Goal: Transaction & Acquisition: Purchase product/service

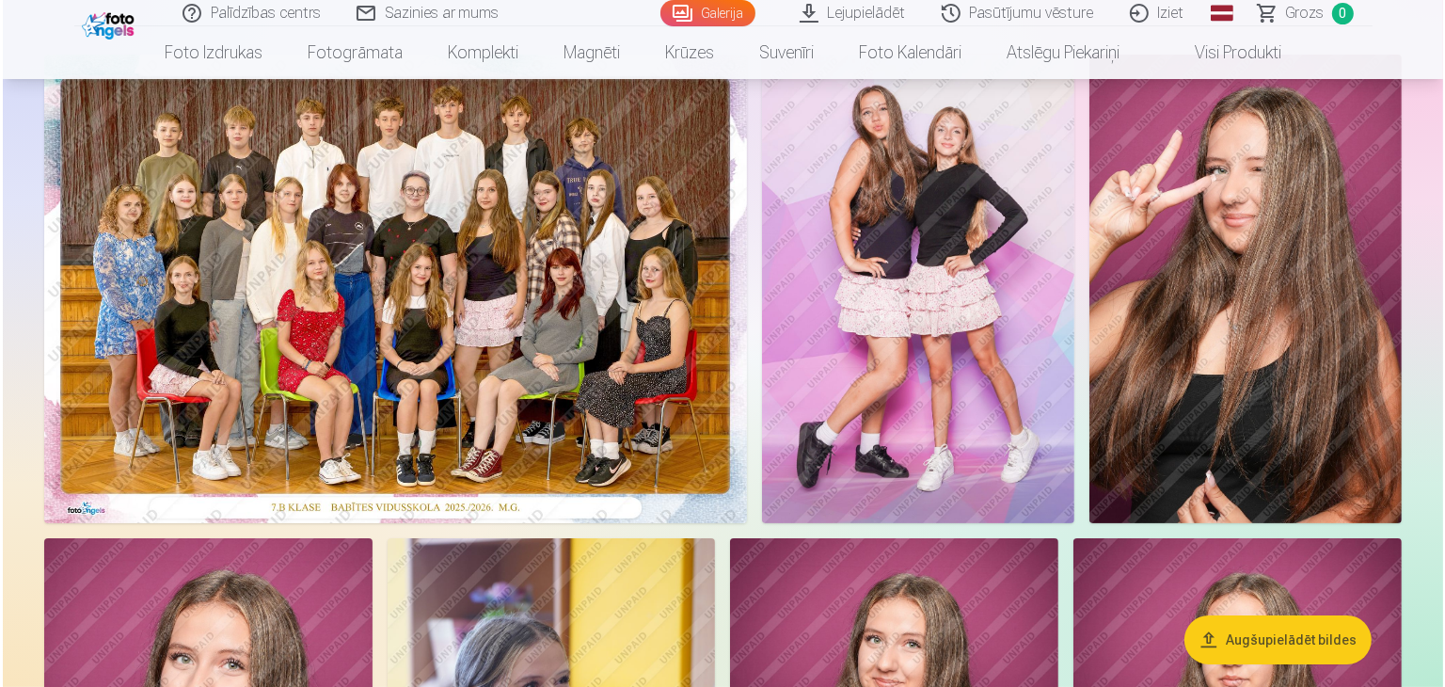
scroll to position [188, 0]
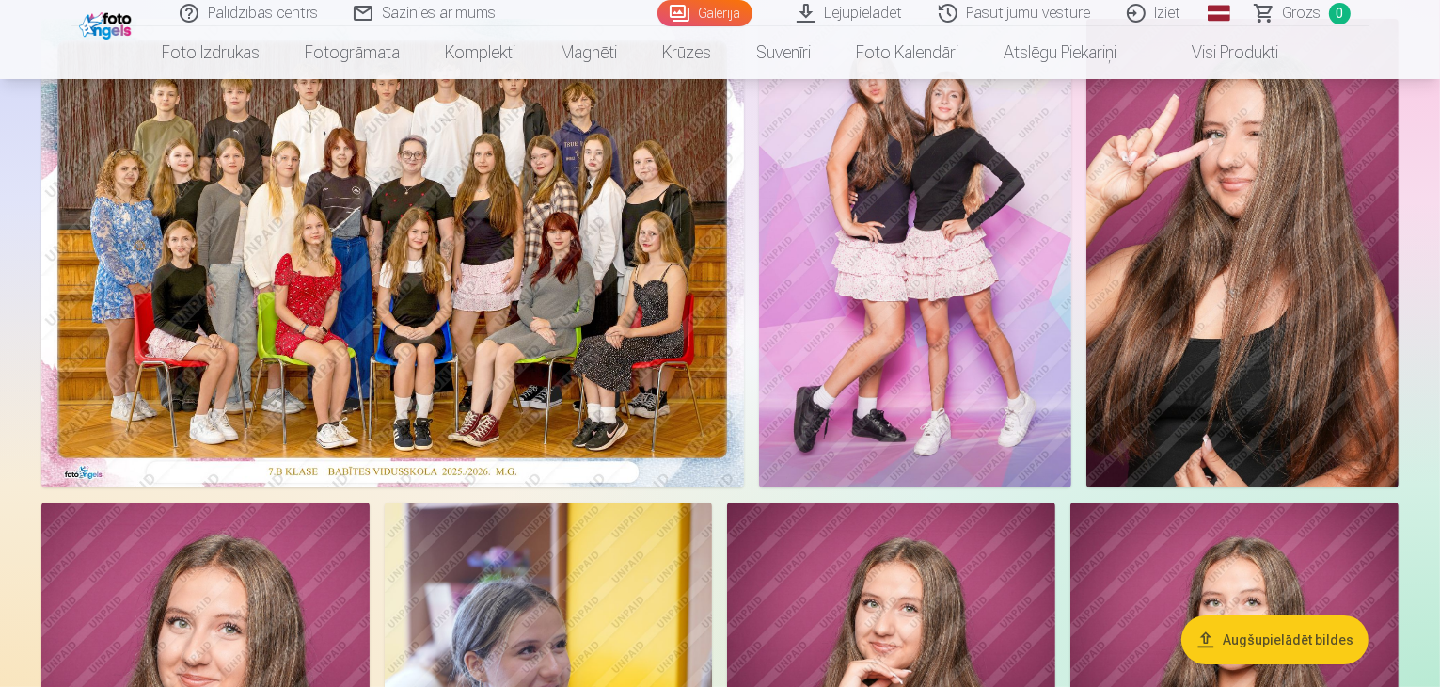
click at [585, 377] on img at bounding box center [392, 253] width 703 height 468
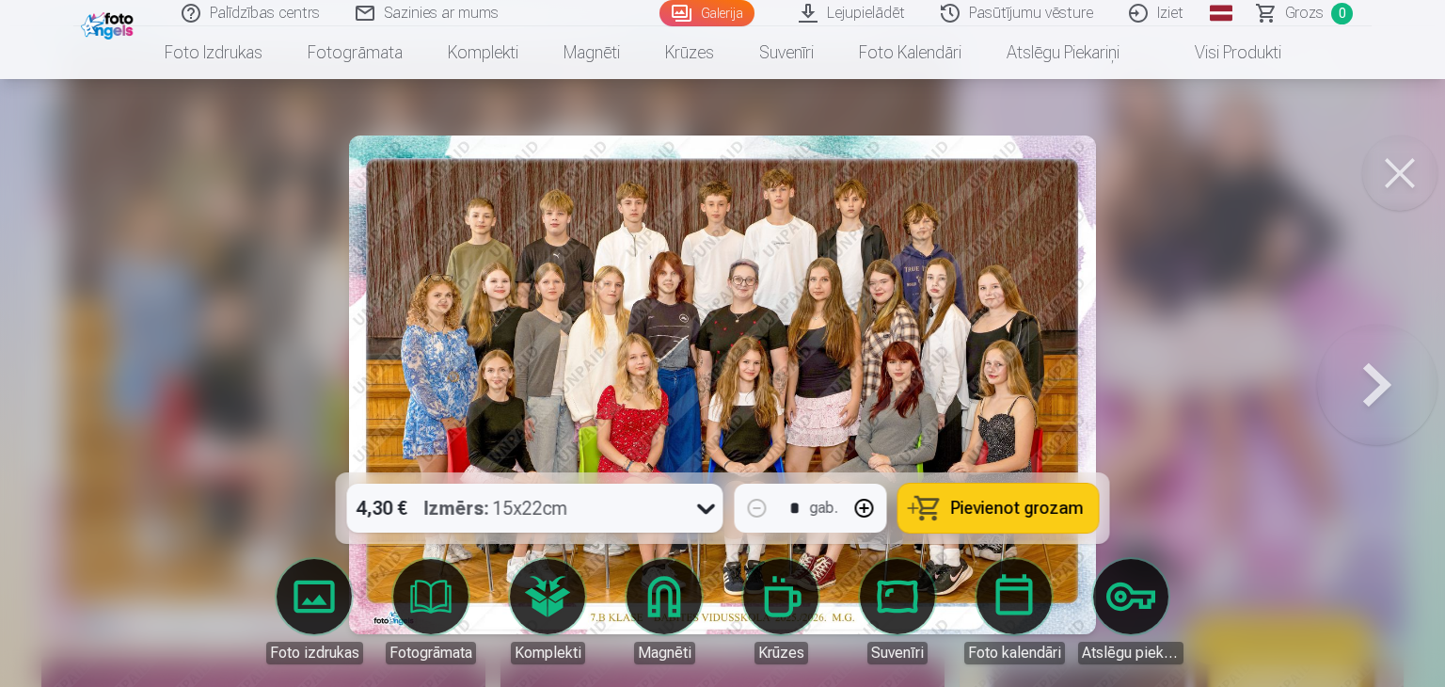
click at [1008, 503] on span "Pievienot grozam" at bounding box center [1017, 507] width 133 height 17
click at [1307, 14] on span "Grozs" at bounding box center [1304, 13] width 39 height 23
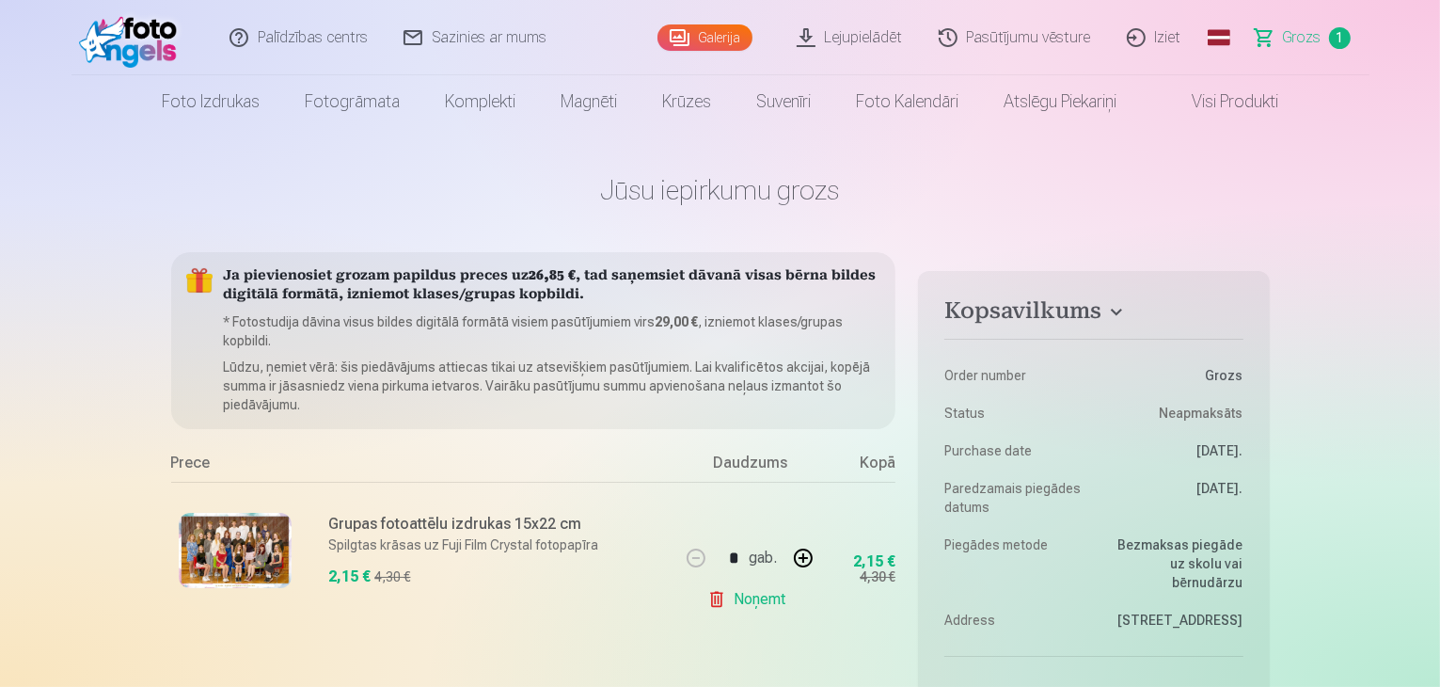
click at [150, 47] on img at bounding box center [133, 38] width 108 height 60
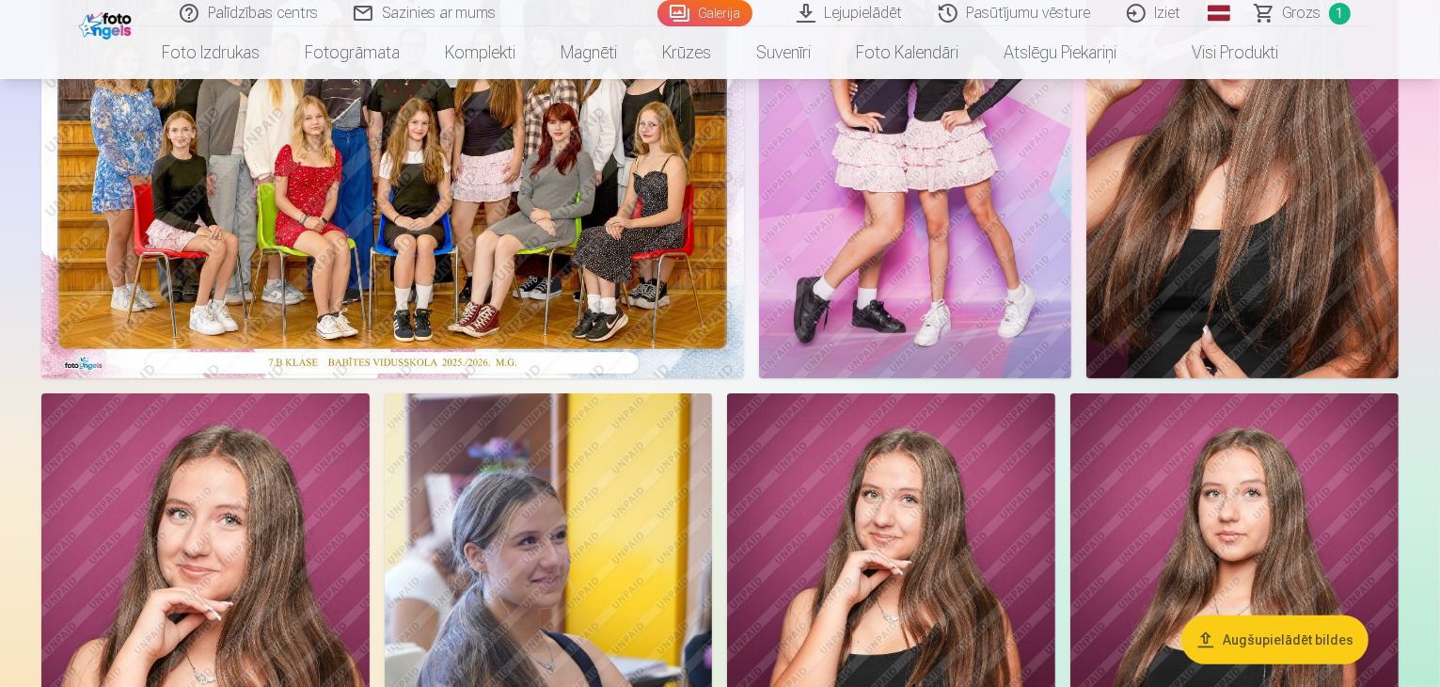
scroll to position [296, 0]
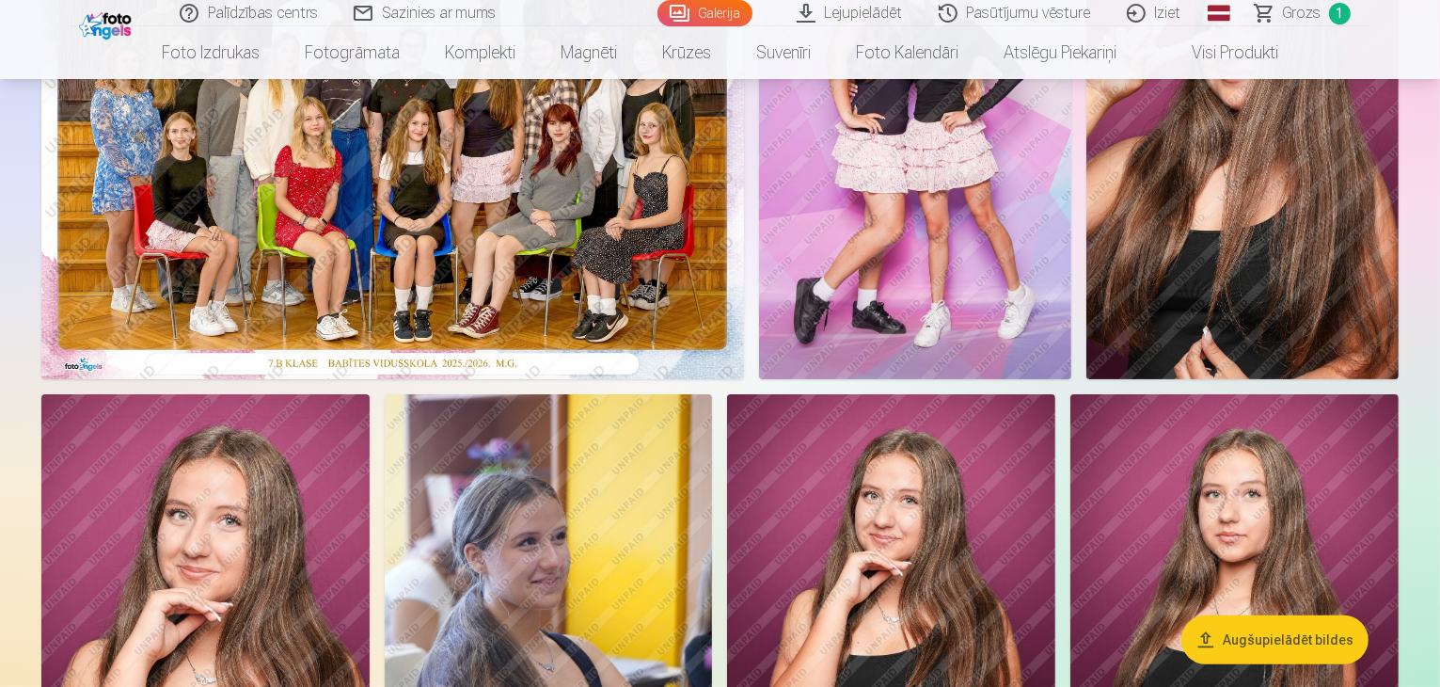
click at [340, 320] on img at bounding box center [392, 145] width 703 height 468
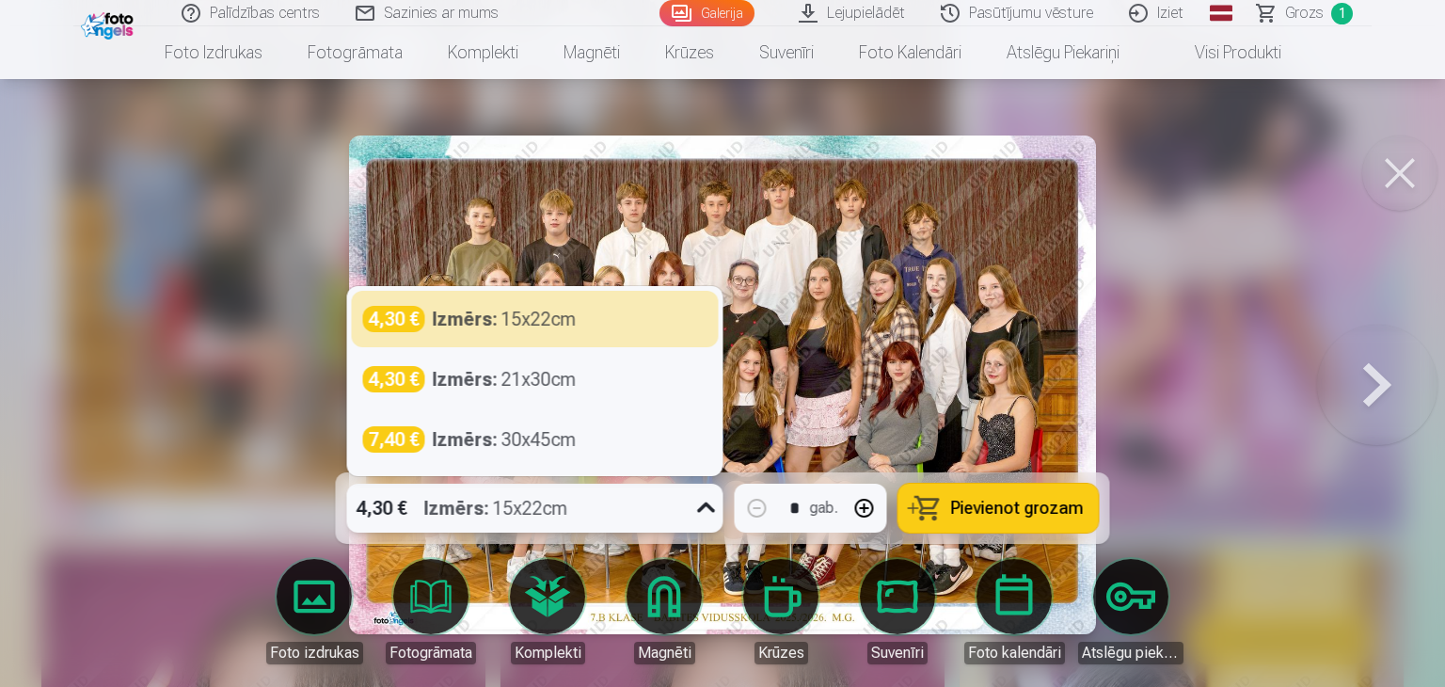
click at [703, 513] on icon at bounding box center [706, 508] width 30 height 30
click at [1217, 309] on div at bounding box center [722, 343] width 1445 height 687
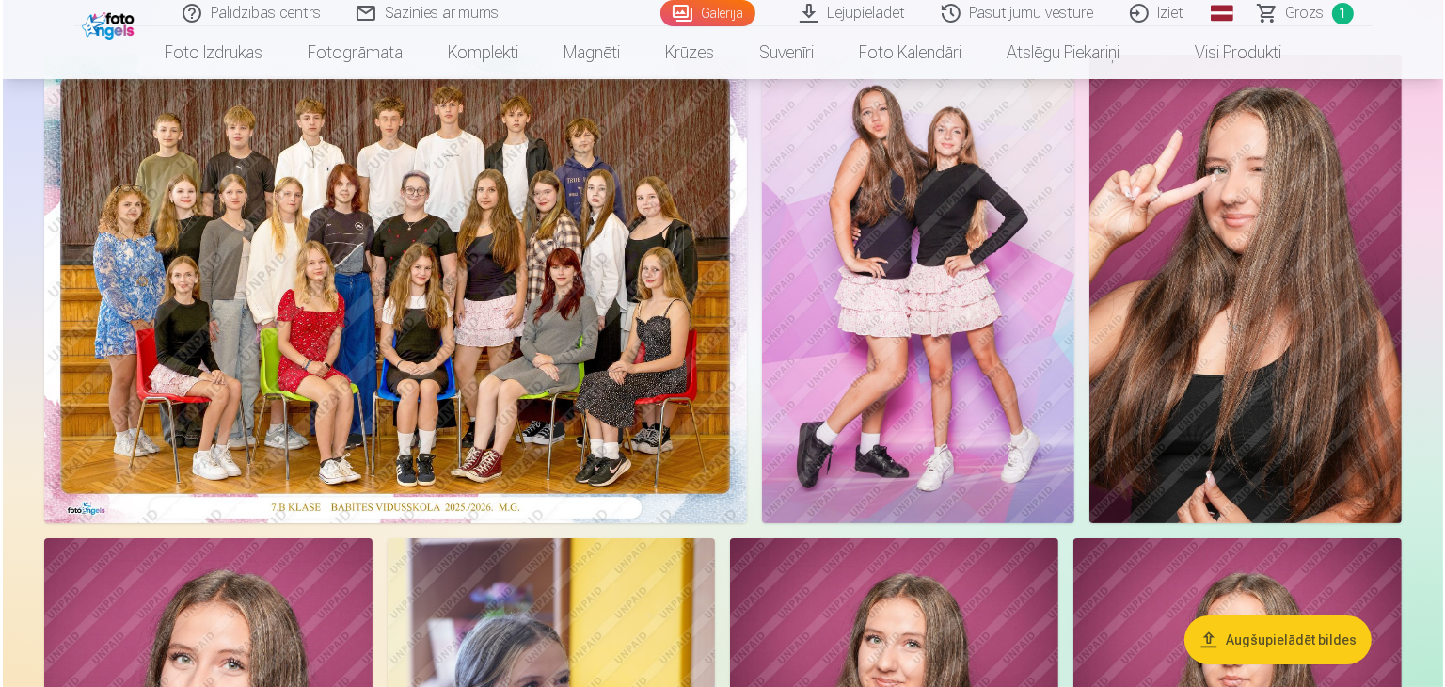
scroll to position [135, 0]
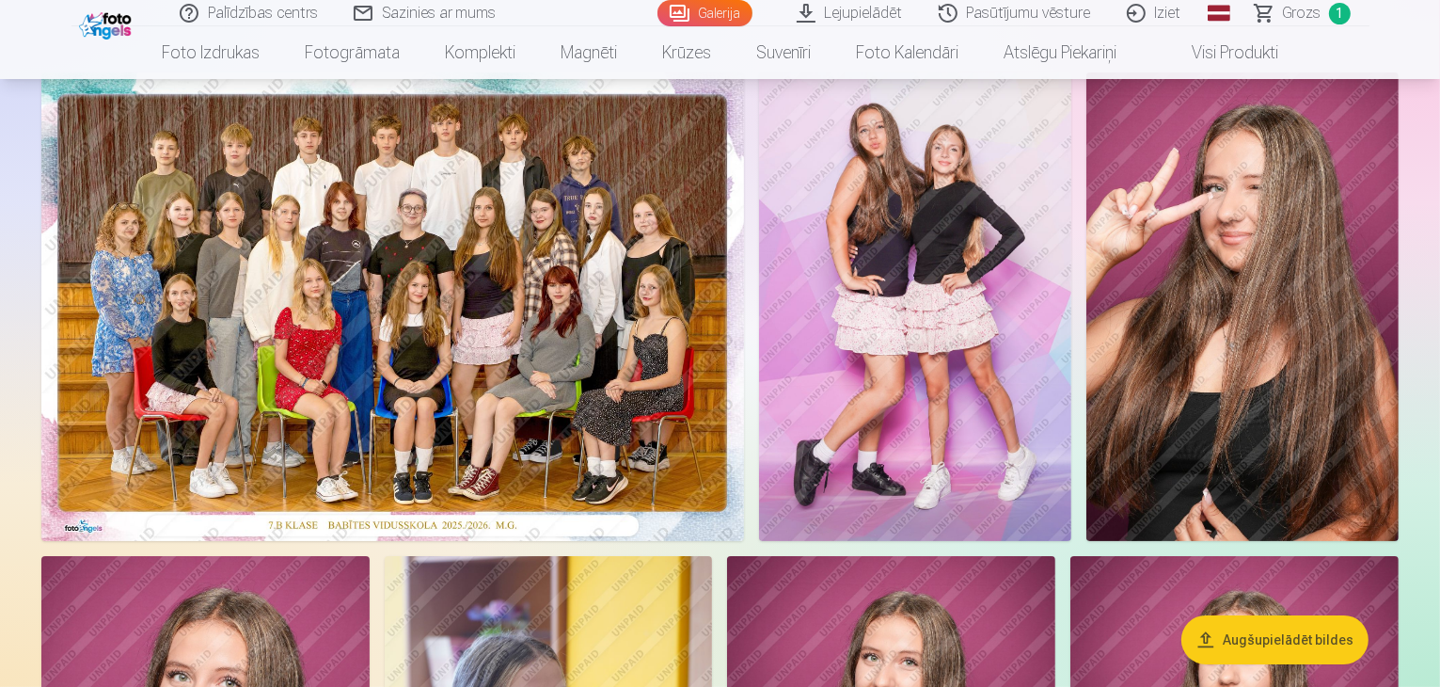
click at [1071, 455] on img at bounding box center [915, 306] width 312 height 468
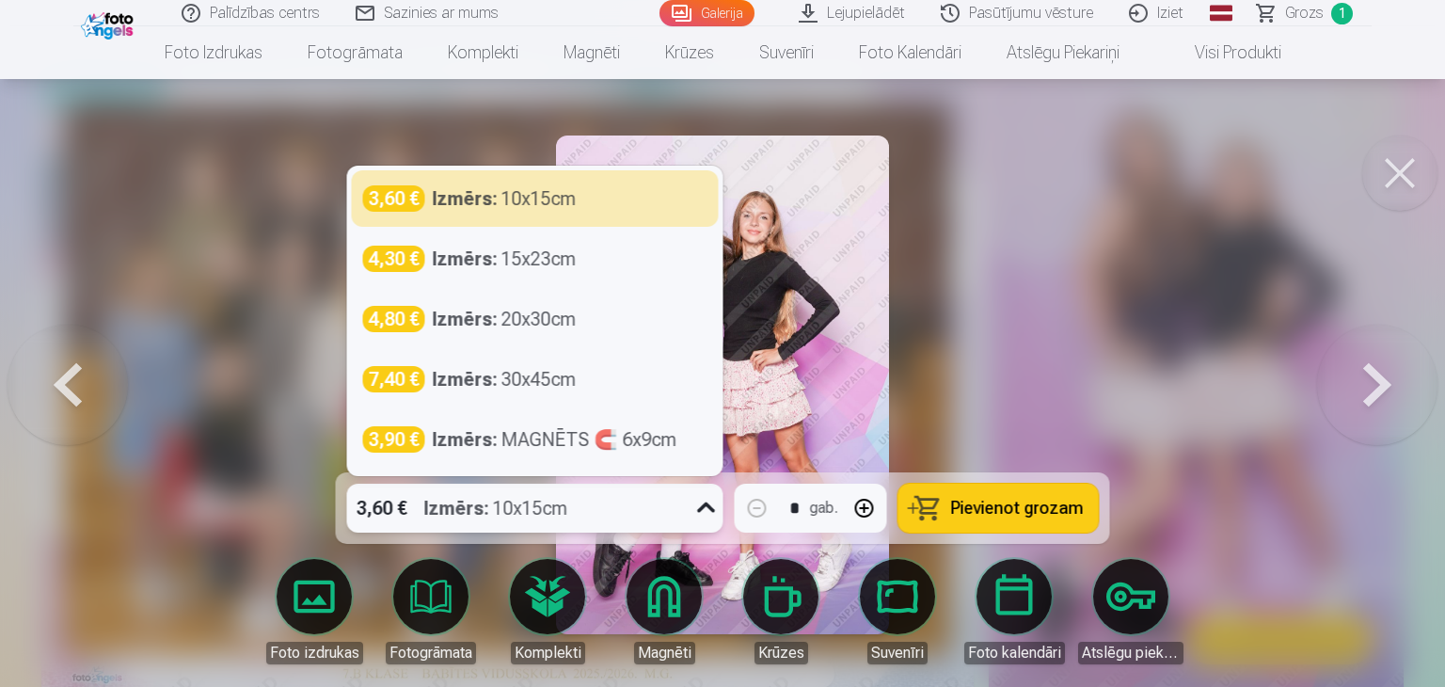
click at [706, 511] on icon at bounding box center [706, 508] width 30 height 30
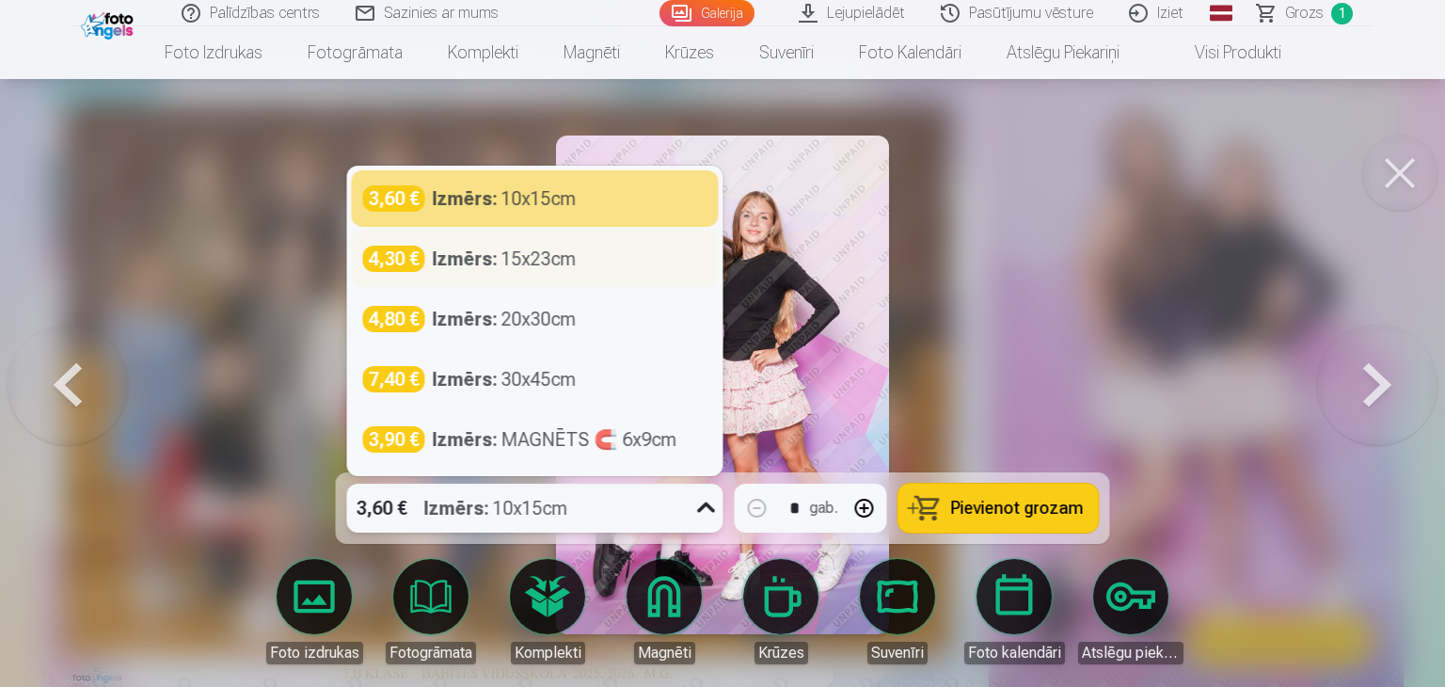
click at [563, 274] on div "4,30 € Izmērs : 15x23cm" at bounding box center [535, 258] width 367 height 56
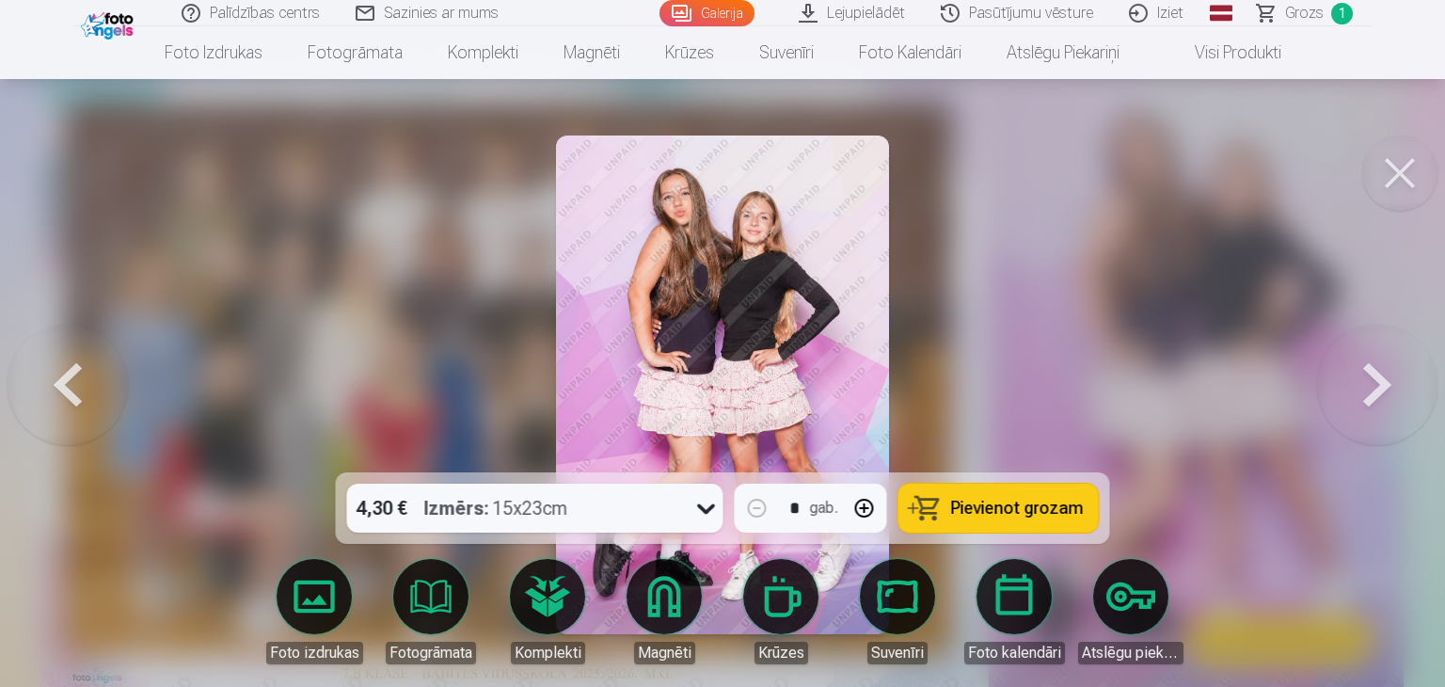
click at [1008, 503] on span "Pievienot grozam" at bounding box center [1017, 507] width 133 height 17
click at [1390, 374] on button at bounding box center [1377, 384] width 120 height 137
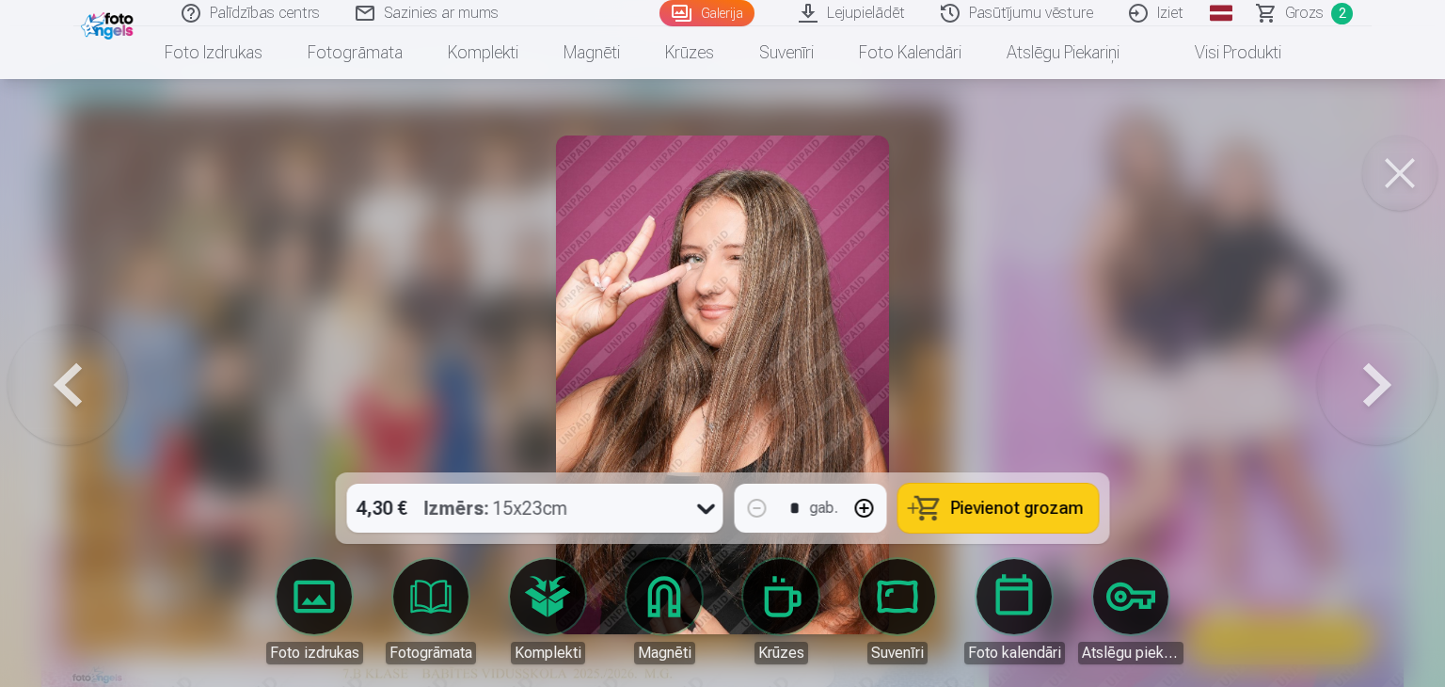
click at [1390, 374] on button at bounding box center [1377, 384] width 120 height 137
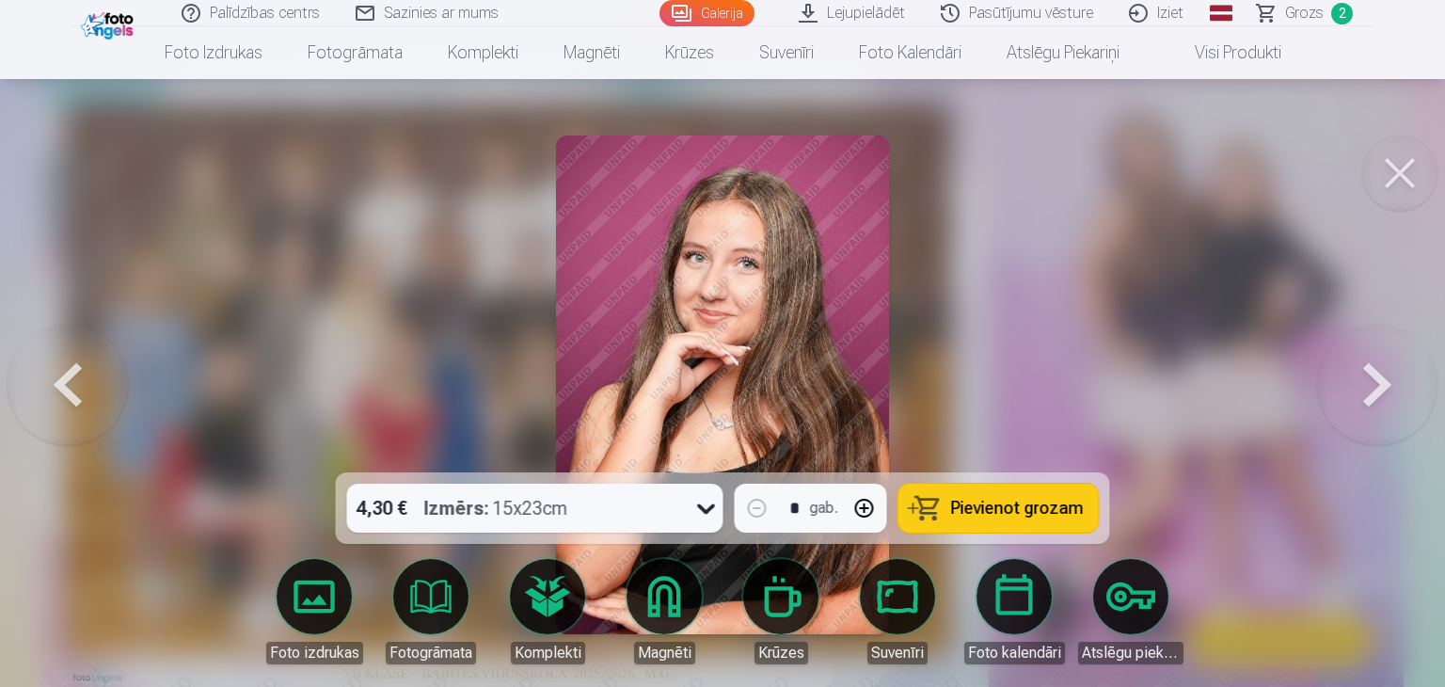
click at [1390, 374] on button at bounding box center [1377, 384] width 120 height 137
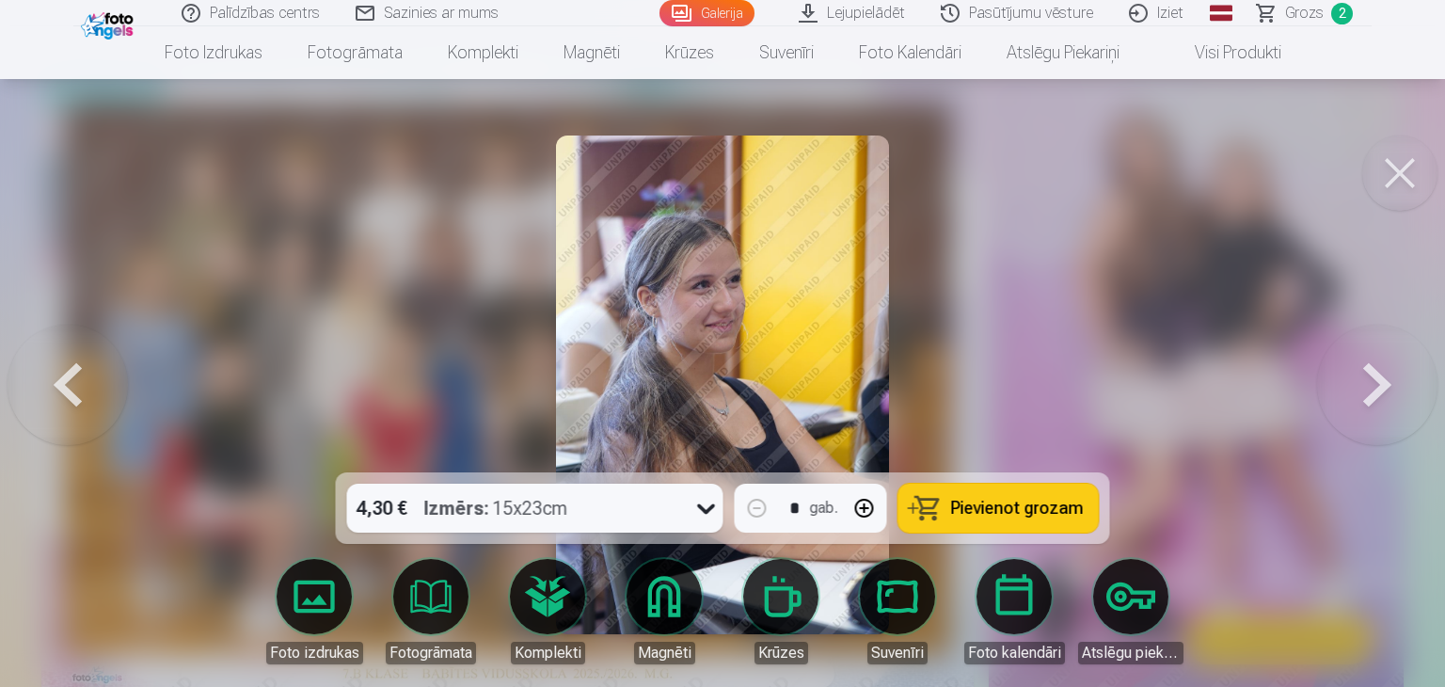
click at [1390, 374] on button at bounding box center [1377, 384] width 120 height 137
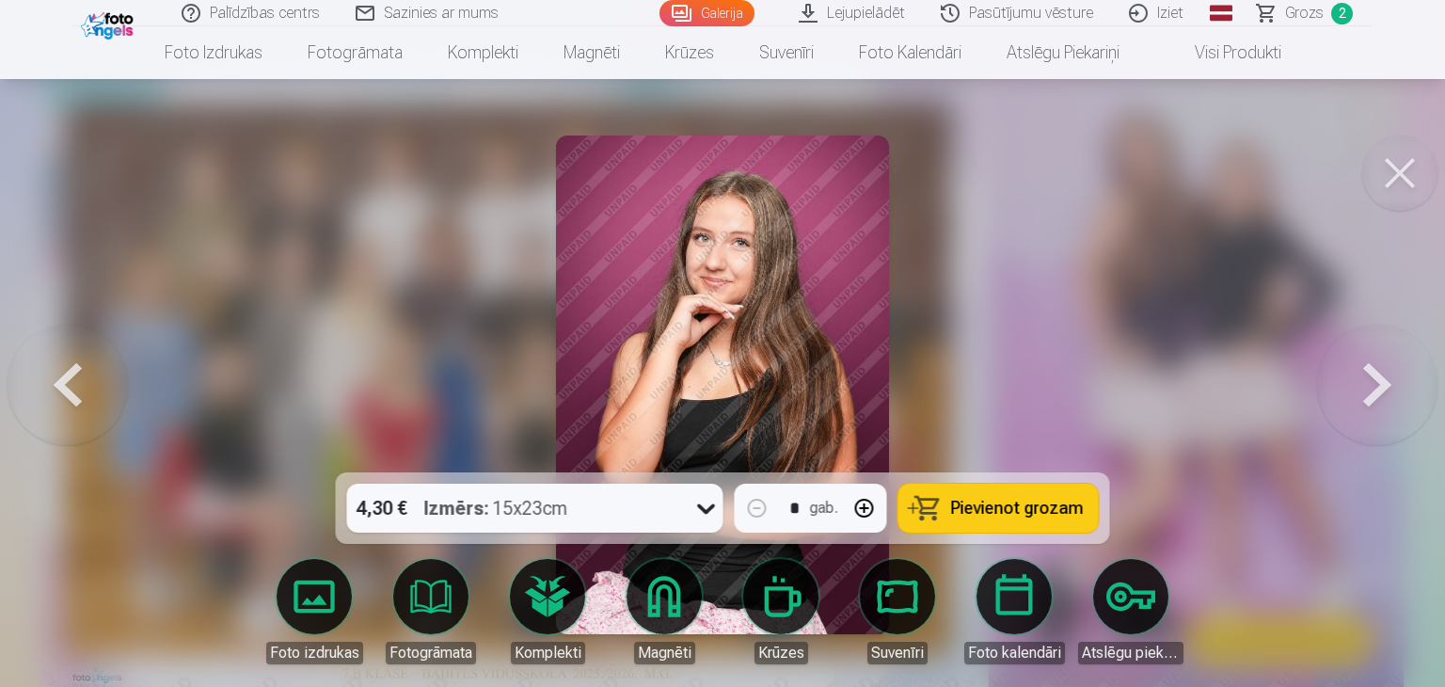
click at [84, 374] on button at bounding box center [68, 384] width 120 height 137
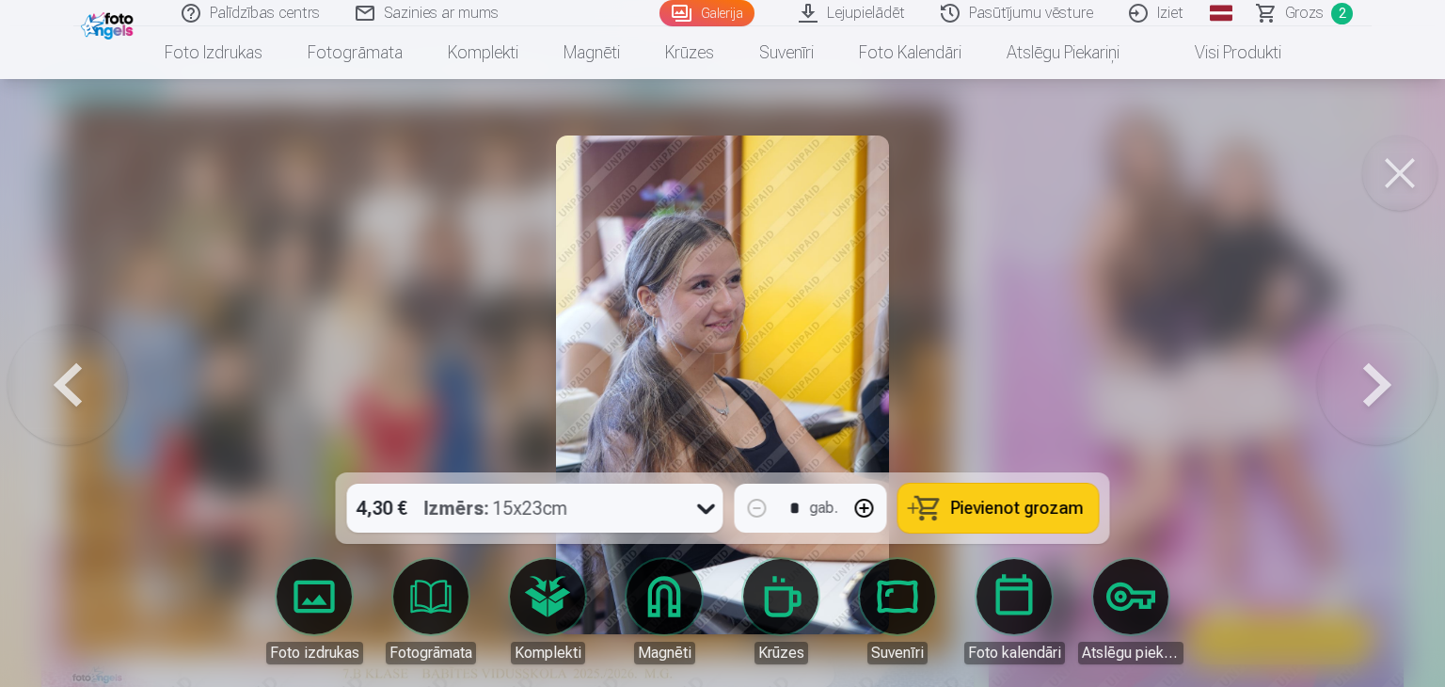
click at [1386, 401] on button at bounding box center [1377, 384] width 120 height 137
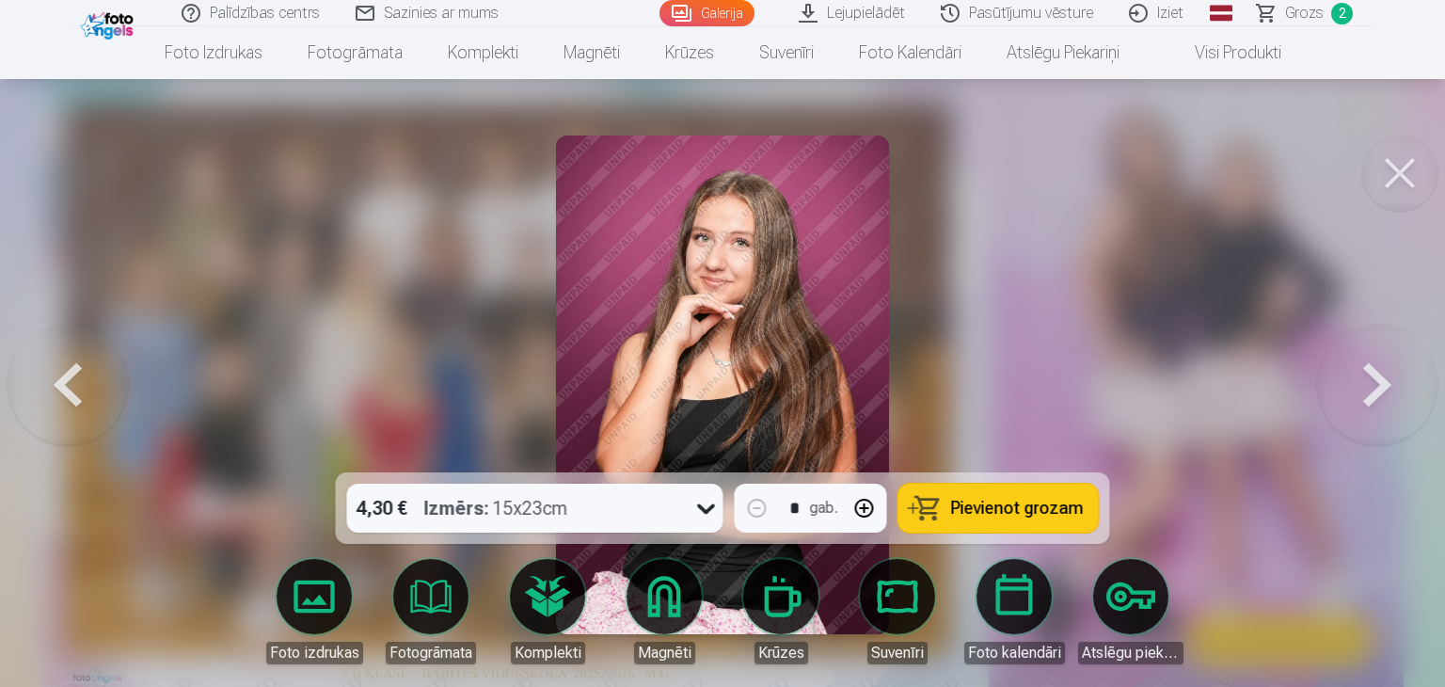
click at [1386, 401] on button at bounding box center [1377, 384] width 120 height 137
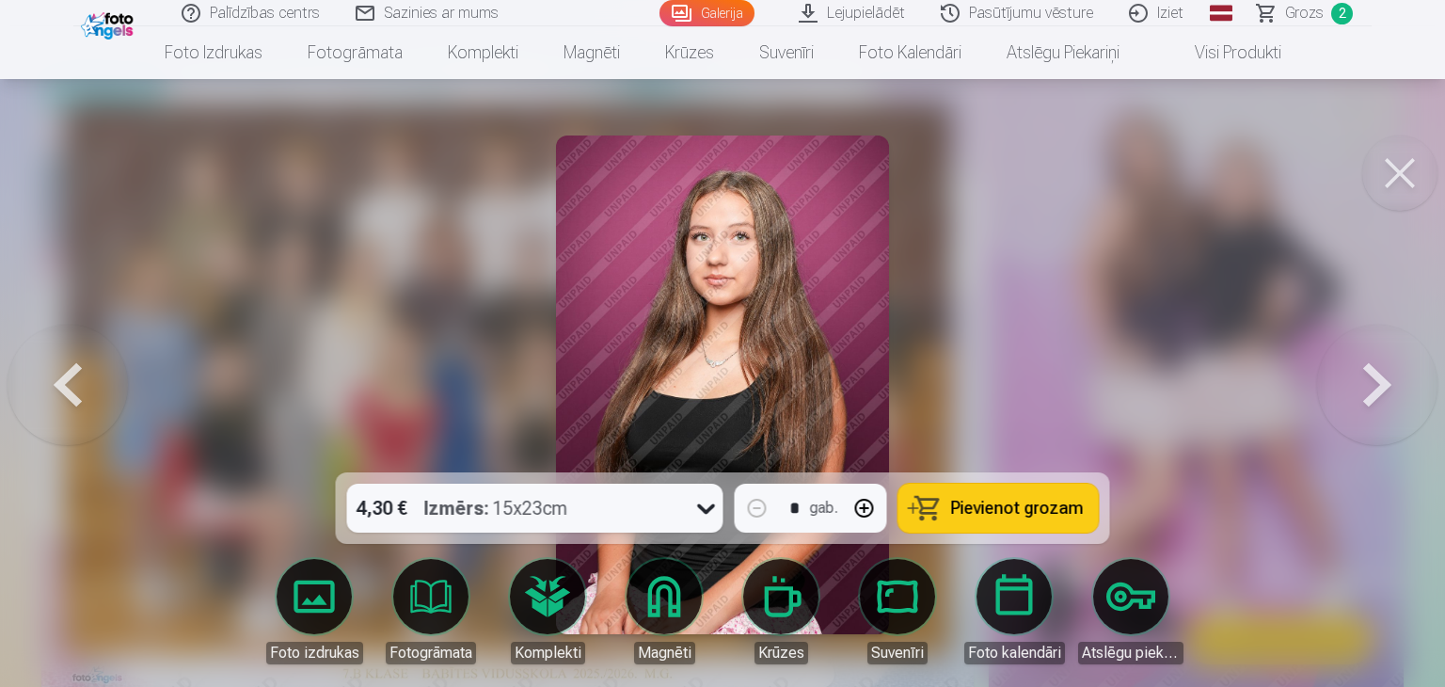
click at [1386, 401] on button at bounding box center [1377, 384] width 120 height 137
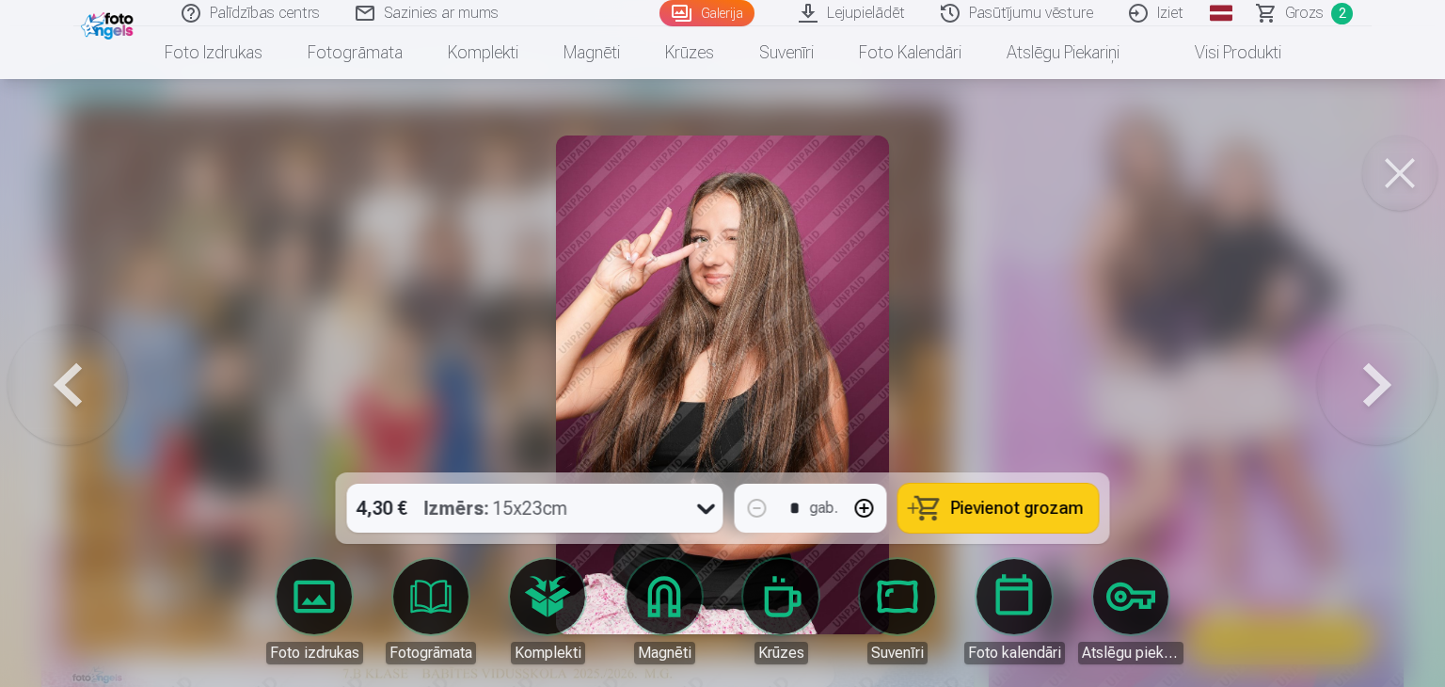
click at [1386, 401] on button at bounding box center [1377, 384] width 120 height 137
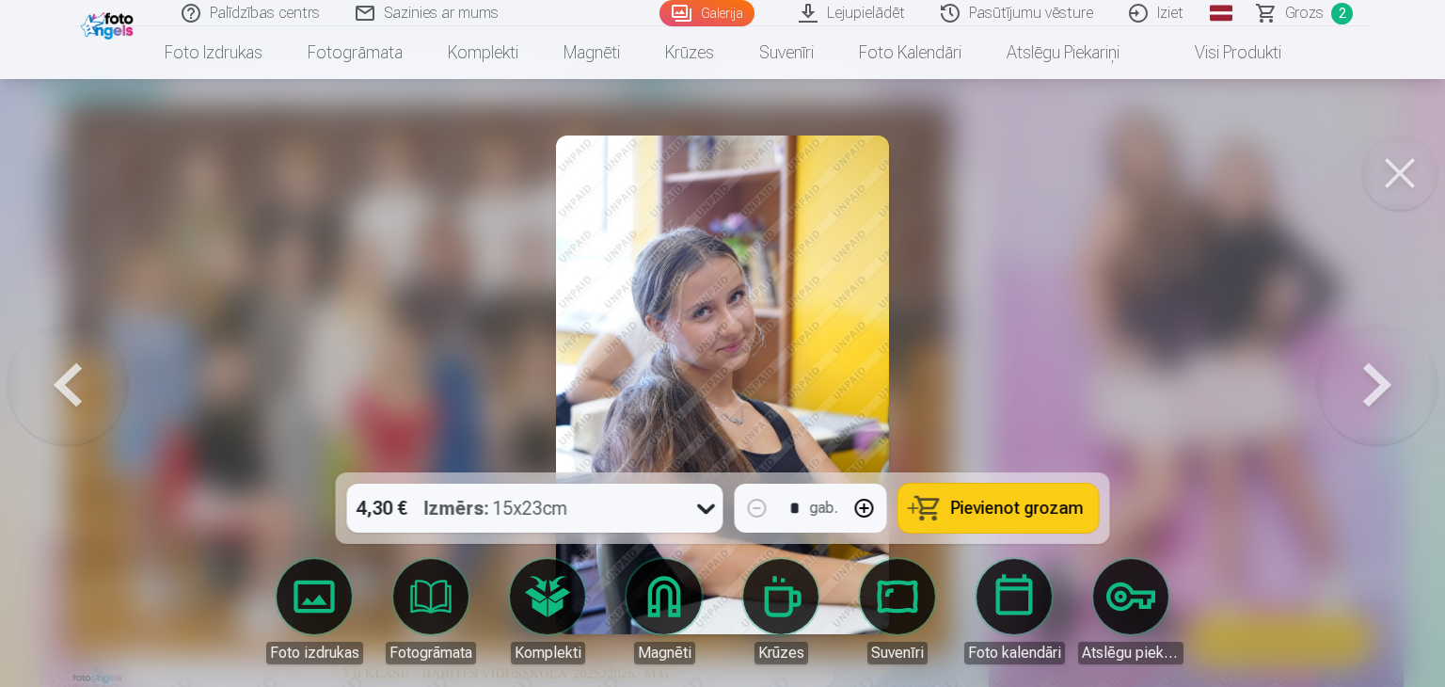
click at [1388, 396] on button at bounding box center [1377, 384] width 120 height 137
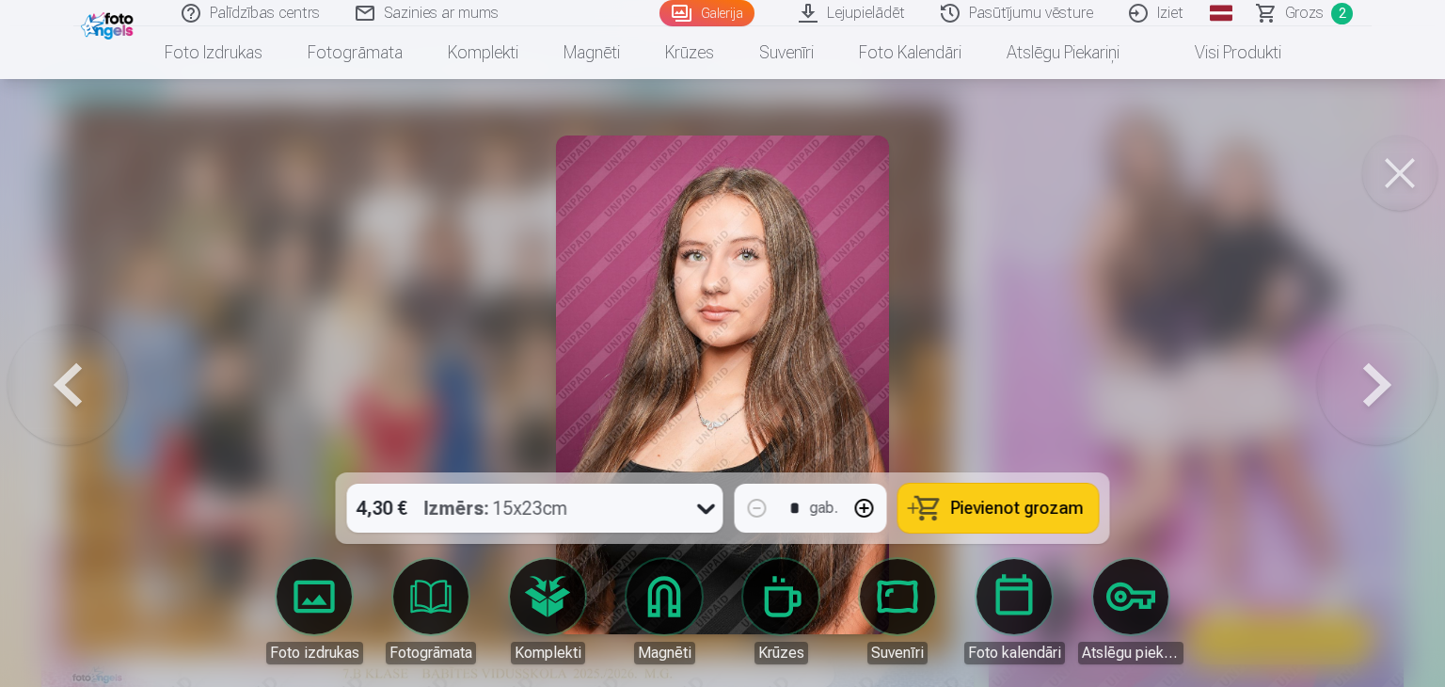
click at [87, 388] on button at bounding box center [68, 384] width 120 height 137
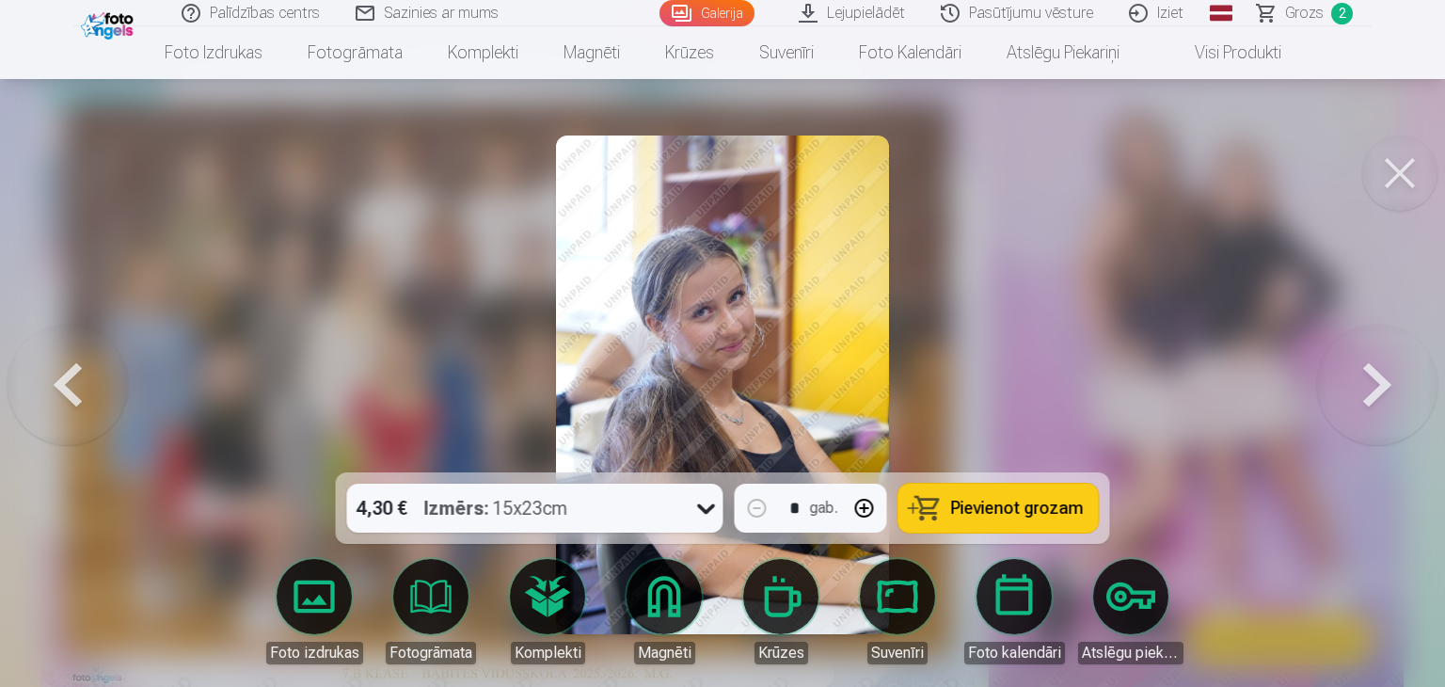
click at [87, 388] on button at bounding box center [68, 384] width 120 height 137
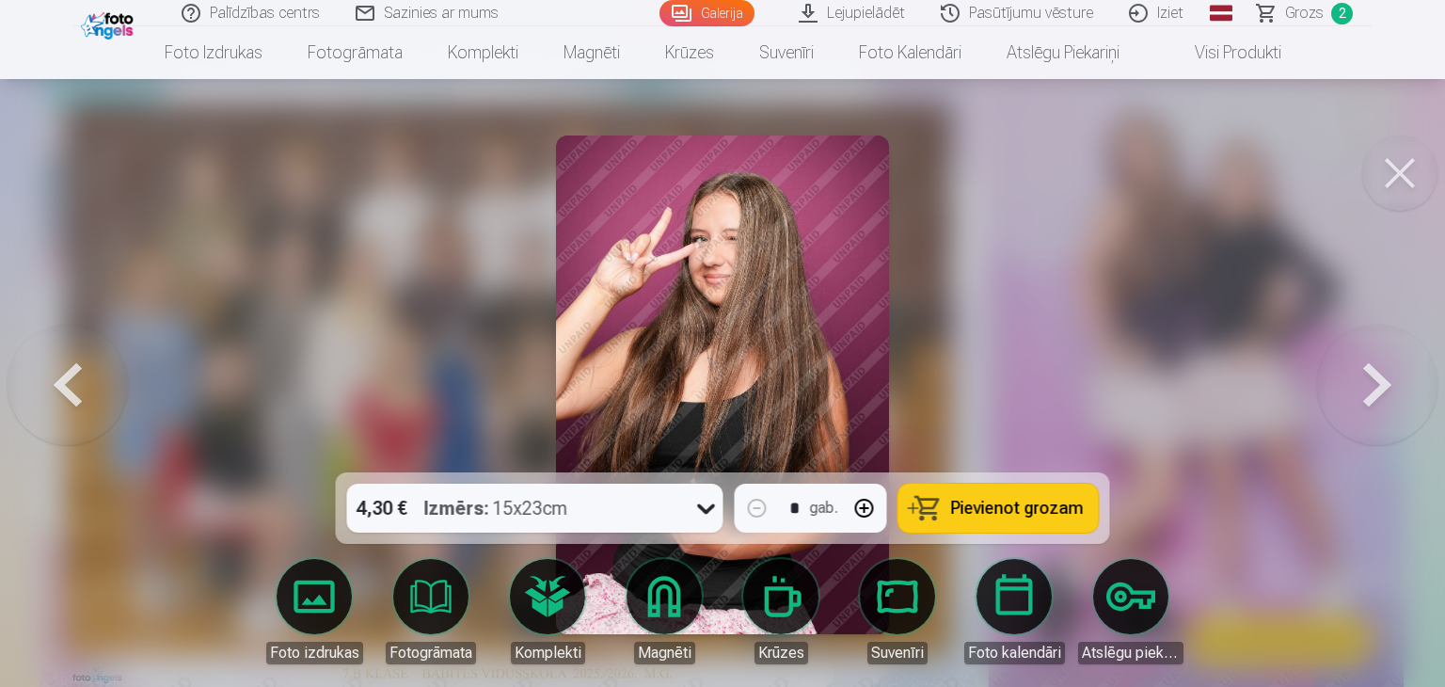
click at [87, 388] on button at bounding box center [68, 384] width 120 height 137
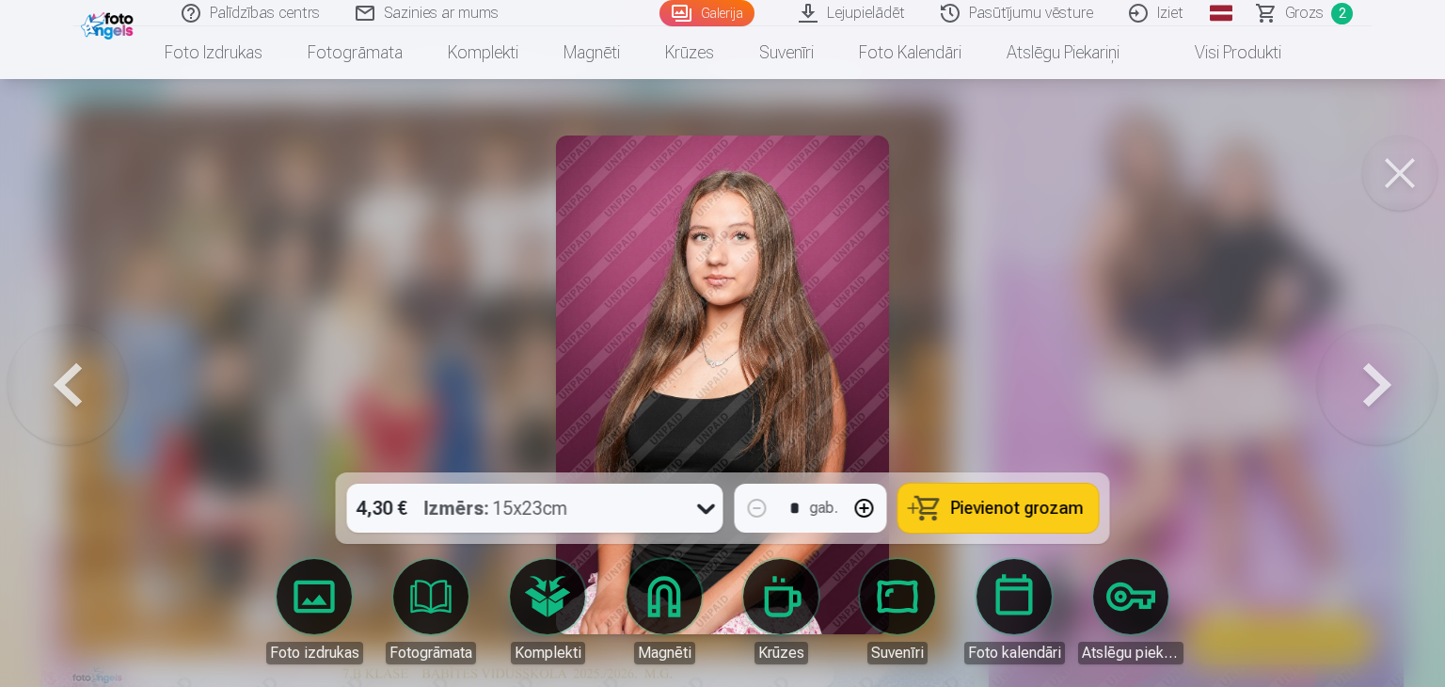
click at [76, 407] on button at bounding box center [68, 384] width 120 height 137
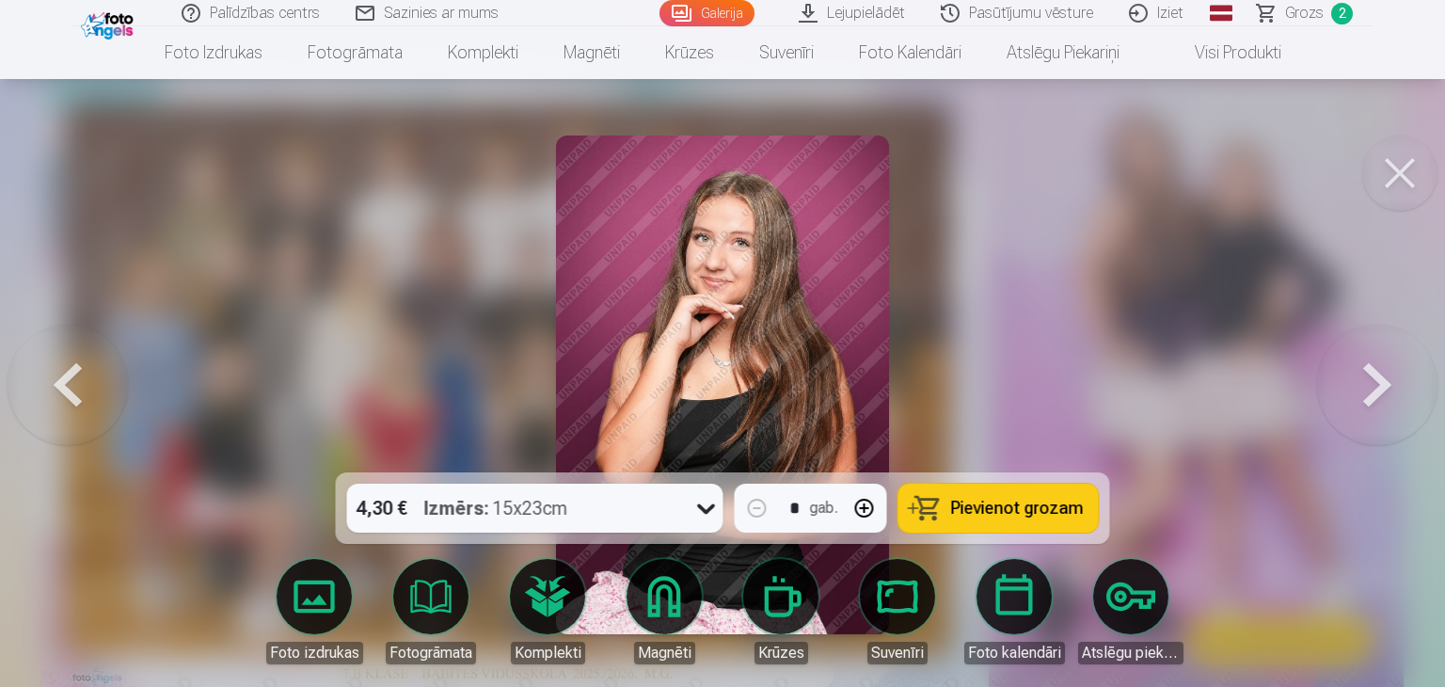
click at [1383, 408] on button at bounding box center [1377, 384] width 120 height 137
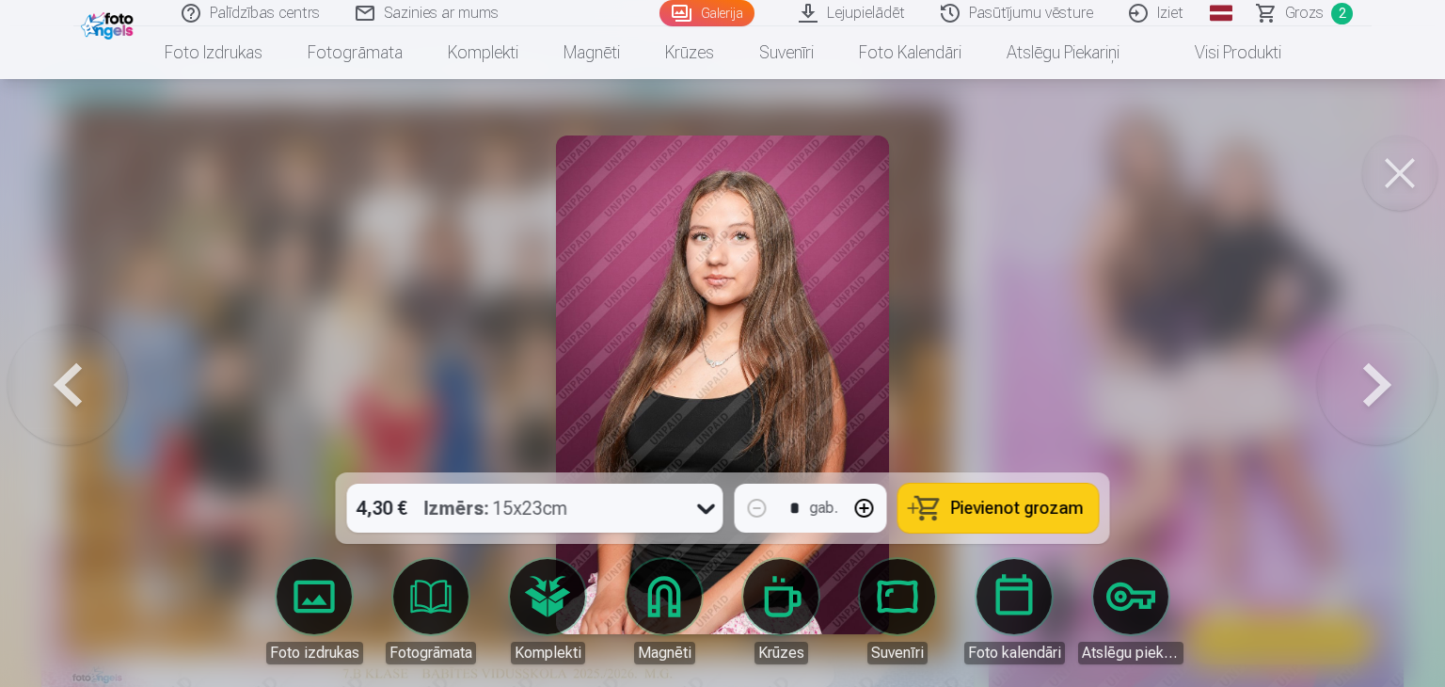
click at [1380, 407] on button at bounding box center [1377, 384] width 120 height 137
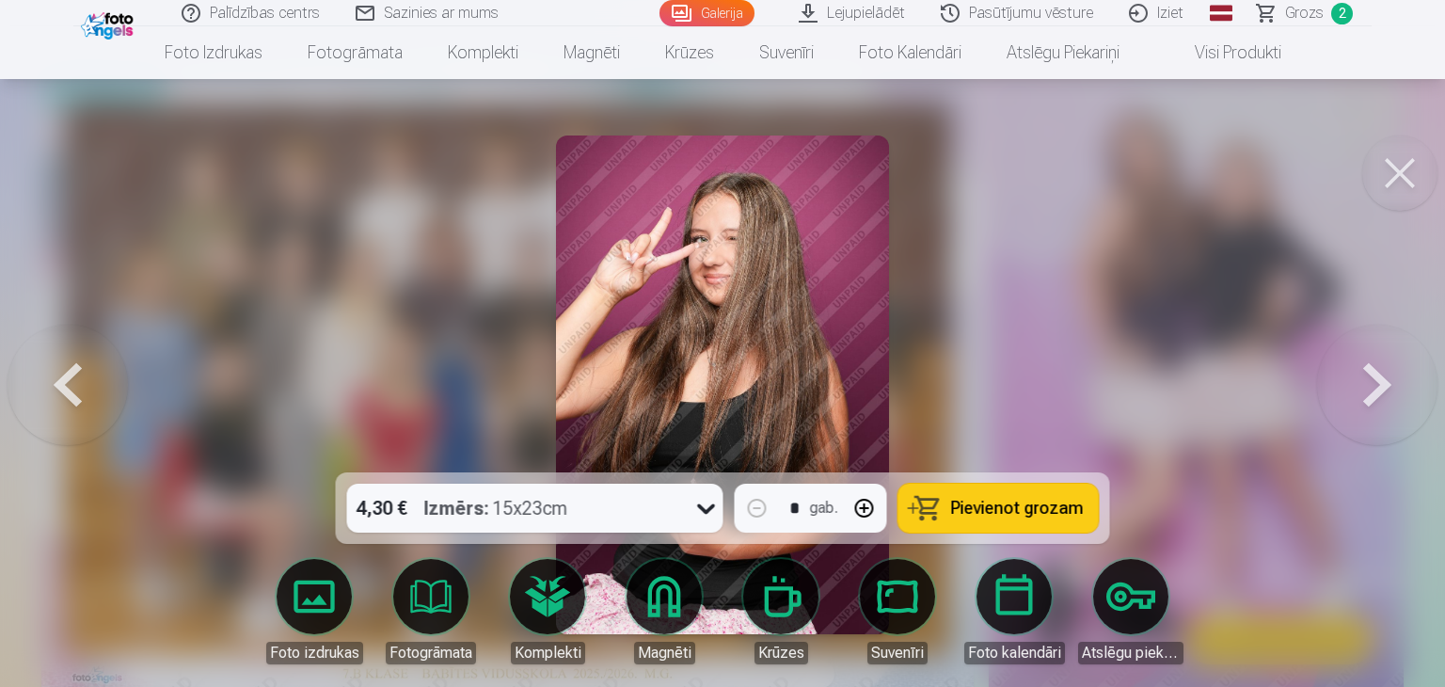
click at [1380, 407] on button at bounding box center [1377, 384] width 120 height 137
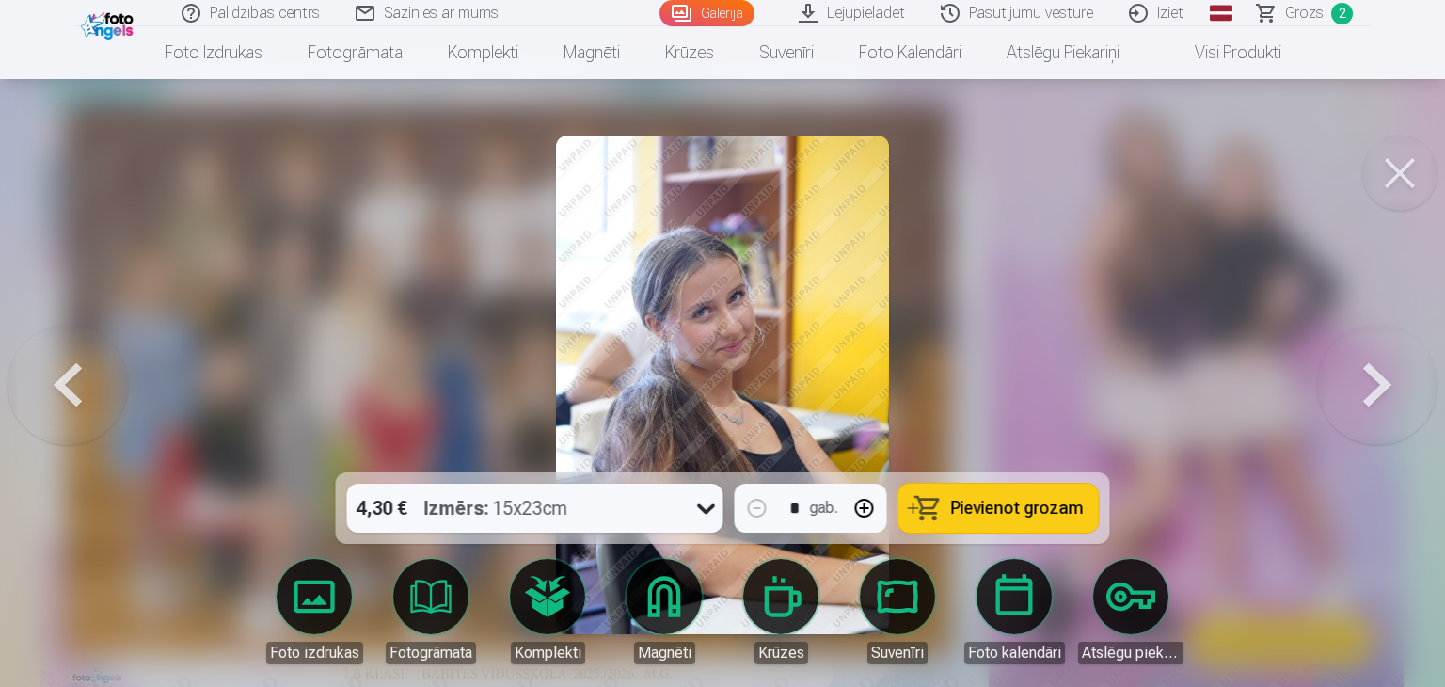
click at [65, 358] on button at bounding box center [68, 384] width 120 height 137
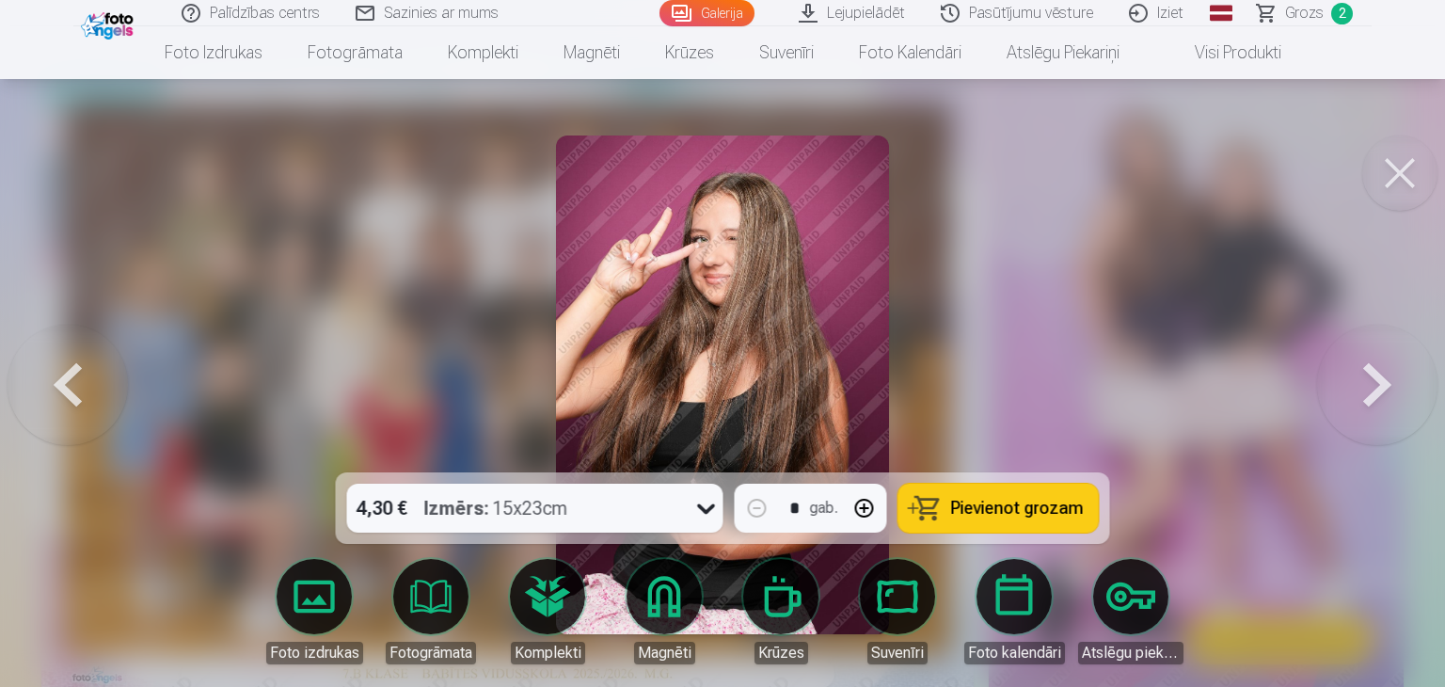
click at [65, 358] on button at bounding box center [68, 384] width 120 height 137
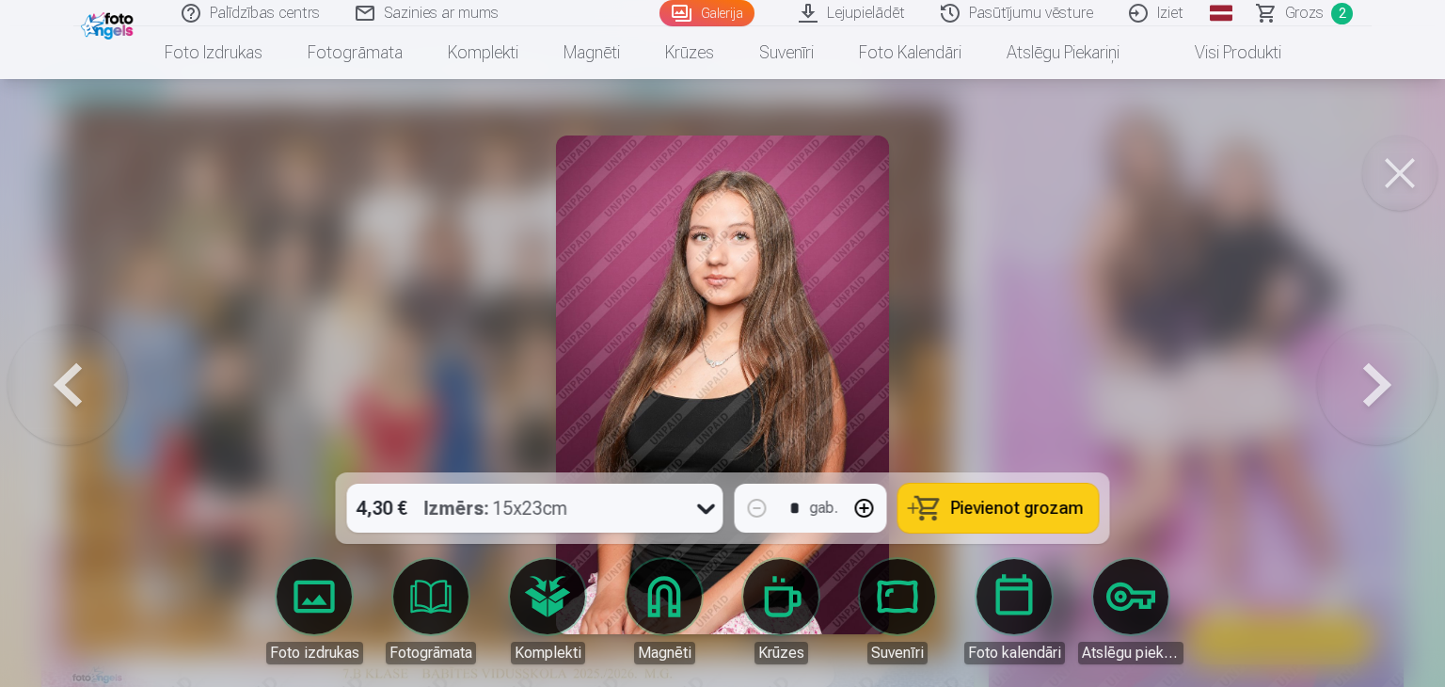
click at [56, 389] on button at bounding box center [68, 384] width 120 height 137
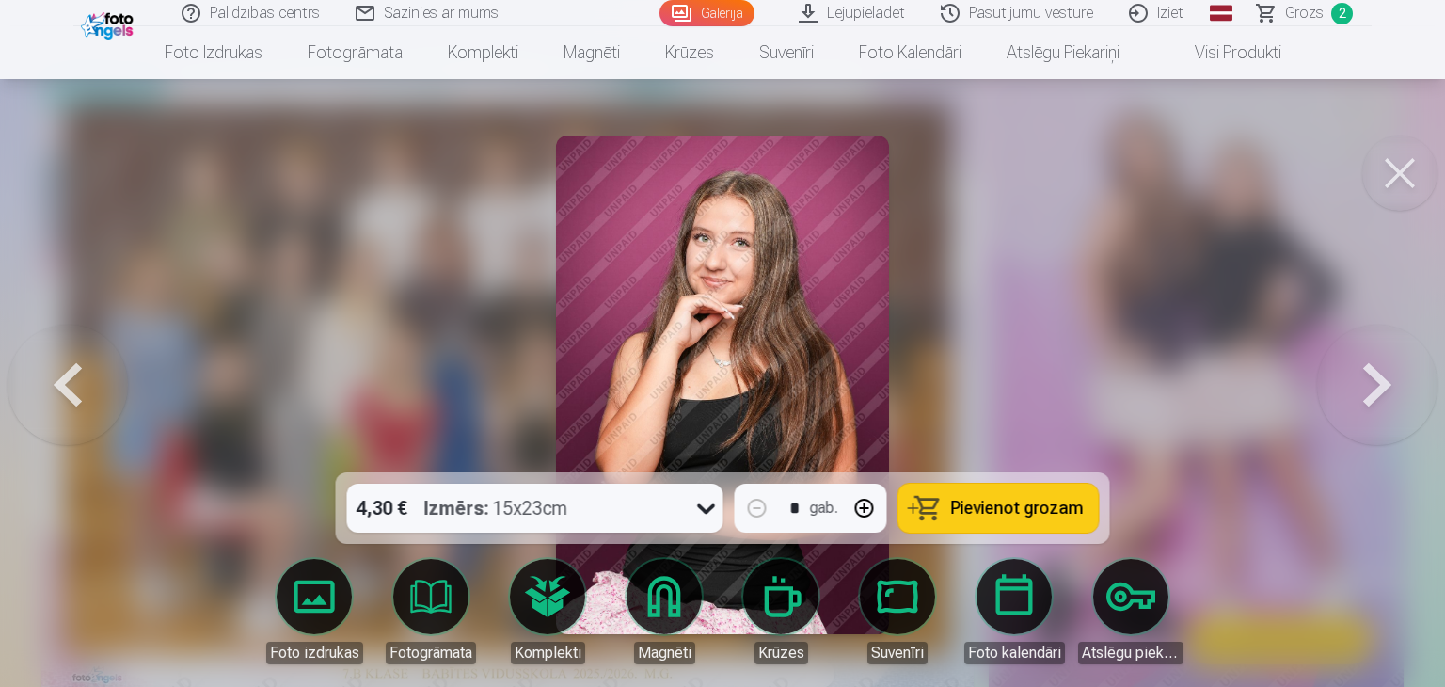
click at [821, 370] on img at bounding box center [722, 384] width 332 height 499
click at [1374, 388] on button at bounding box center [1377, 384] width 120 height 137
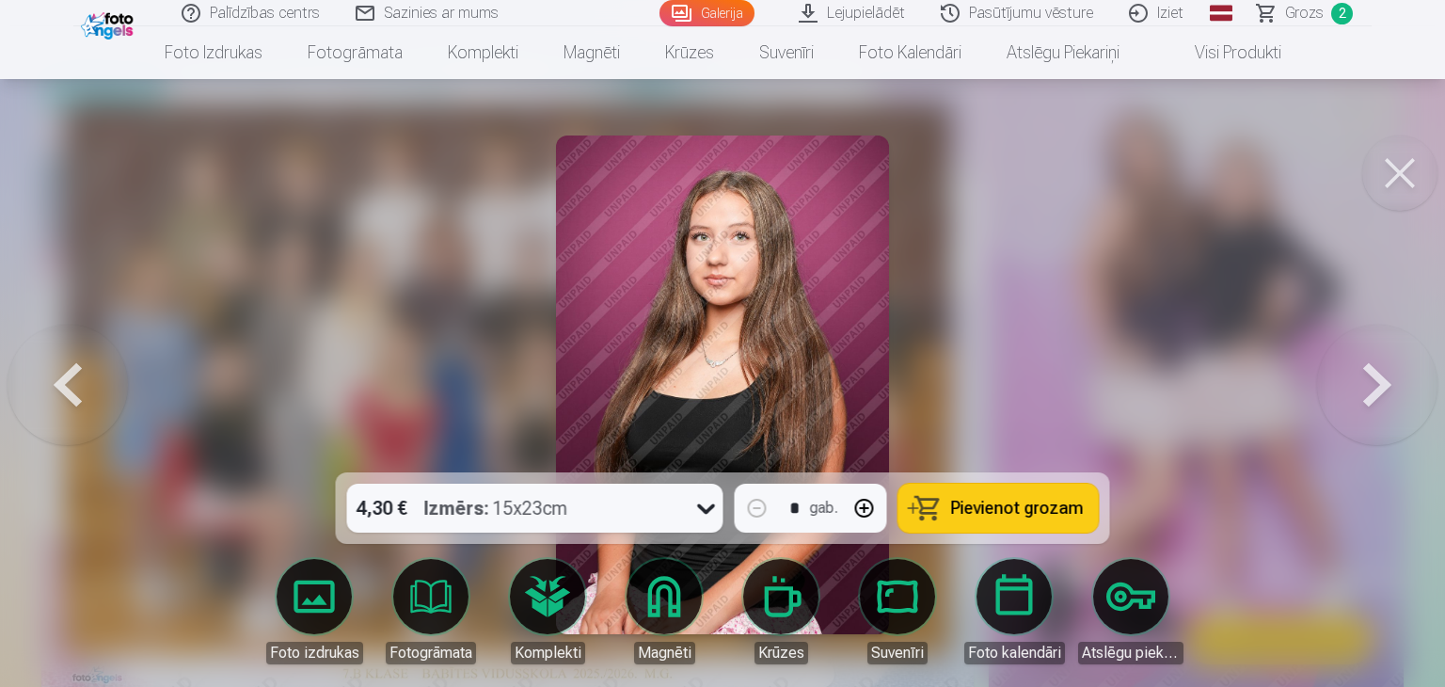
click at [1397, 179] on button at bounding box center [1399, 172] width 75 height 75
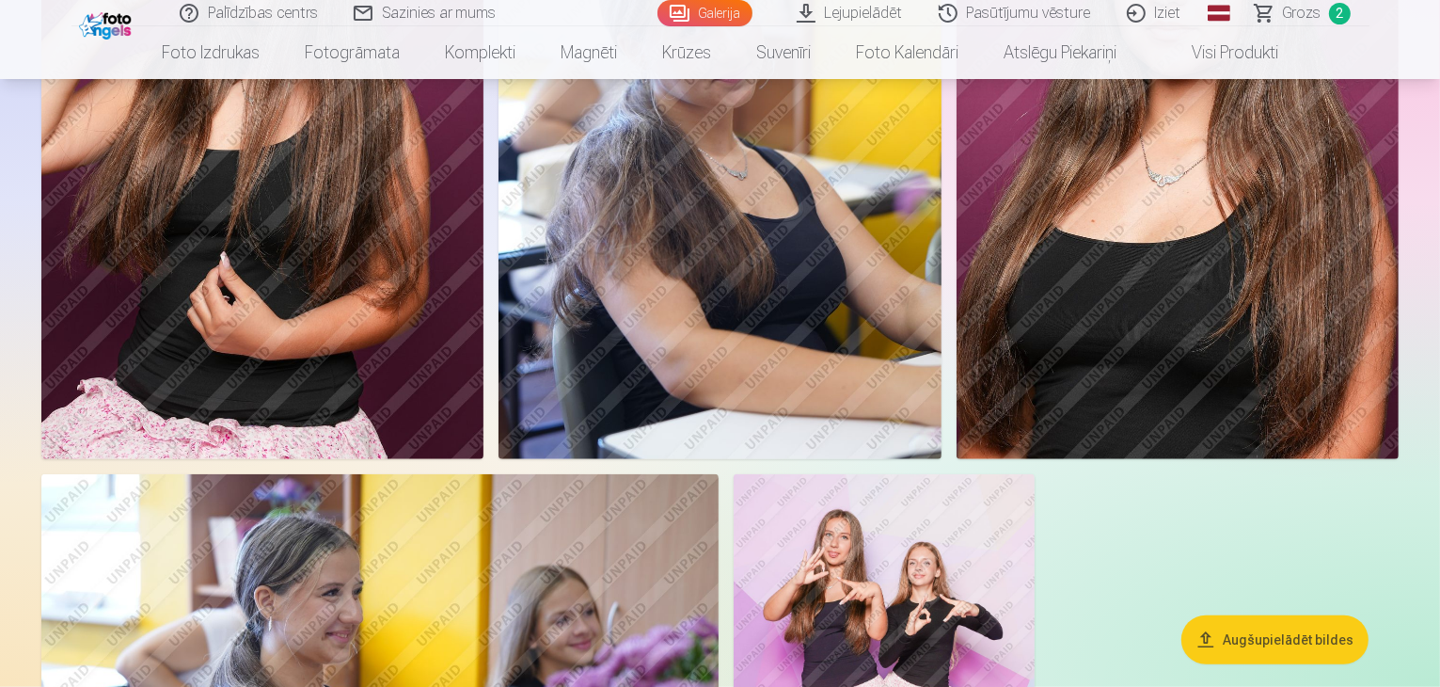
scroll to position [1401, 0]
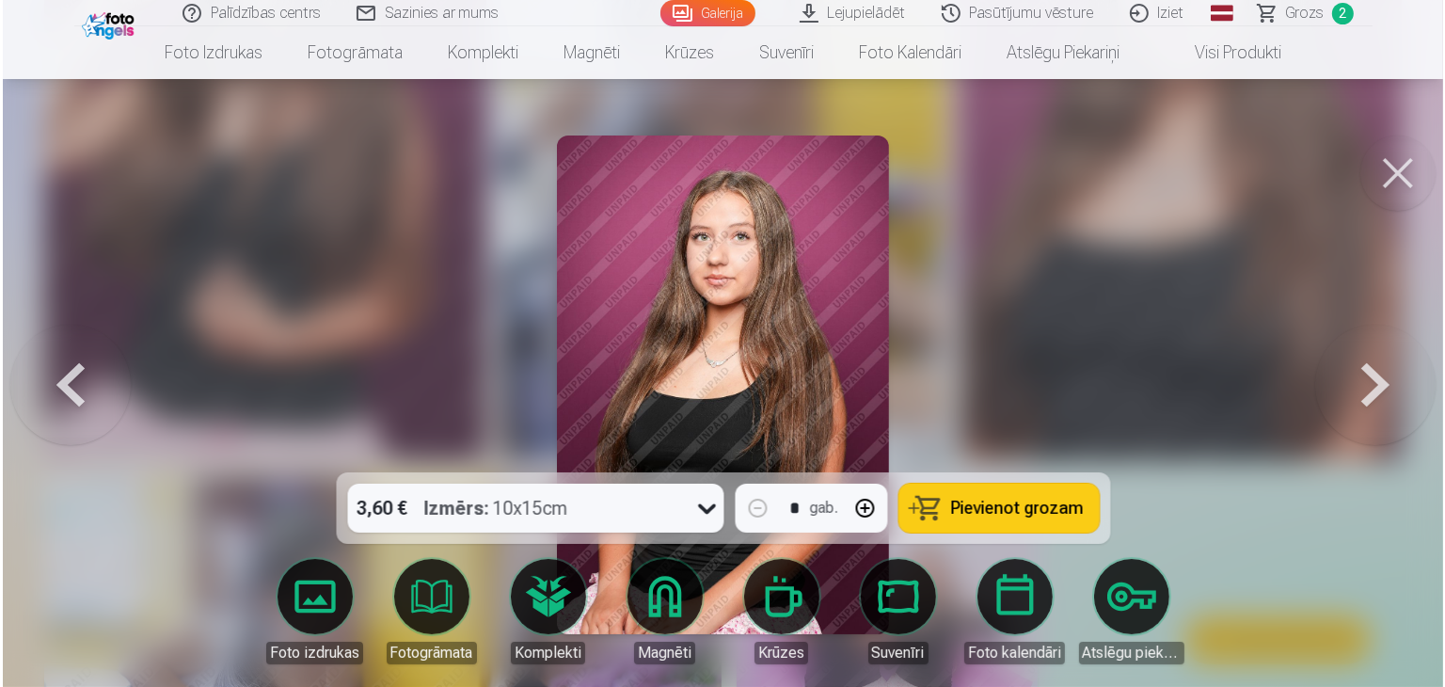
scroll to position [1403, 0]
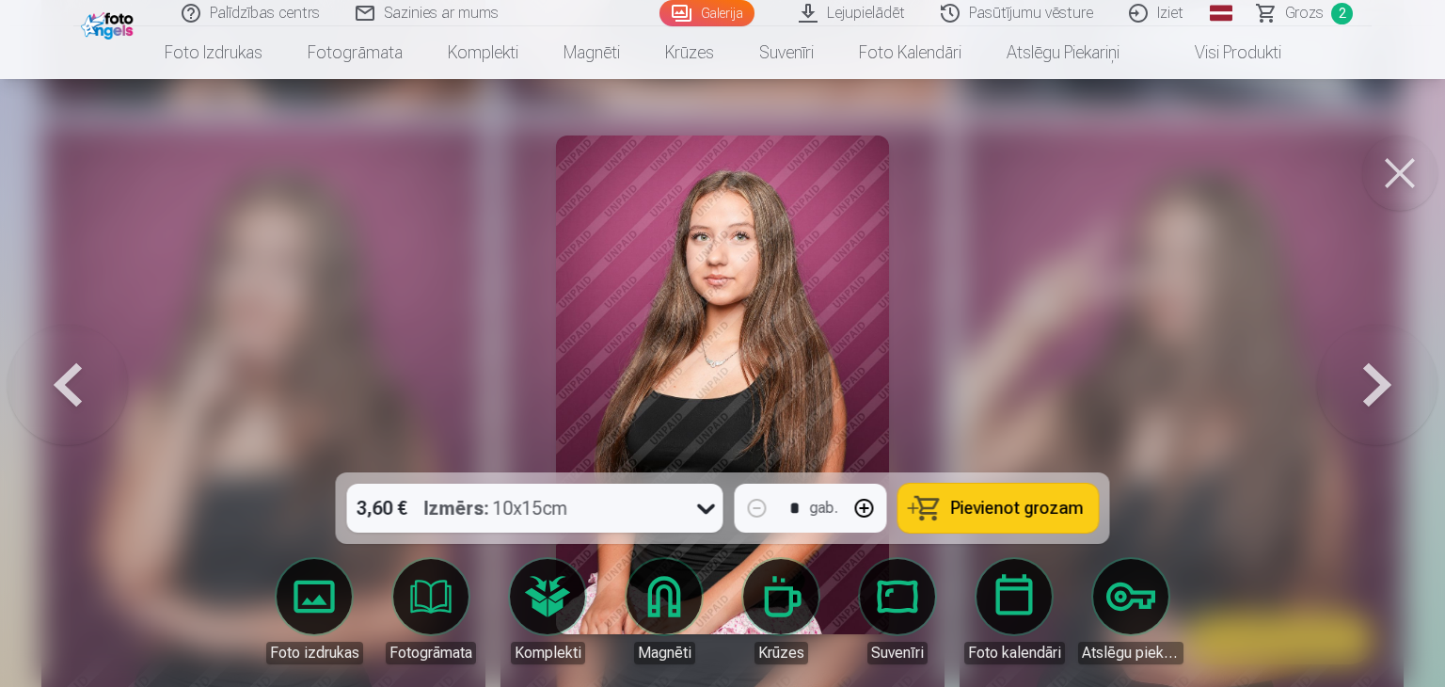
click at [66, 388] on button at bounding box center [68, 384] width 120 height 137
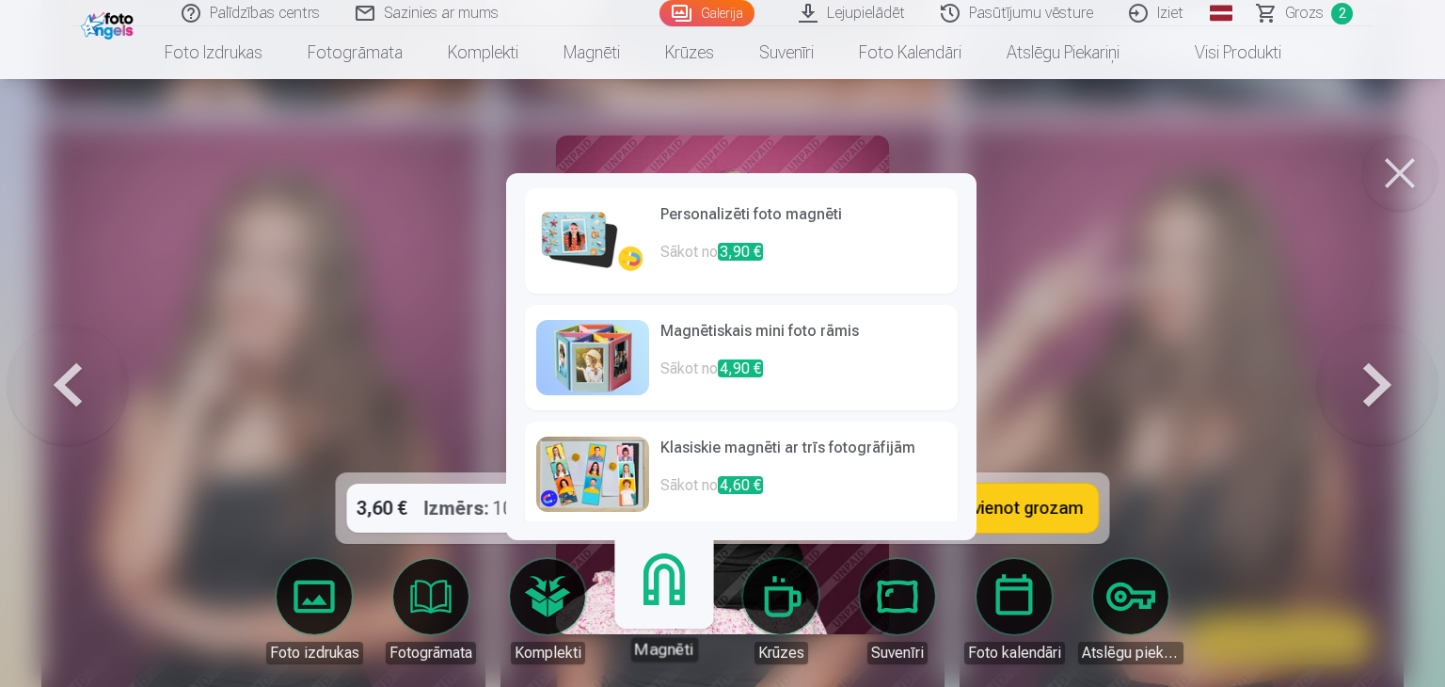
click at [750, 243] on span "3,90 €" at bounding box center [740, 252] width 45 height 18
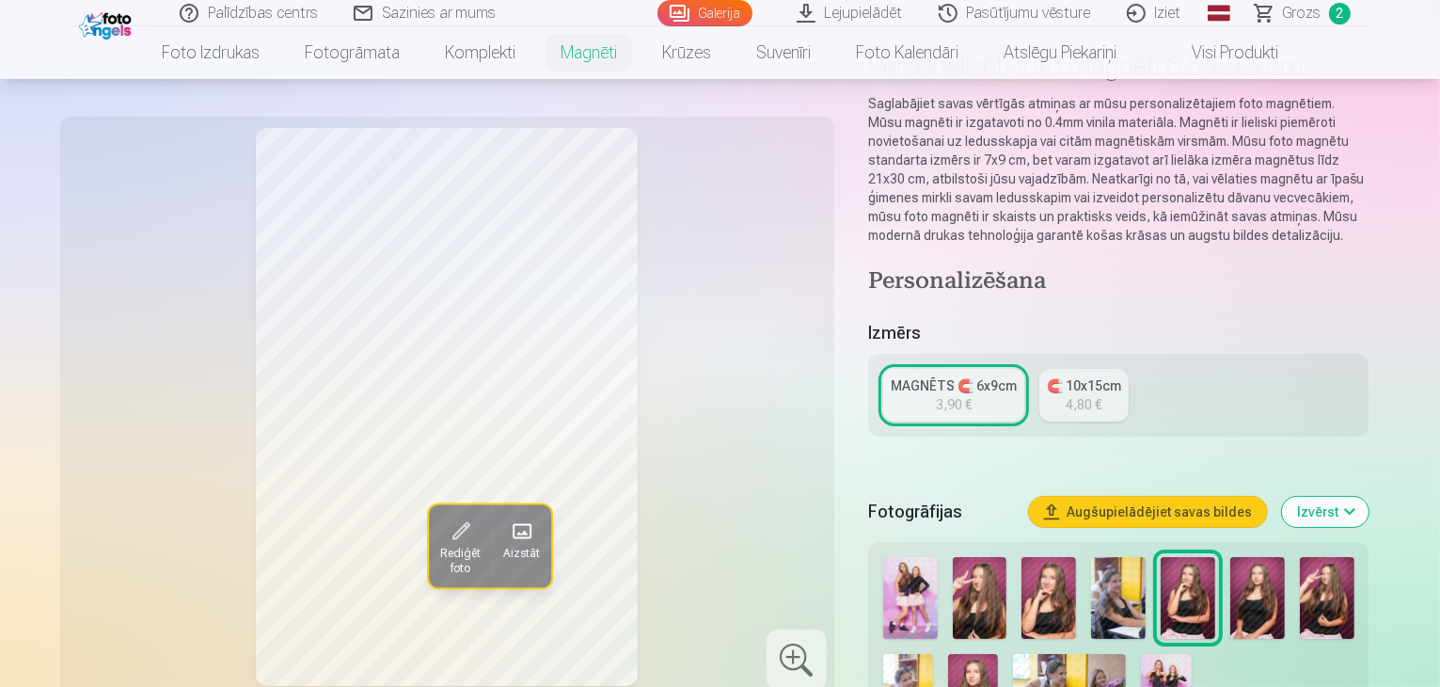
scroll to position [131, 0]
click at [998, 380] on link "MAGNĒTS 🧲 6x9cm 3,90 €" at bounding box center [953, 396] width 141 height 53
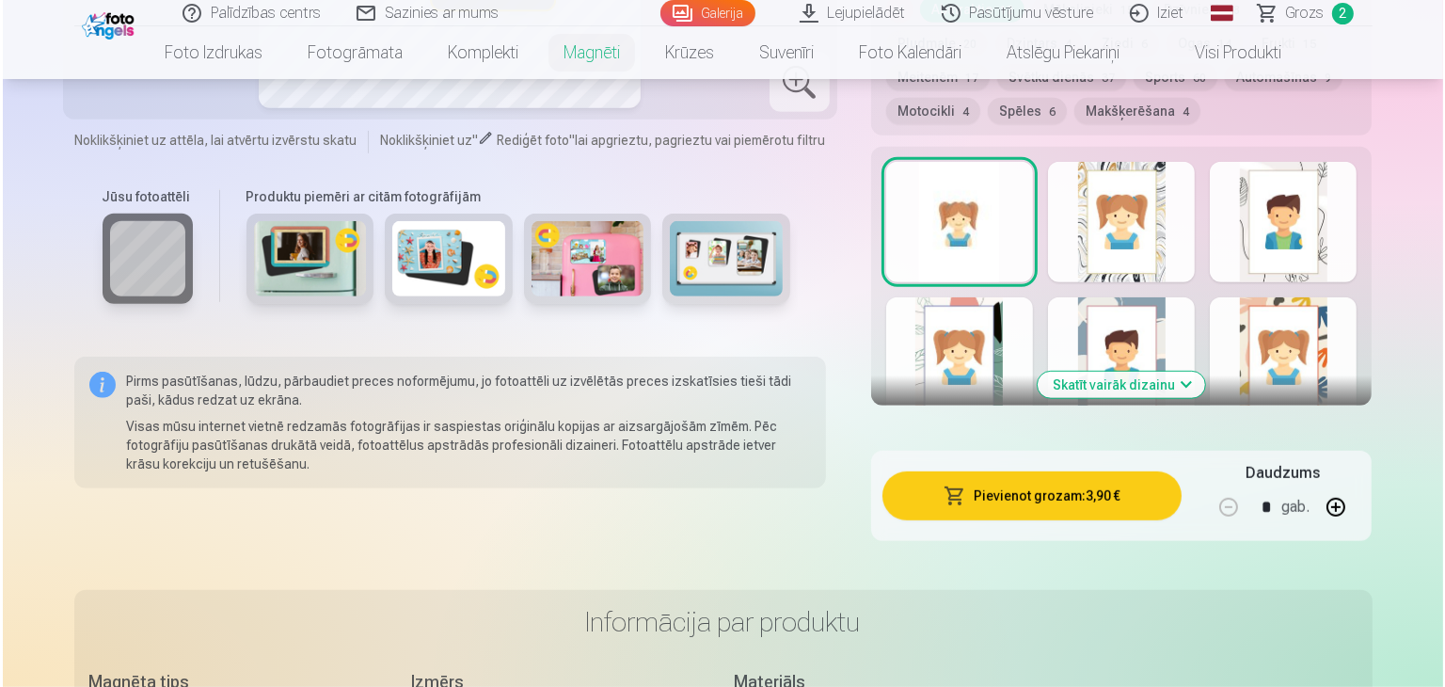
scroll to position [1006, 0]
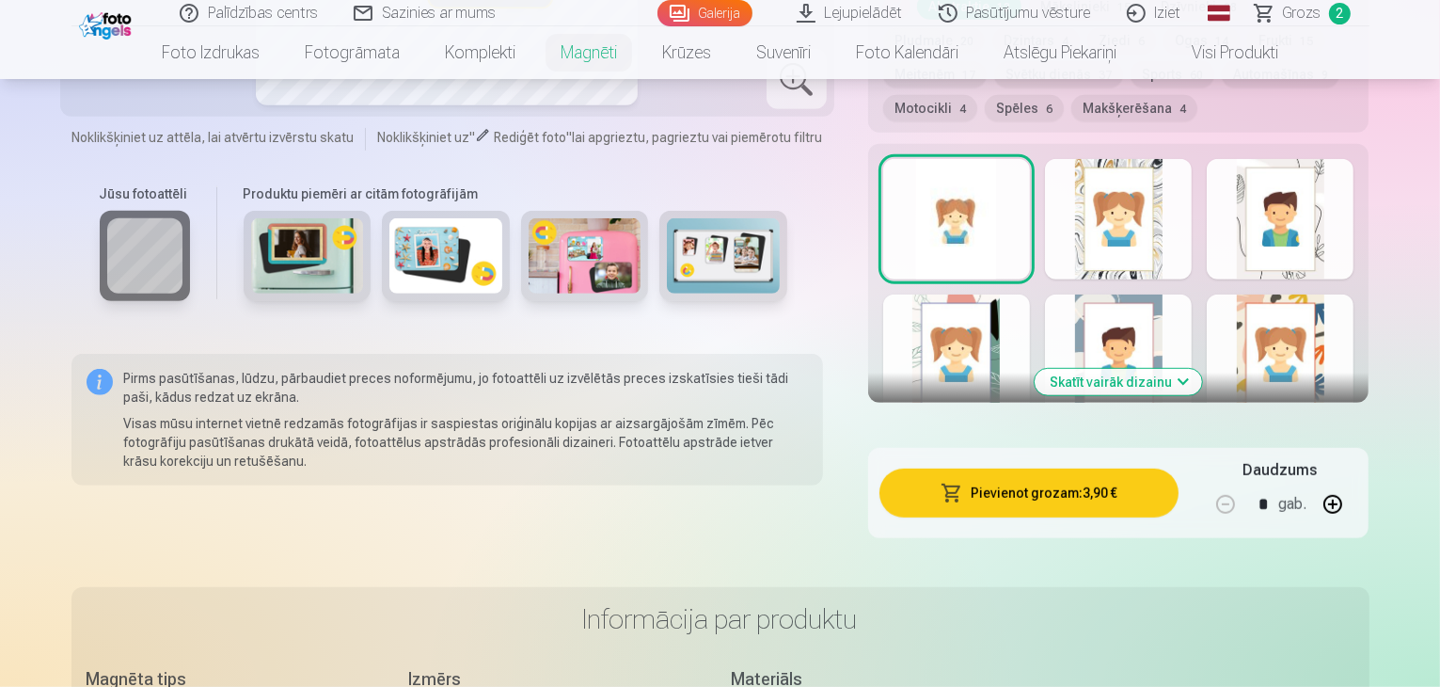
click at [1069, 472] on button "Pievienot grozam : 3,90 €" at bounding box center [1029, 492] width 300 height 49
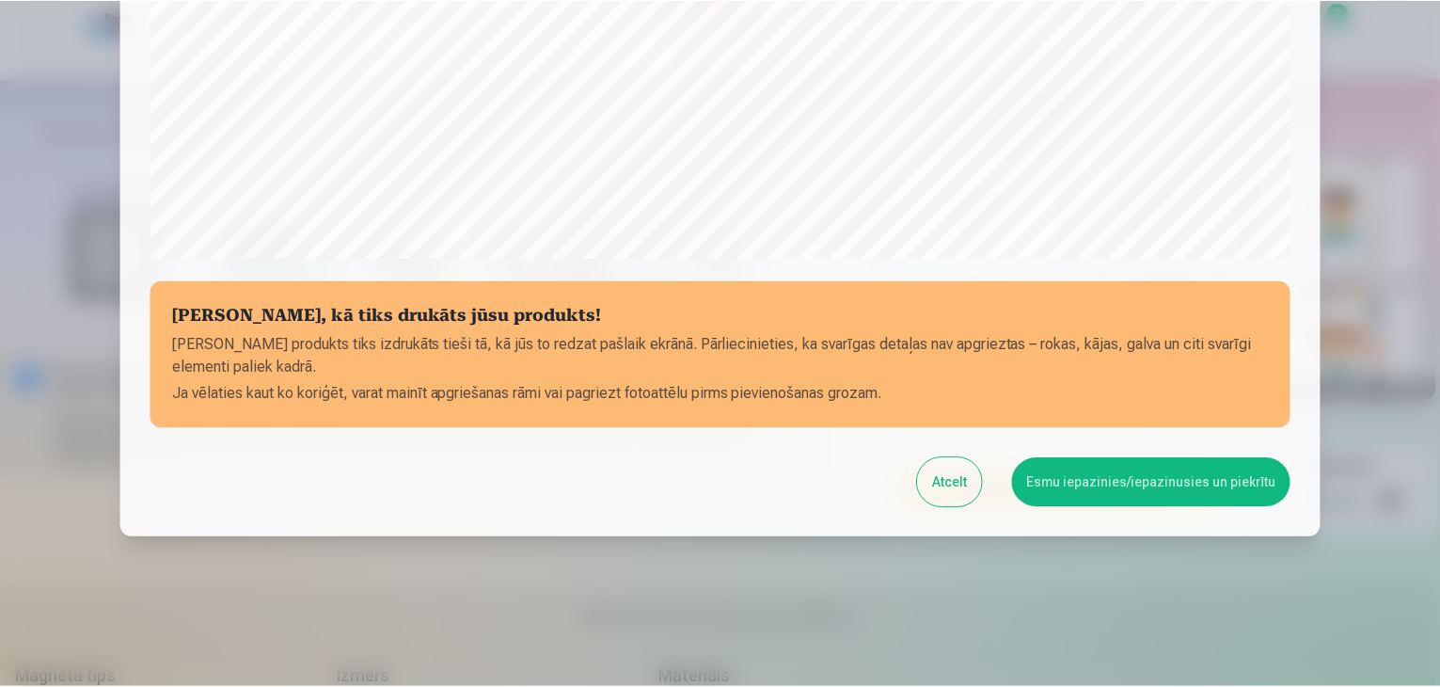
scroll to position [668, 0]
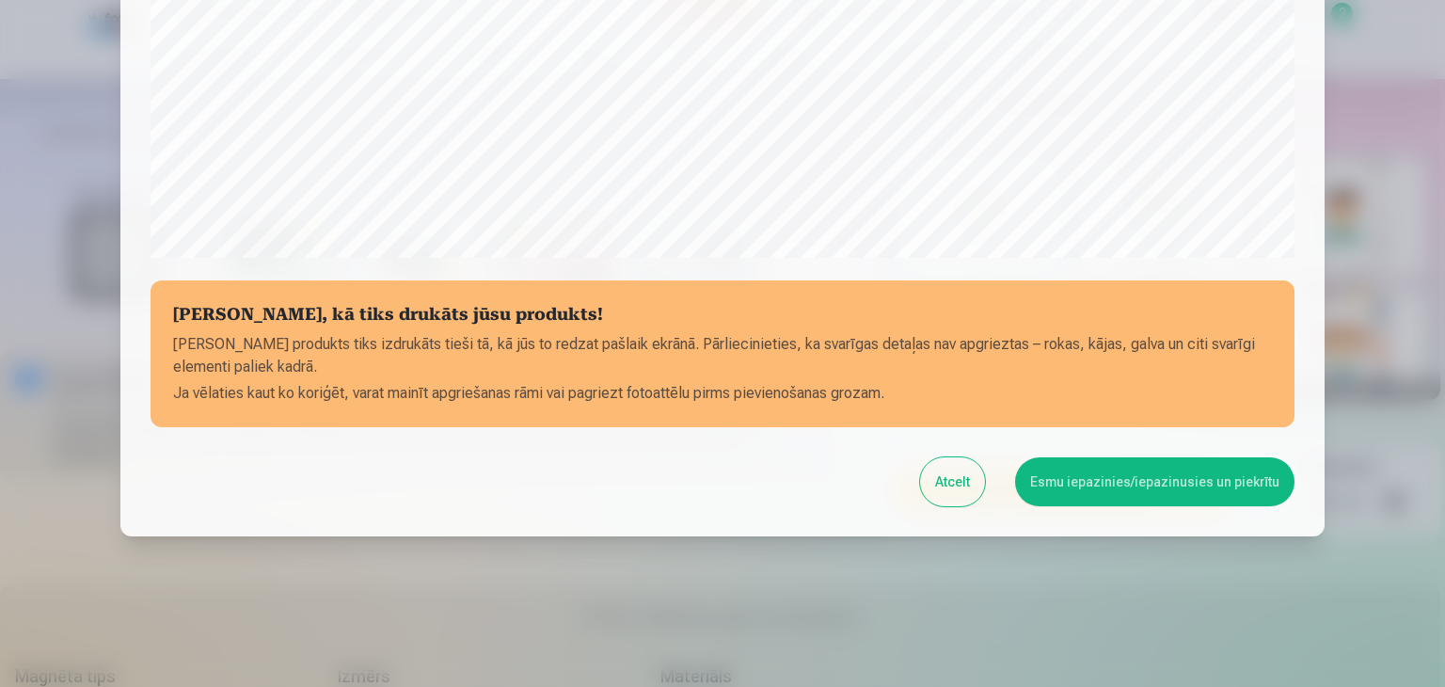
click at [1116, 484] on button "Esmu iepazinies/iepazinusies un piekrītu" at bounding box center [1154, 481] width 279 height 49
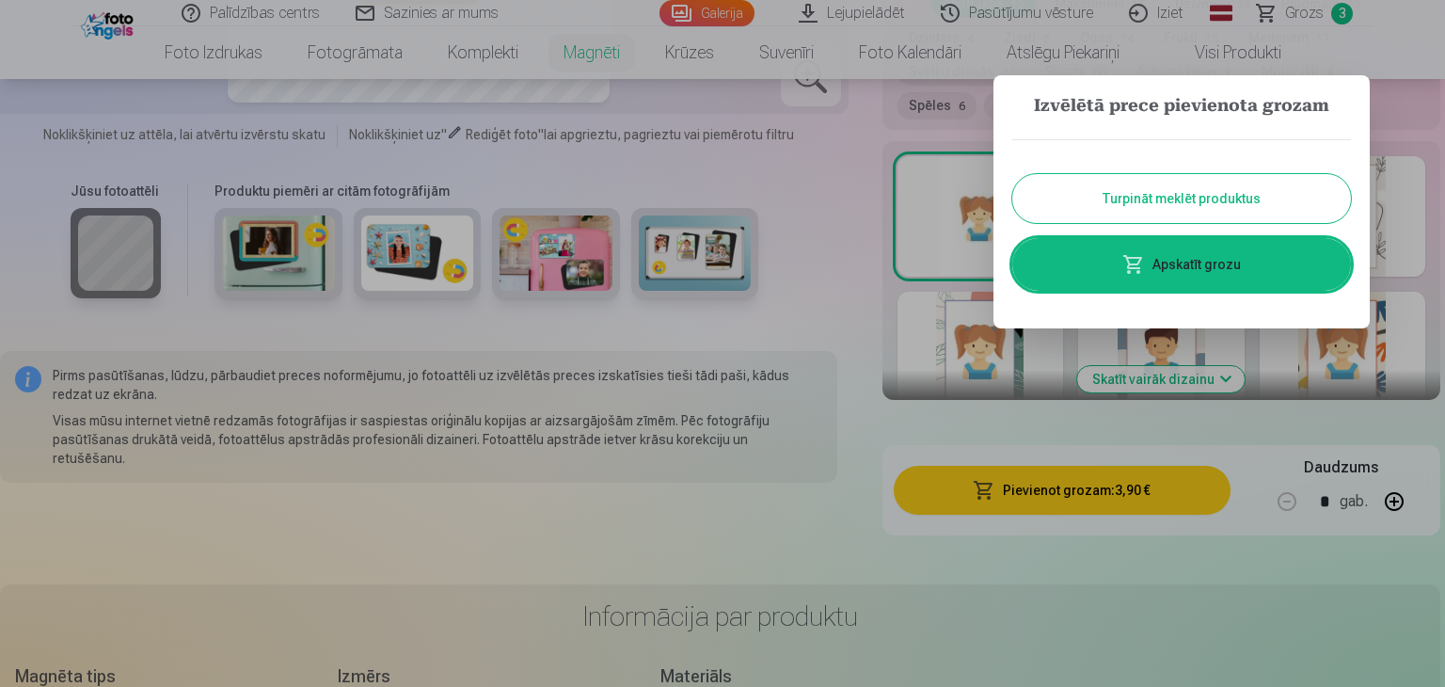
click at [1121, 567] on div at bounding box center [722, 343] width 1445 height 687
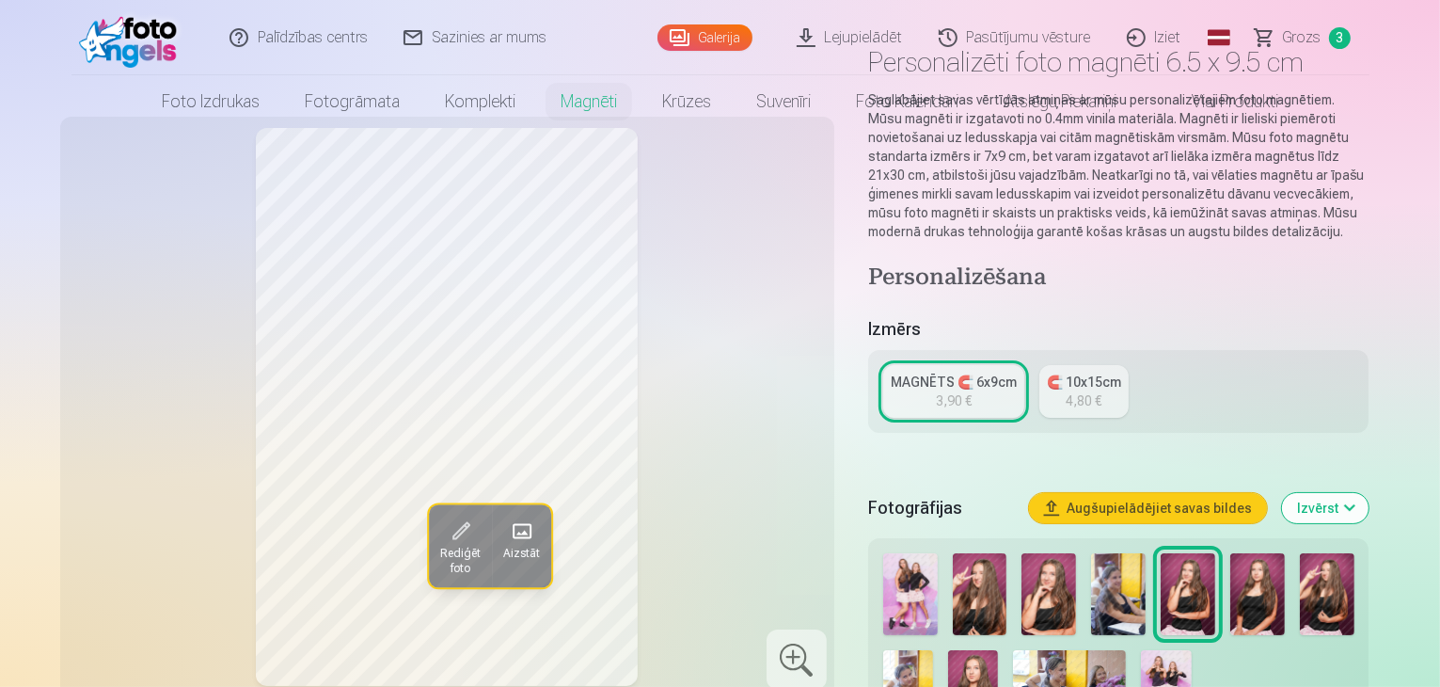
scroll to position [0, 0]
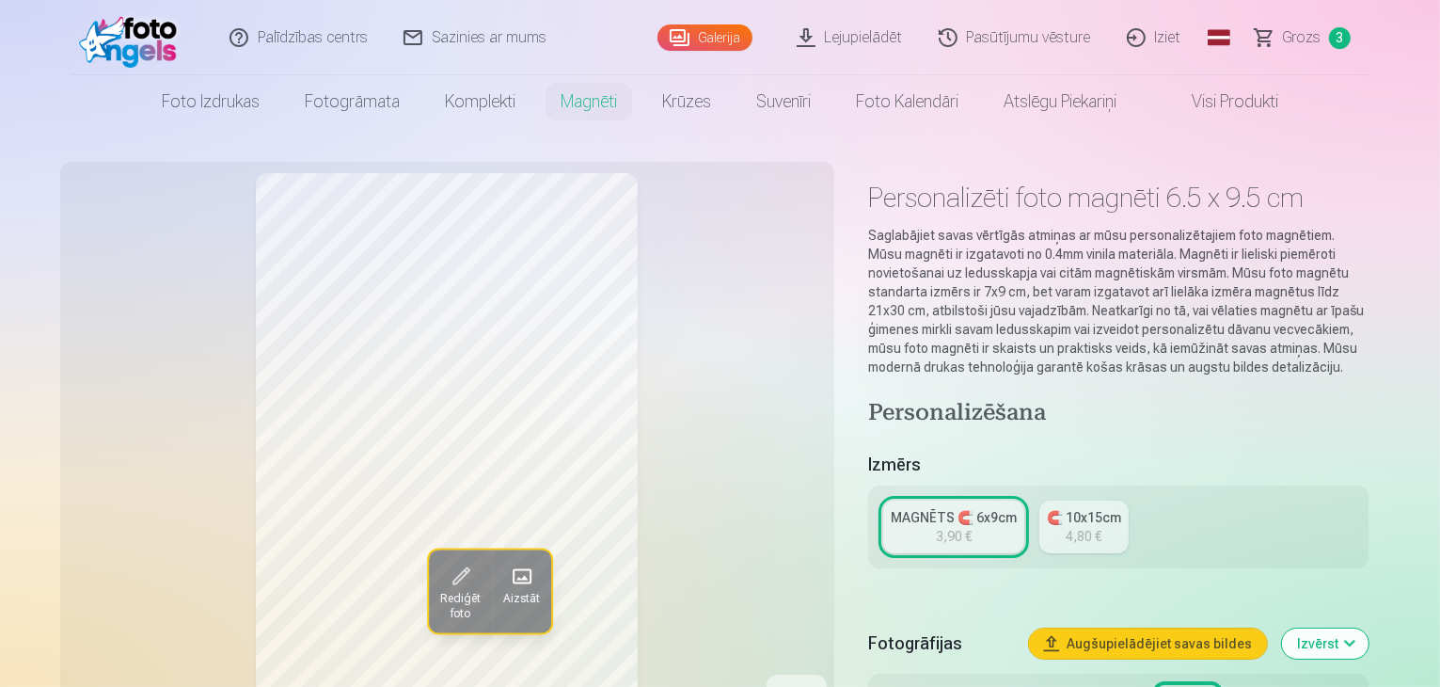
click at [148, 49] on img at bounding box center [133, 38] width 108 height 60
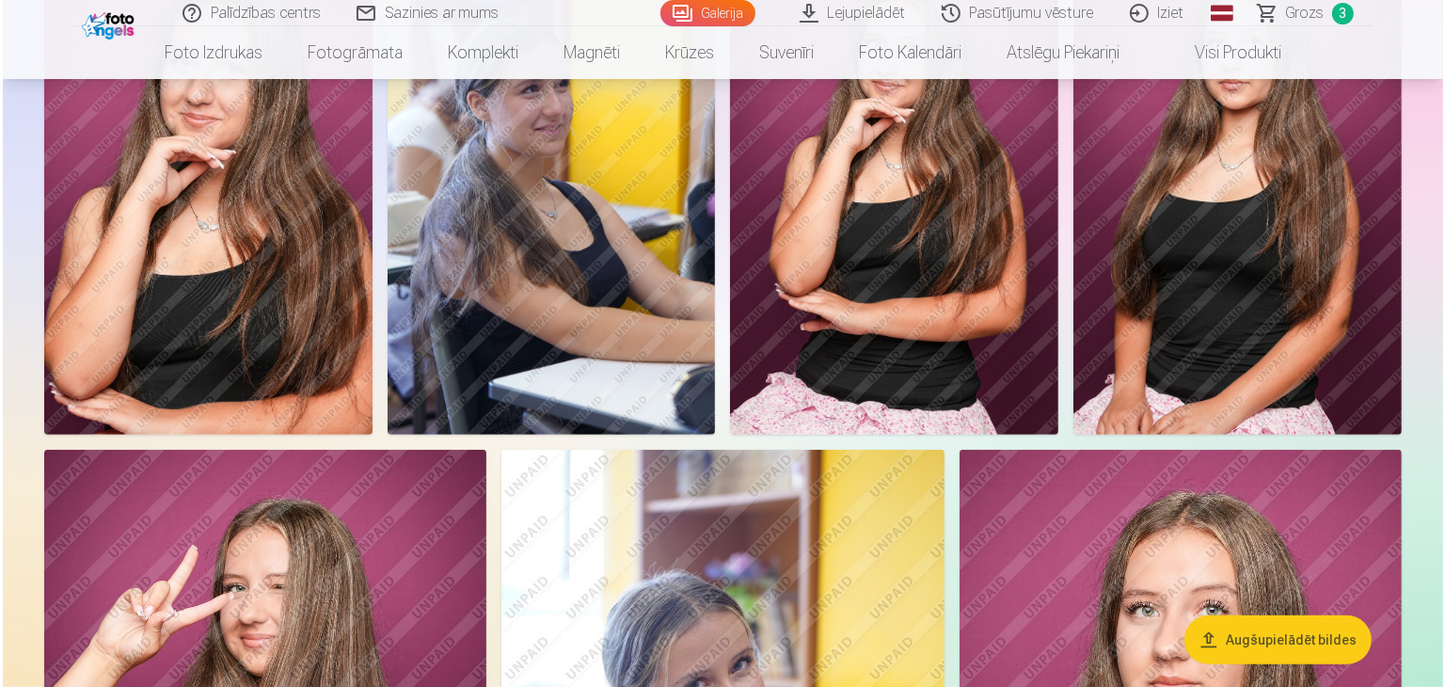
scroll to position [748, 0]
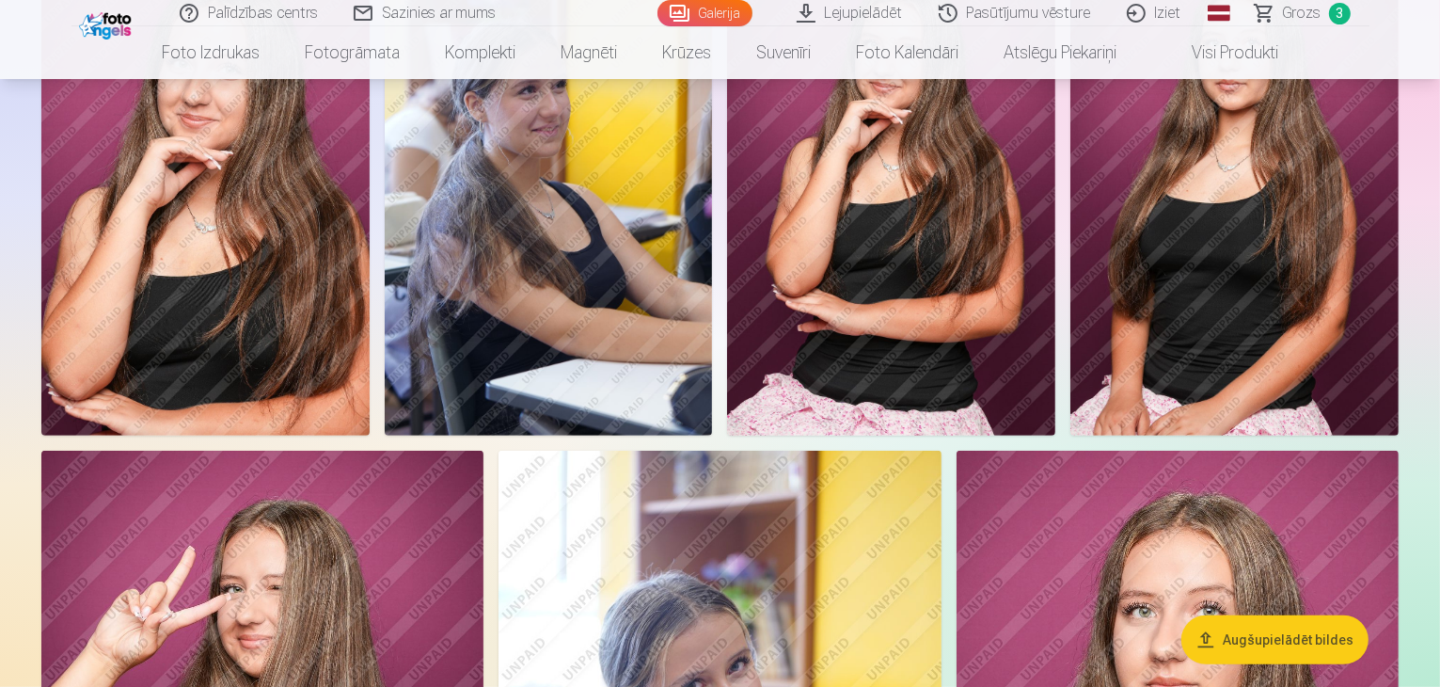
click at [713, 362] on img at bounding box center [549, 189] width 328 height 492
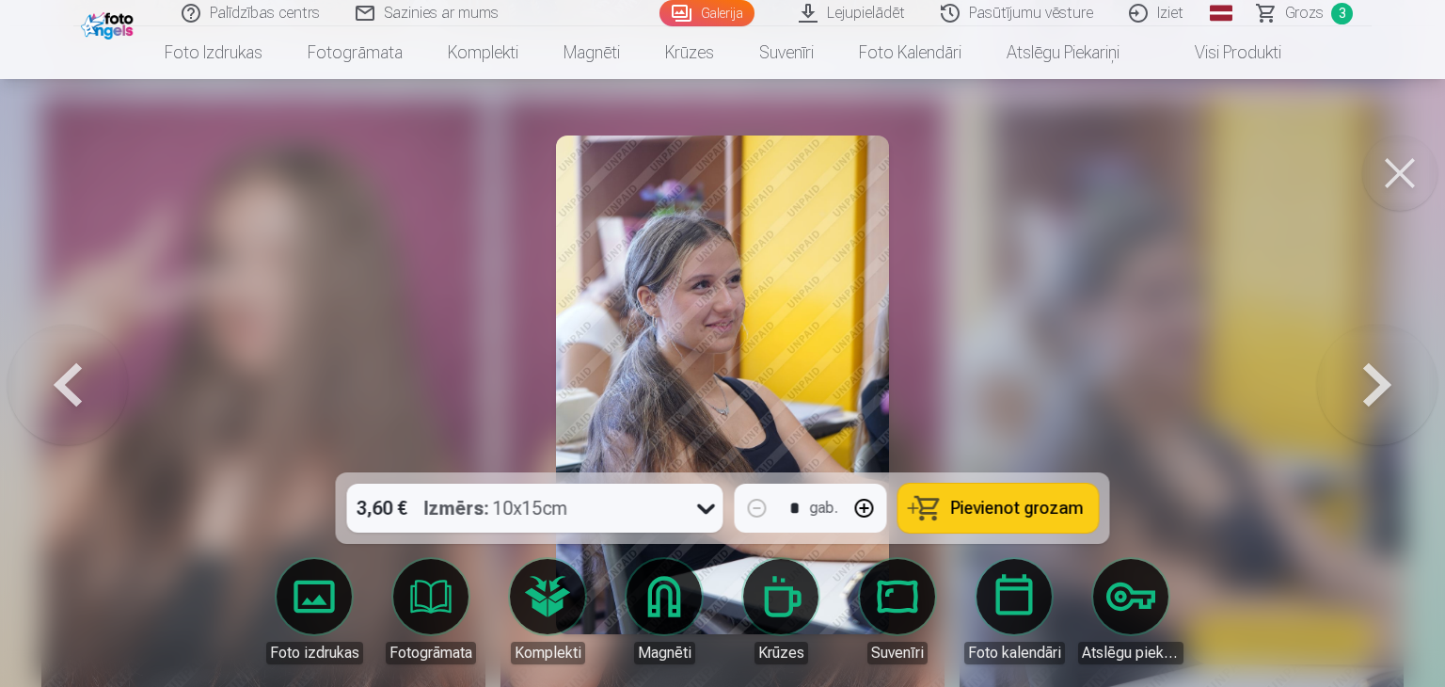
click at [701, 513] on icon at bounding box center [706, 508] width 30 height 30
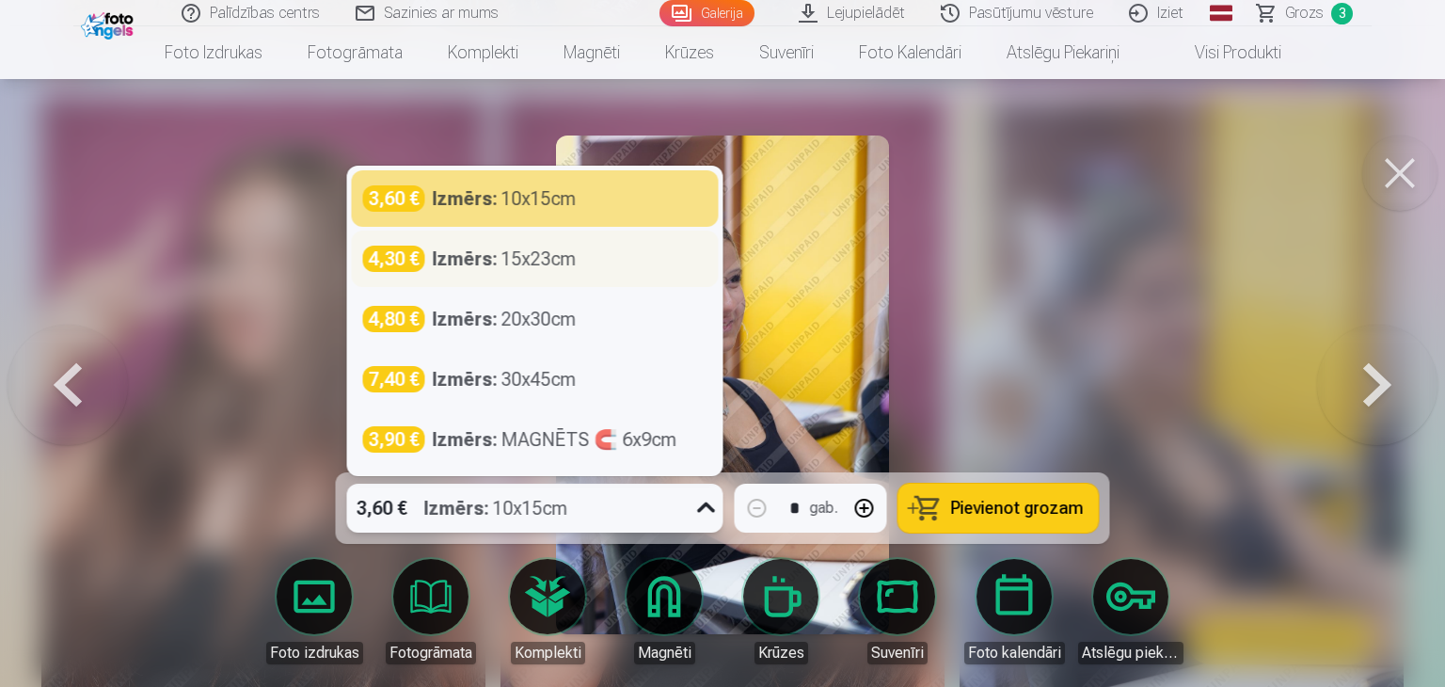
click at [571, 270] on div "Izmērs : 15x23cm" at bounding box center [505, 258] width 144 height 26
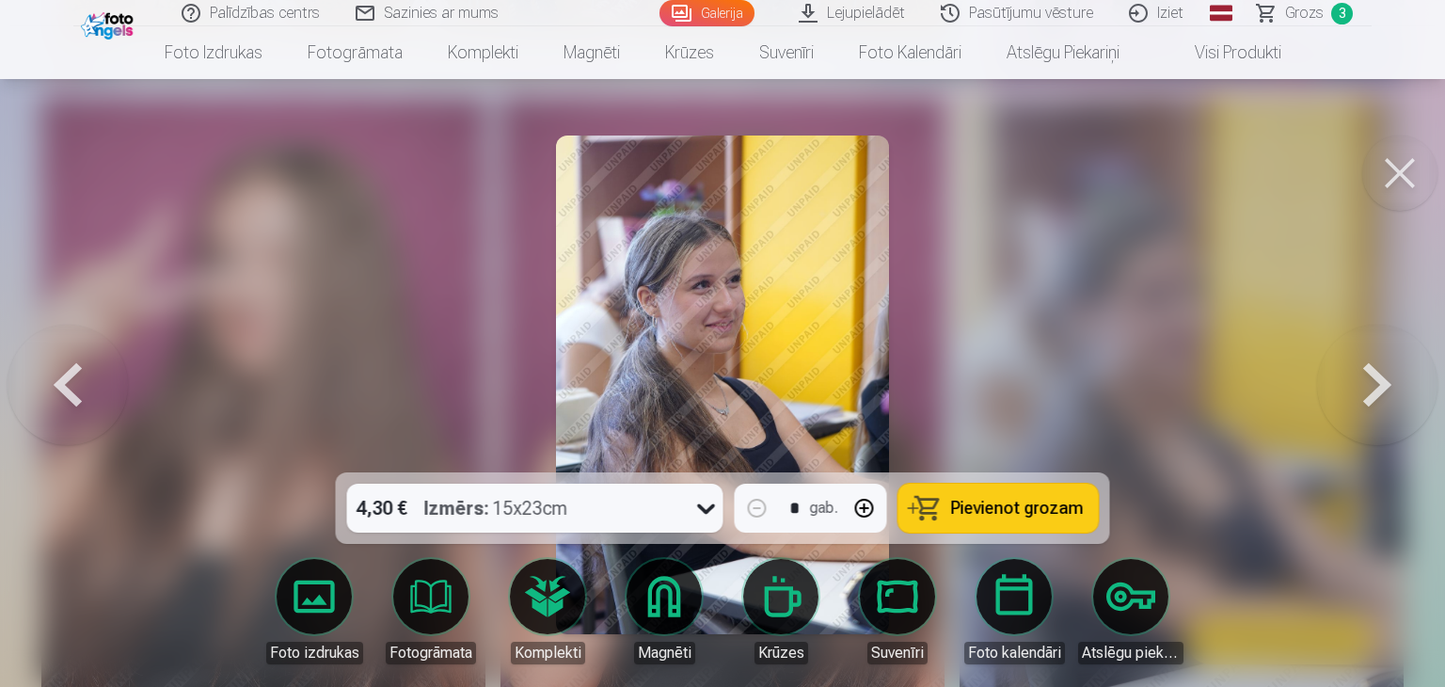
click at [1005, 518] on button "Pievienot grozam" at bounding box center [998, 507] width 200 height 49
click at [1309, 14] on span "Grozs" at bounding box center [1304, 13] width 39 height 23
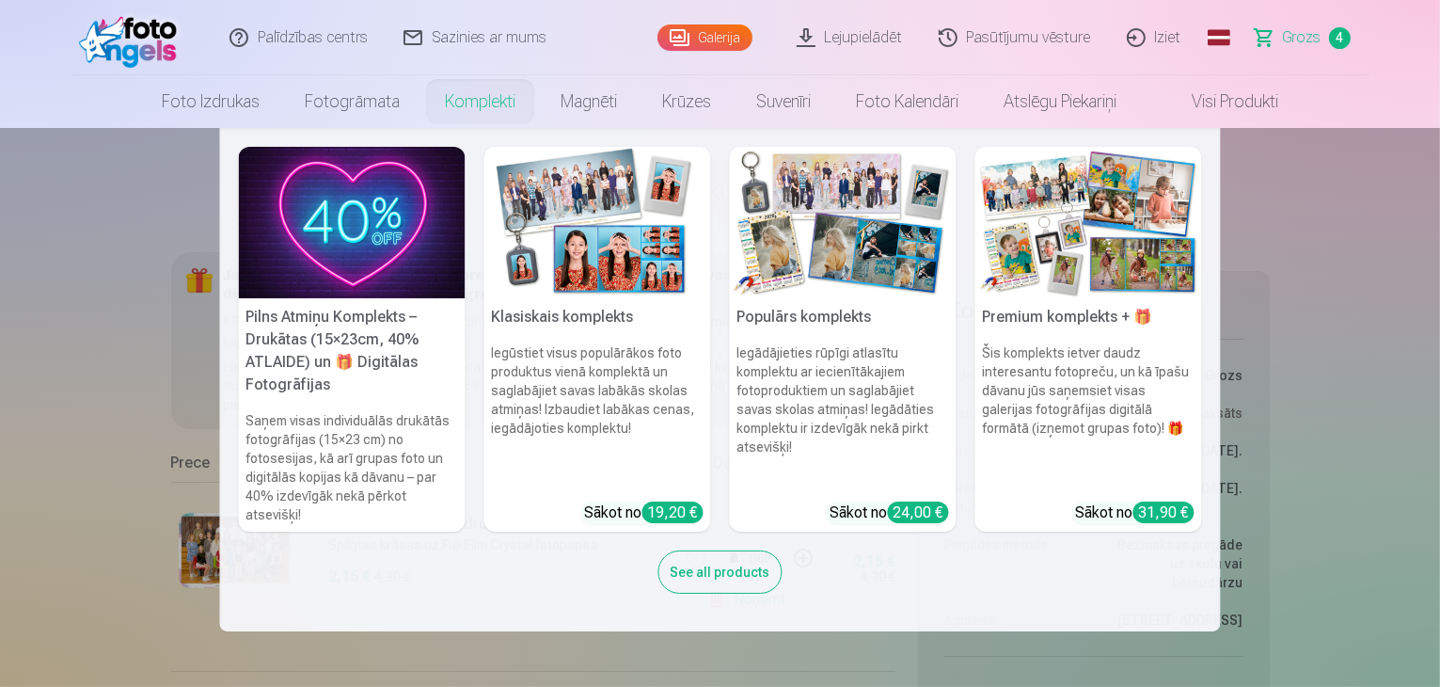
click at [478, 101] on link "Komplekti" at bounding box center [480, 101] width 116 height 53
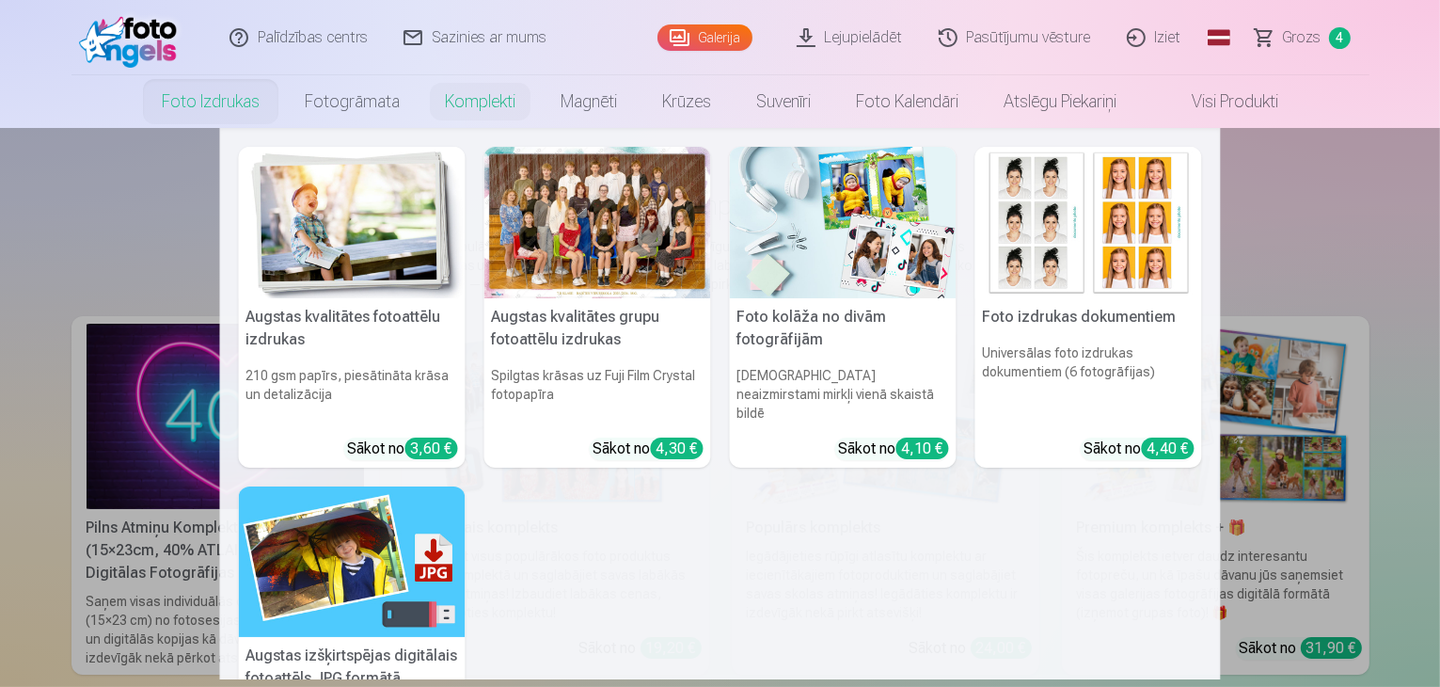
click at [182, 107] on link "Foto izdrukas" at bounding box center [210, 101] width 143 height 53
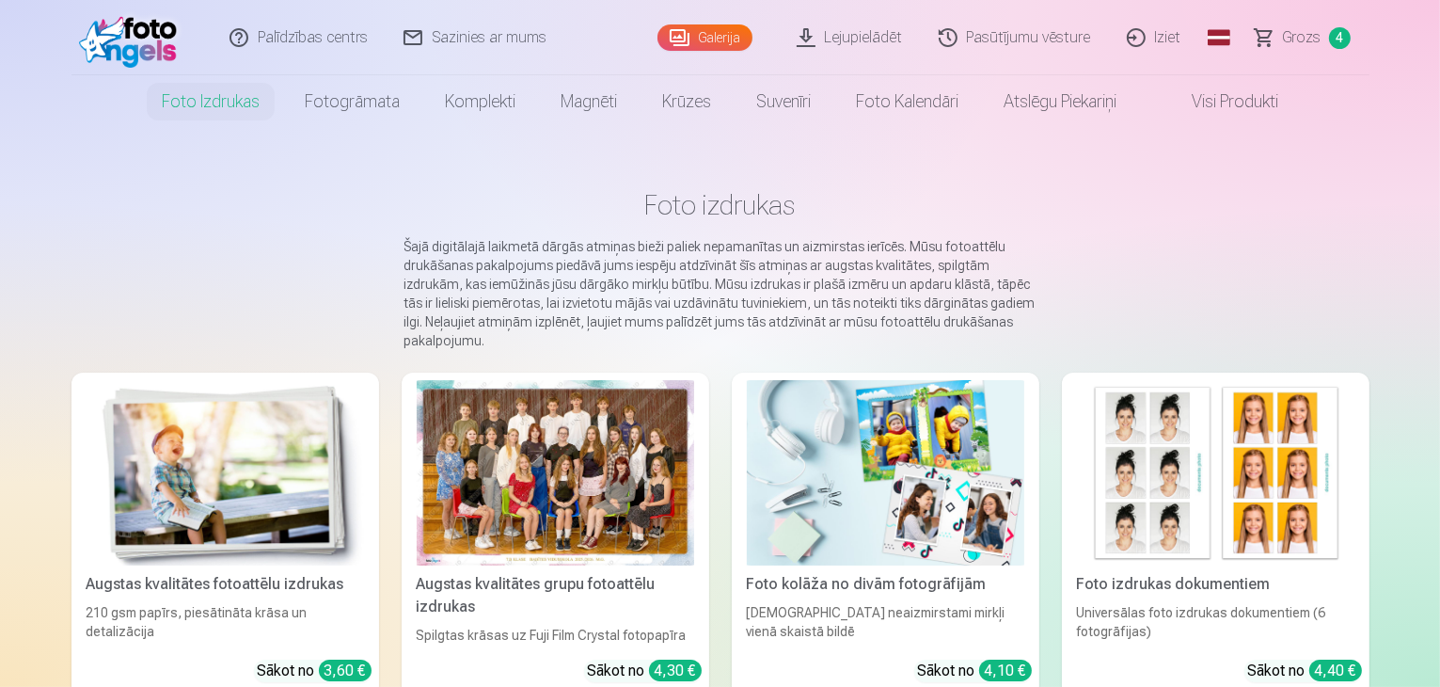
click at [130, 49] on img at bounding box center [133, 38] width 108 height 60
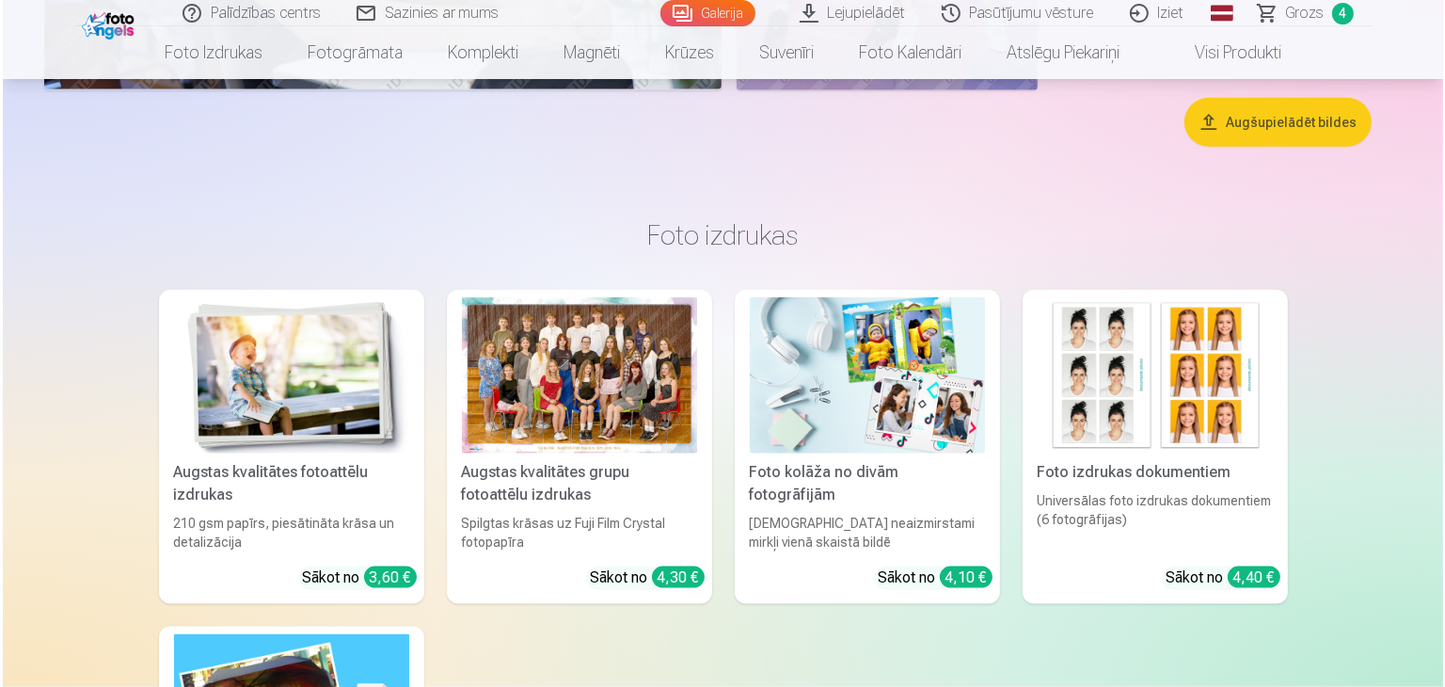
scroll to position [2284, 0]
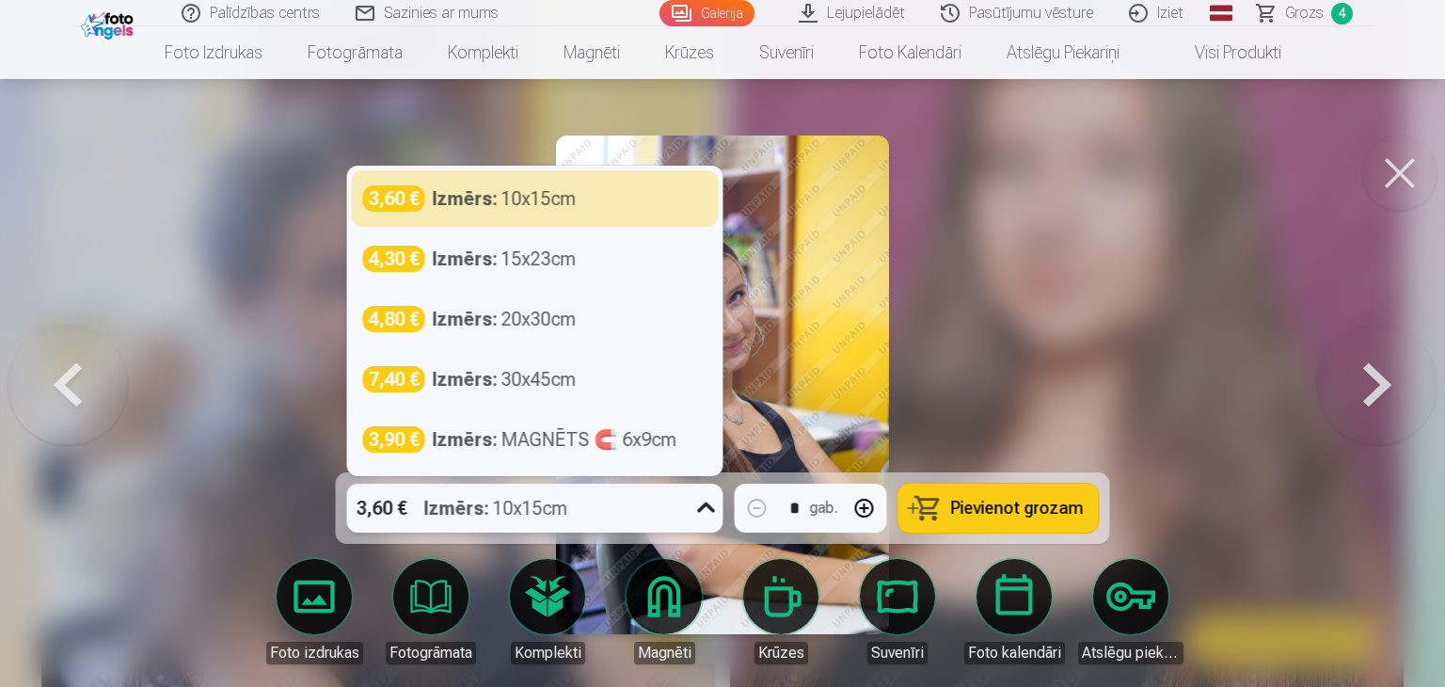
click at [701, 515] on icon at bounding box center [706, 508] width 30 height 30
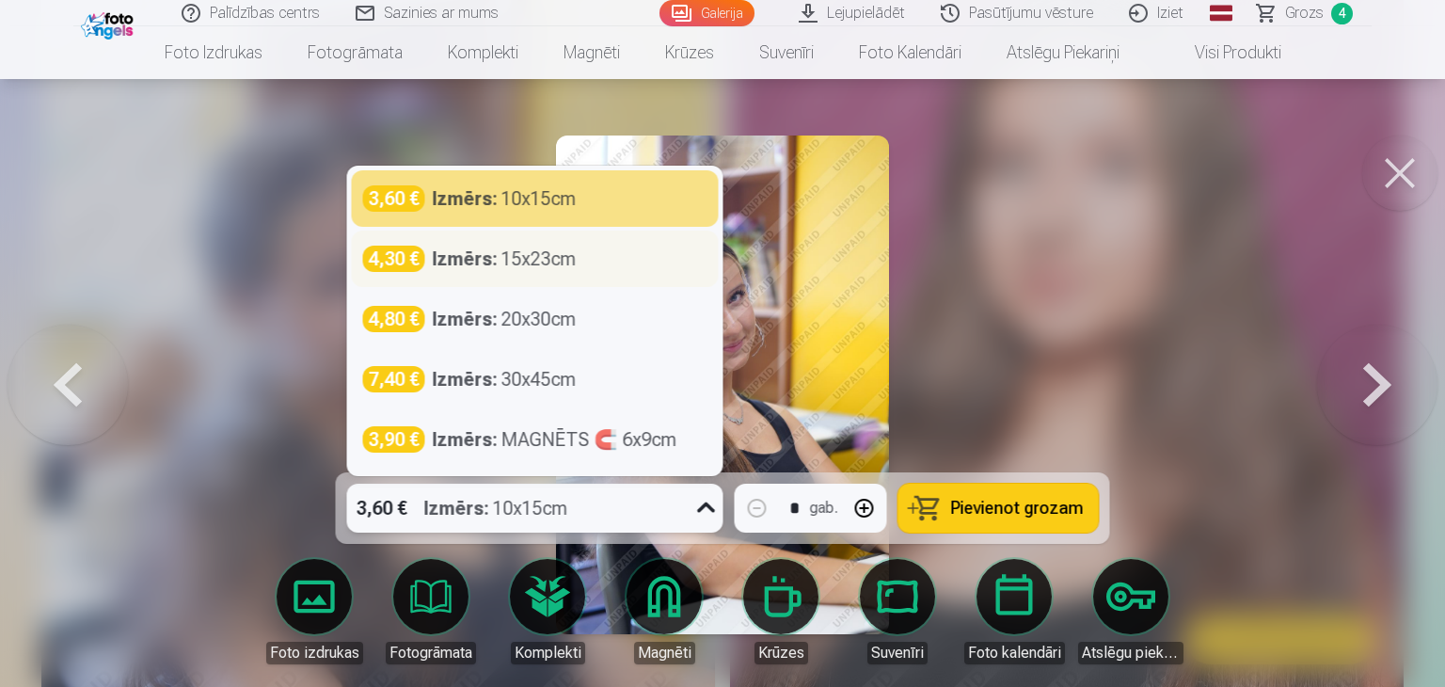
click at [546, 257] on div "Izmērs : 15x23cm" at bounding box center [505, 258] width 144 height 26
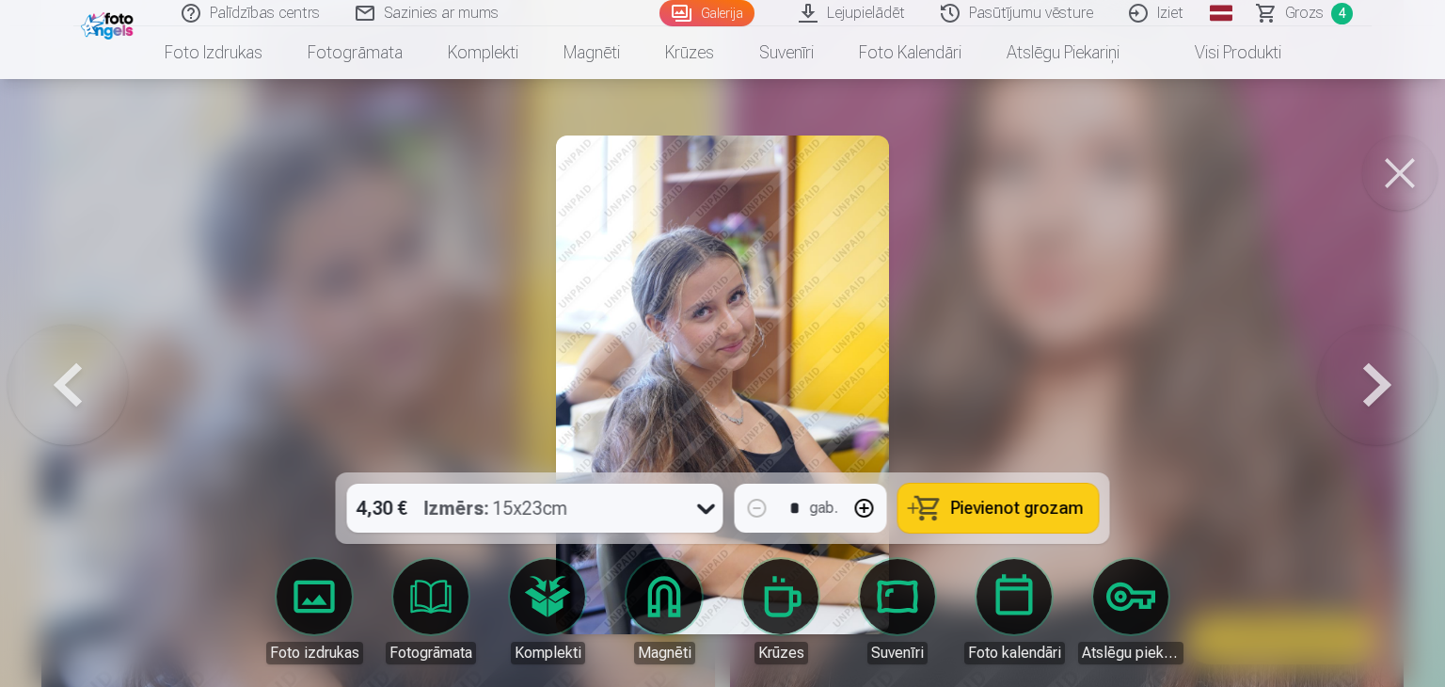
click at [994, 508] on span "Pievienot grozam" at bounding box center [1017, 507] width 133 height 17
click at [1308, 19] on span "Grozs" at bounding box center [1304, 13] width 39 height 23
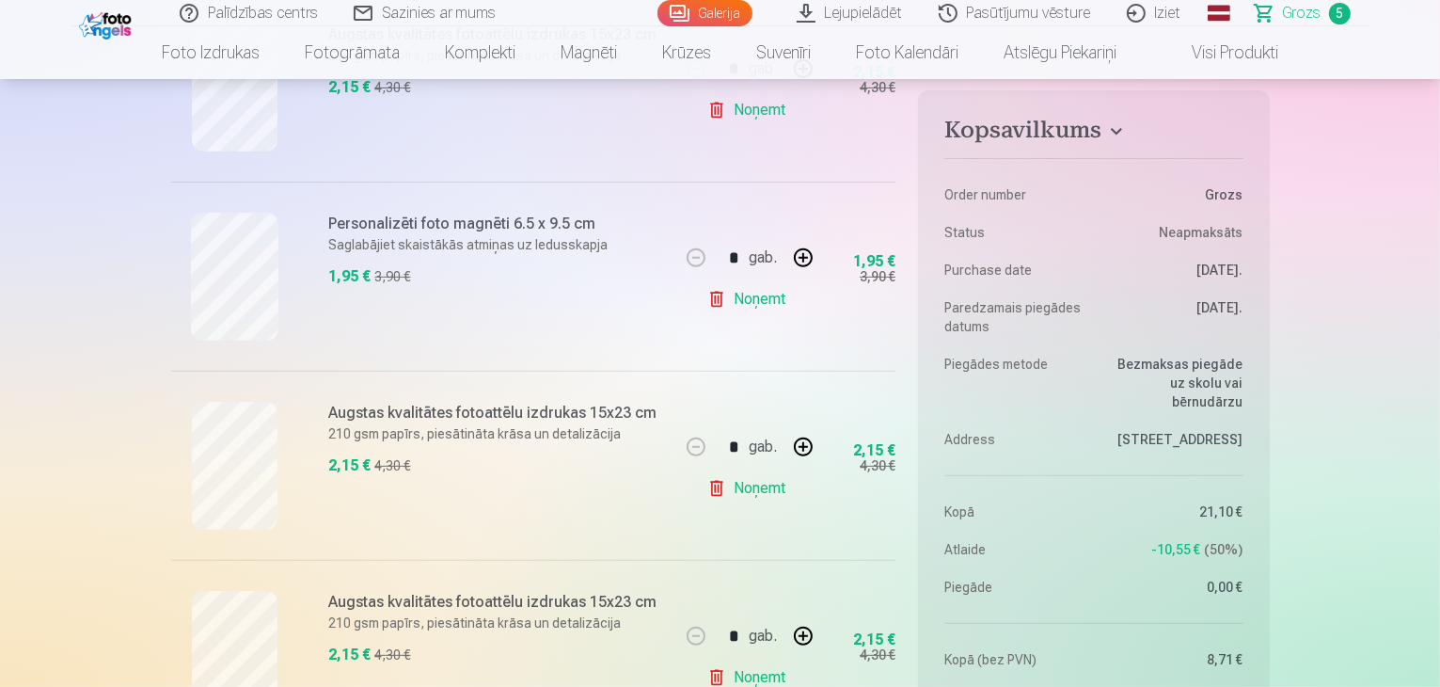
scroll to position [676, 0]
click at [89, 21] on img at bounding box center [107, 24] width 57 height 32
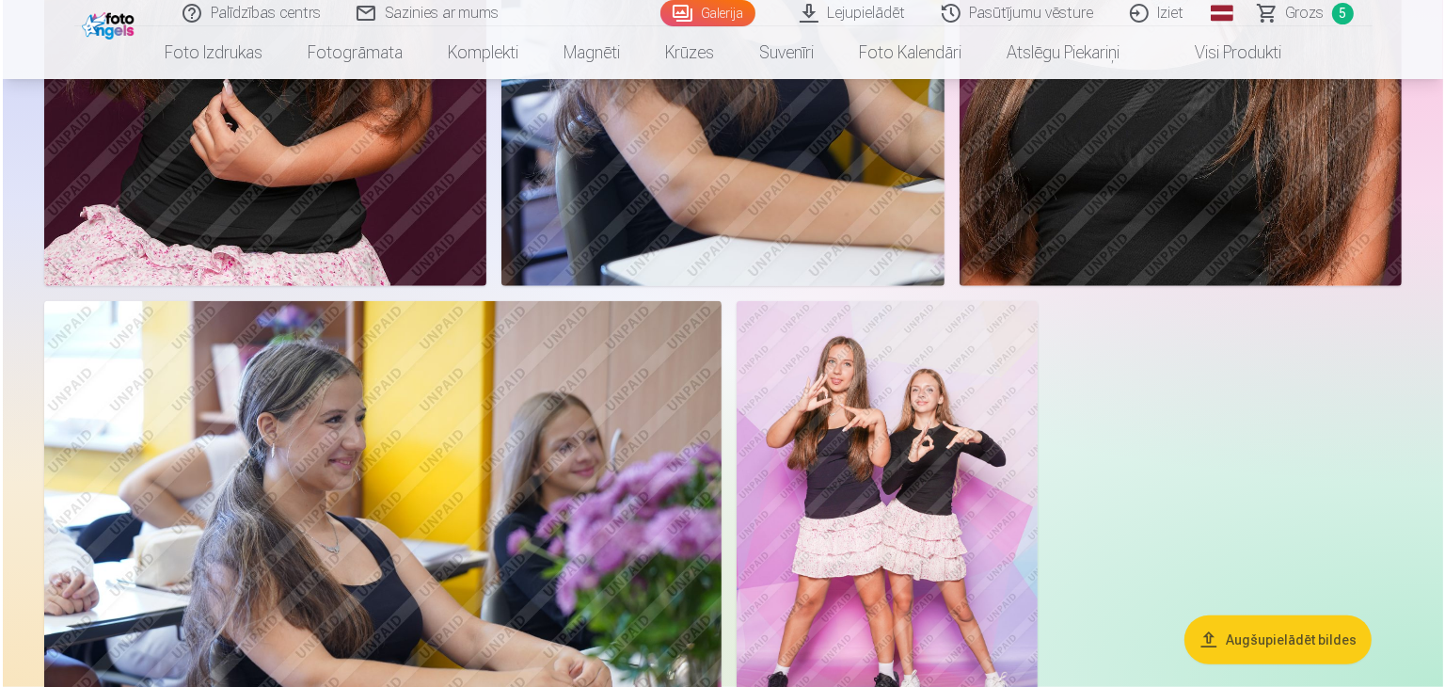
scroll to position [1576, 0]
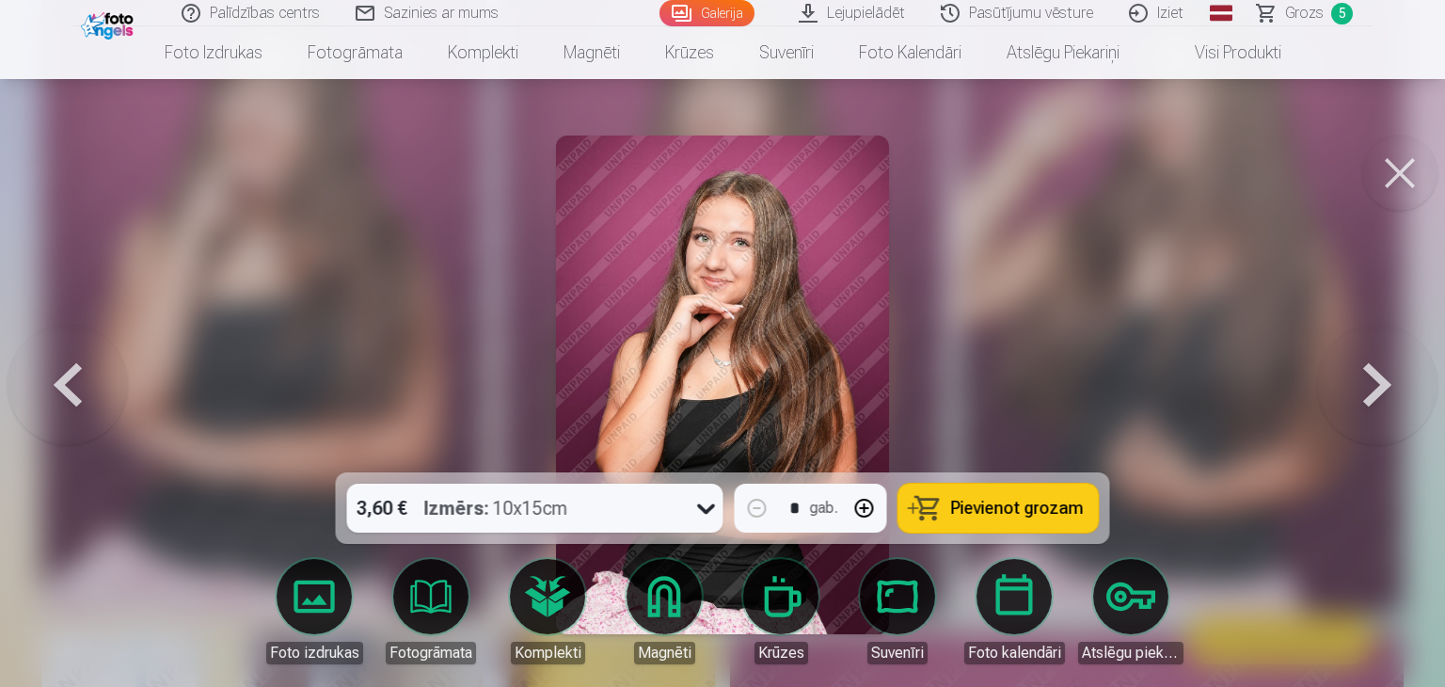
click at [693, 501] on icon at bounding box center [706, 508] width 30 height 30
click at [1053, 341] on div at bounding box center [722, 343] width 1445 height 687
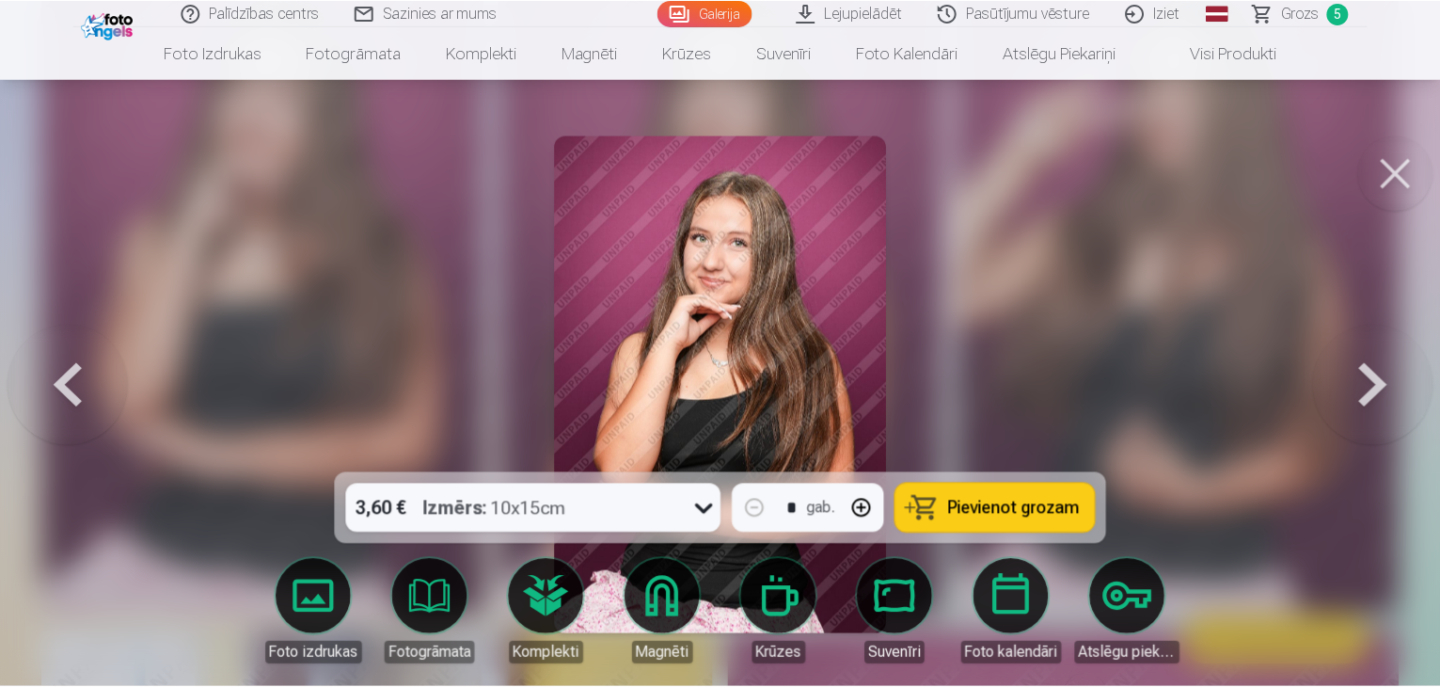
scroll to position [1573, 0]
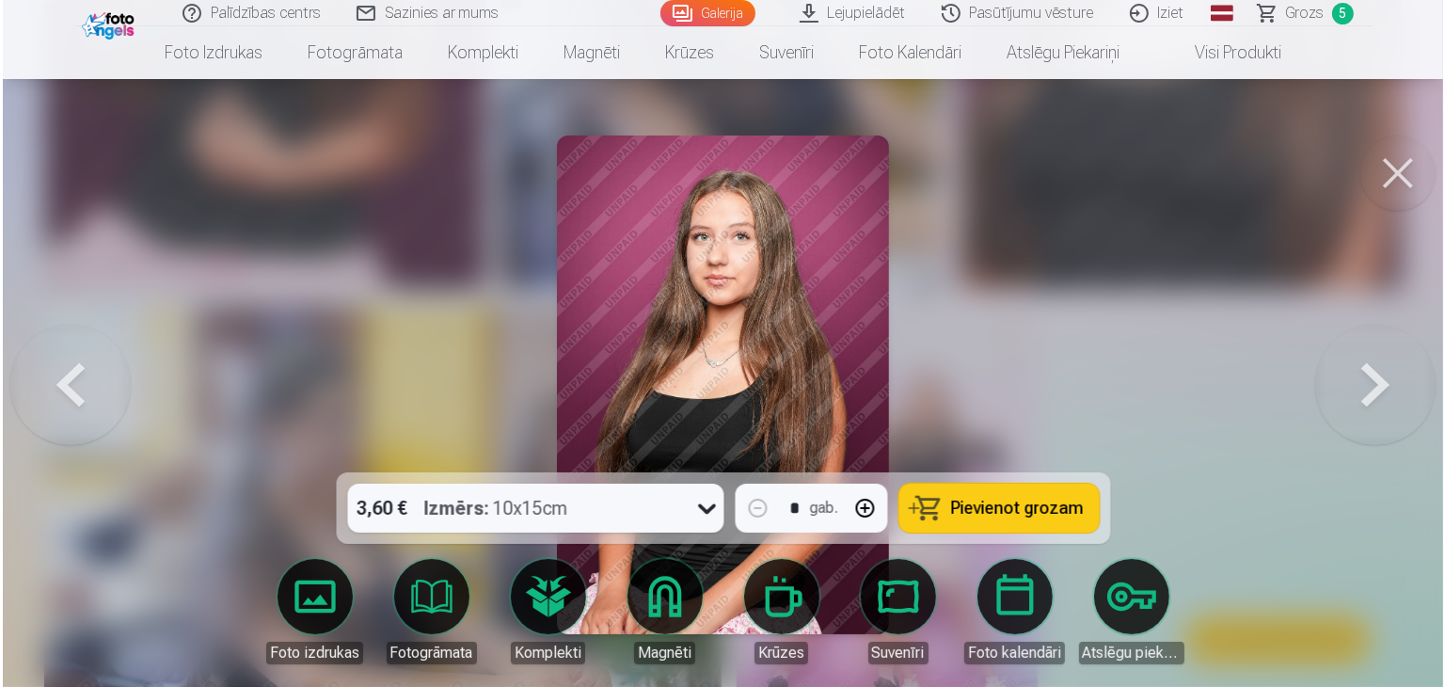
scroll to position [1576, 0]
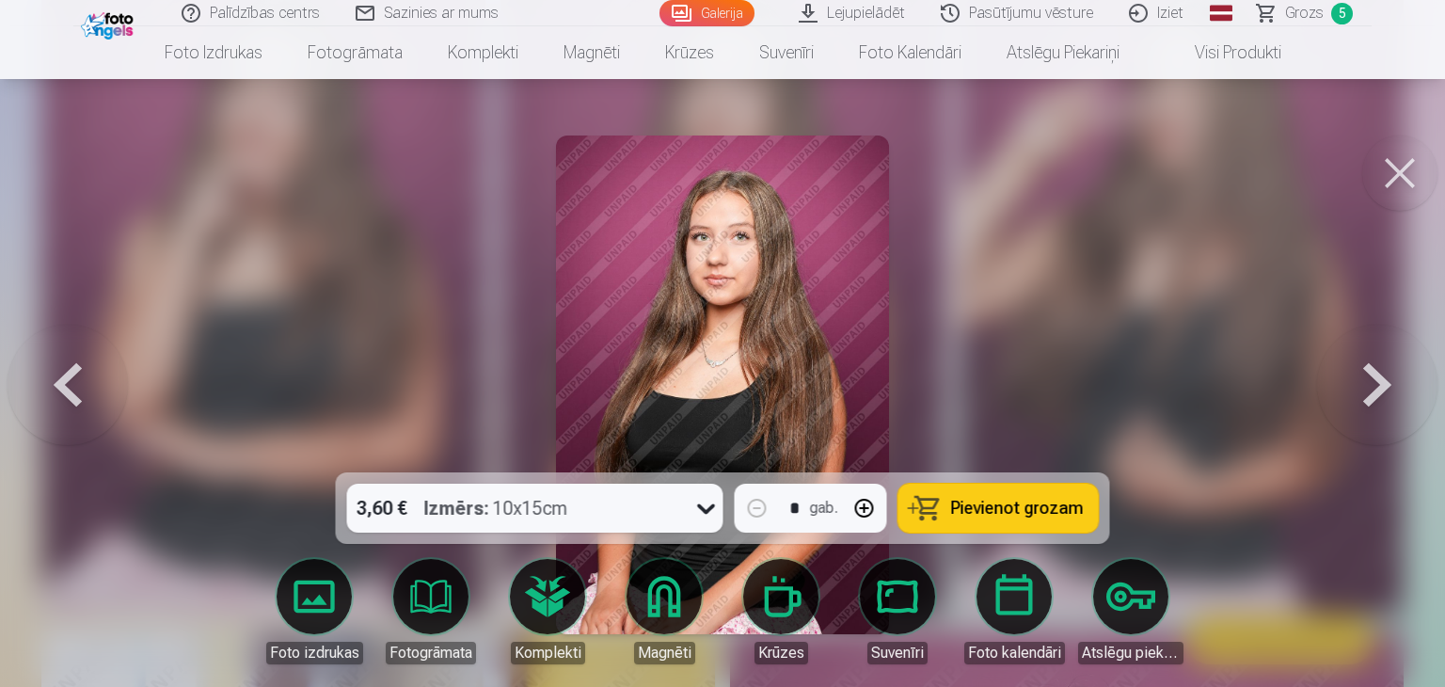
click at [1007, 516] on span "Pievienot grozam" at bounding box center [1017, 507] width 133 height 17
click at [1394, 413] on button at bounding box center [1377, 384] width 120 height 137
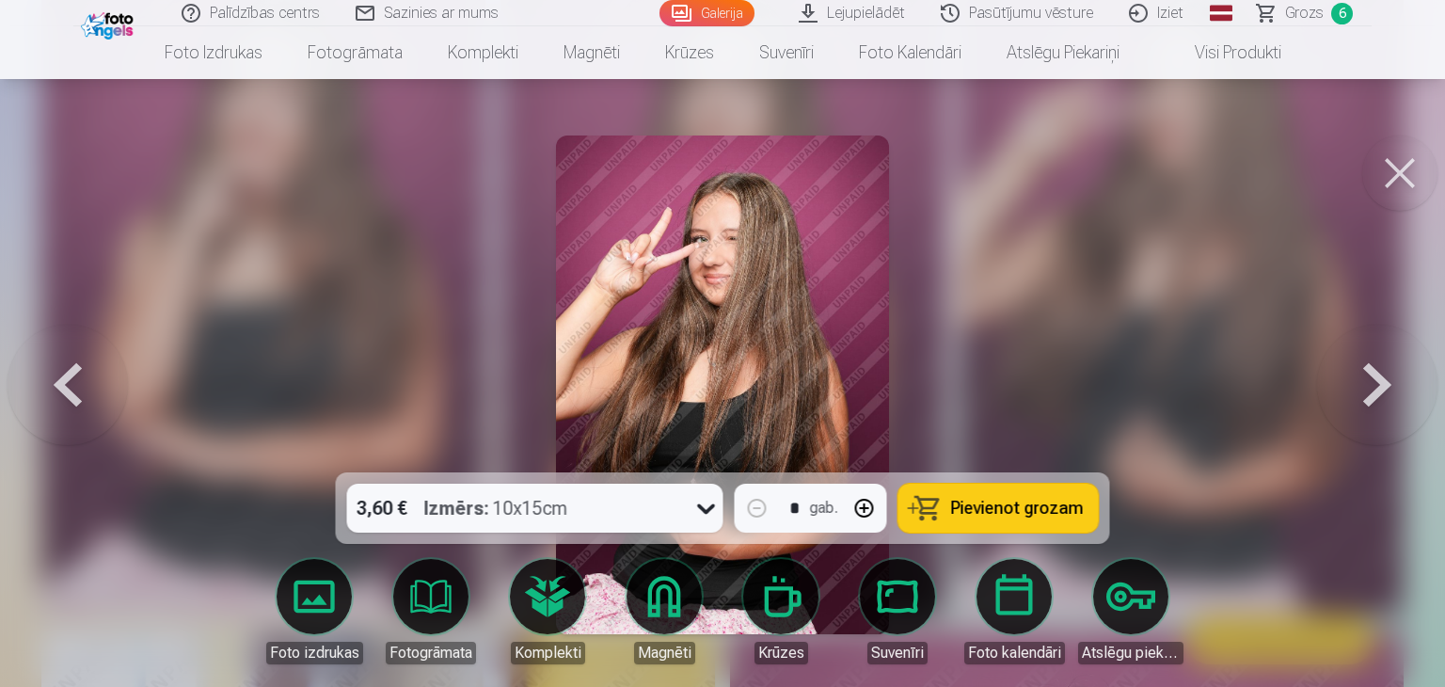
click at [1012, 513] on span "Pievienot grozam" at bounding box center [1017, 507] width 133 height 17
click at [1288, 16] on span "Grozs" at bounding box center [1304, 13] width 39 height 23
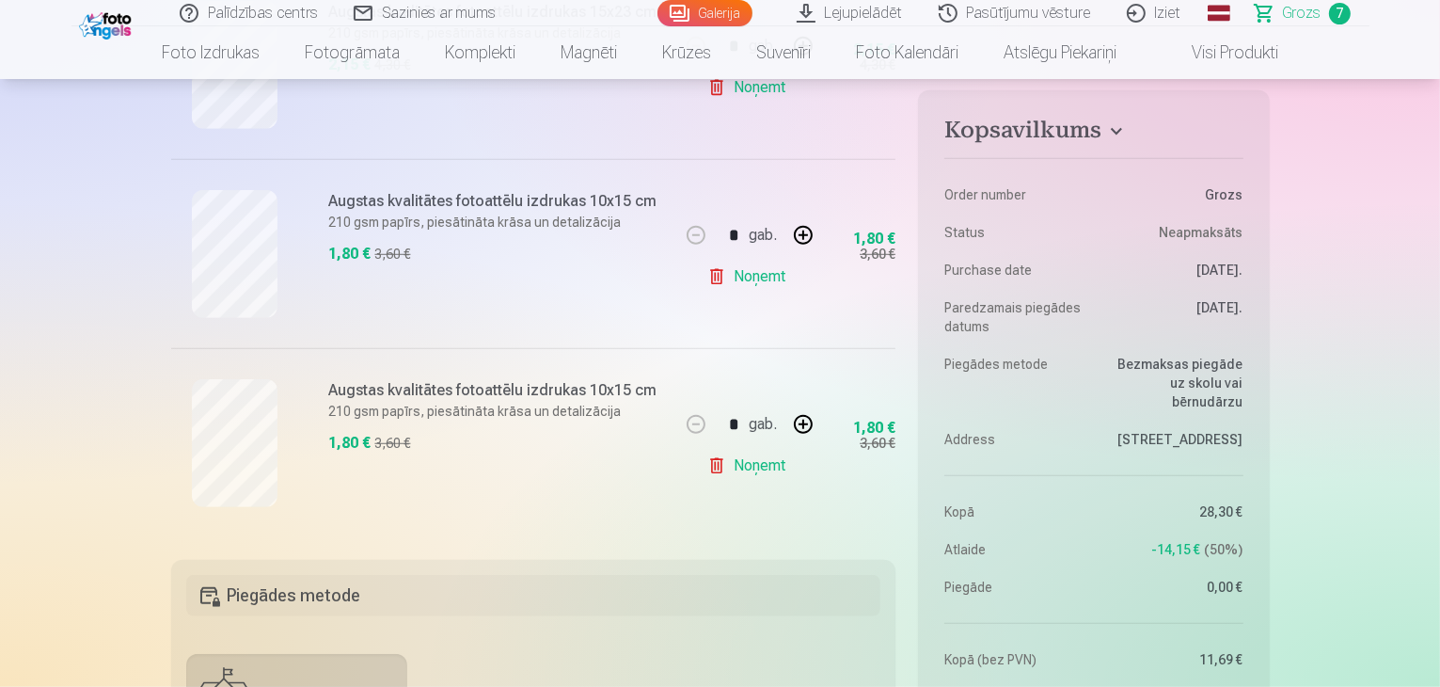
scroll to position [1270, 0]
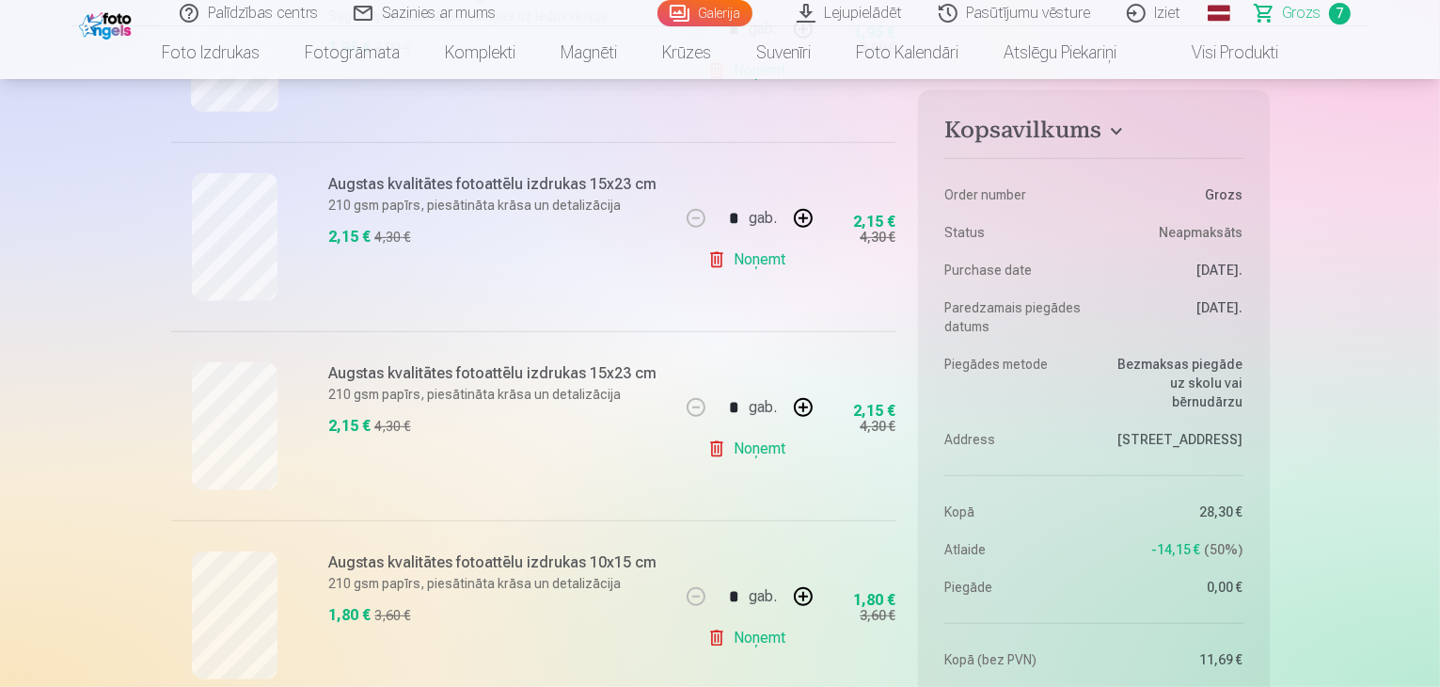
scroll to position [906, 0]
click at [767, 265] on link "Noņemt" at bounding box center [750, 261] width 86 height 38
click at [752, 270] on link "Noņemt" at bounding box center [750, 261] width 86 height 38
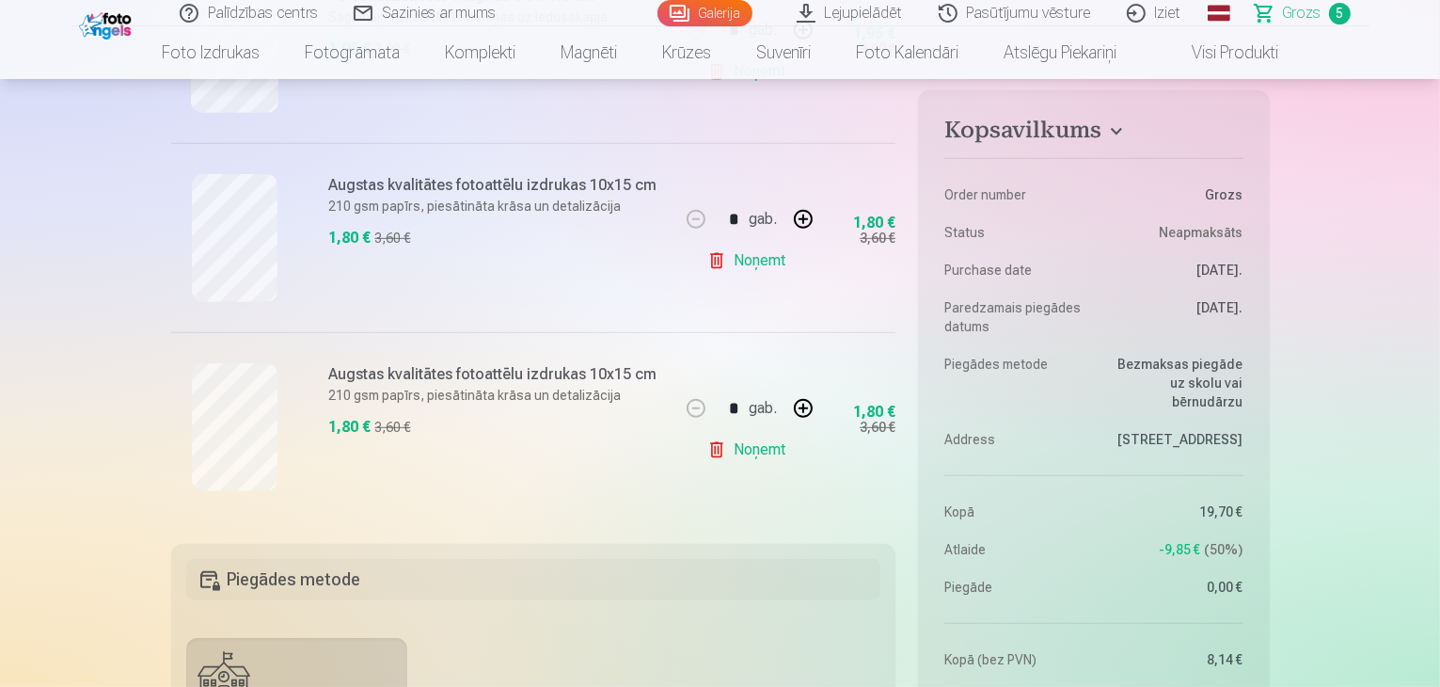
click at [90, 19] on img at bounding box center [107, 24] width 57 height 32
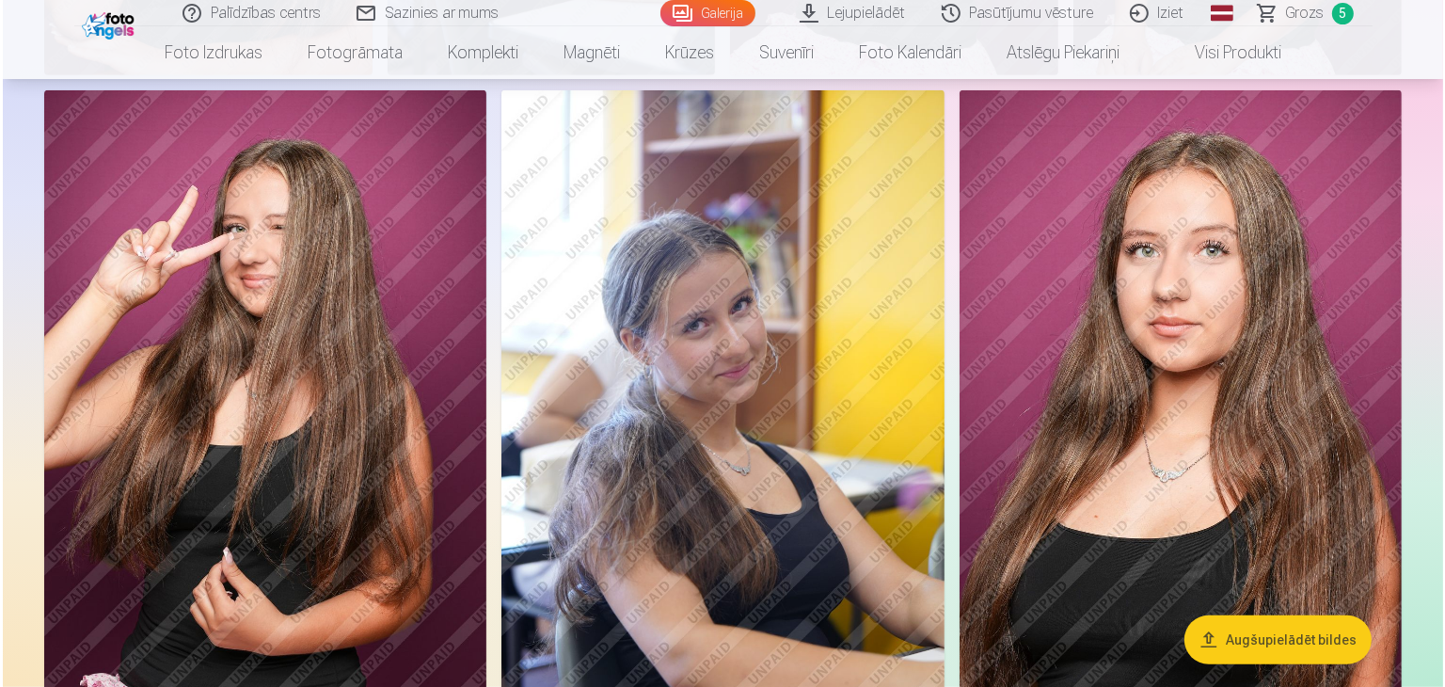
scroll to position [763, 0]
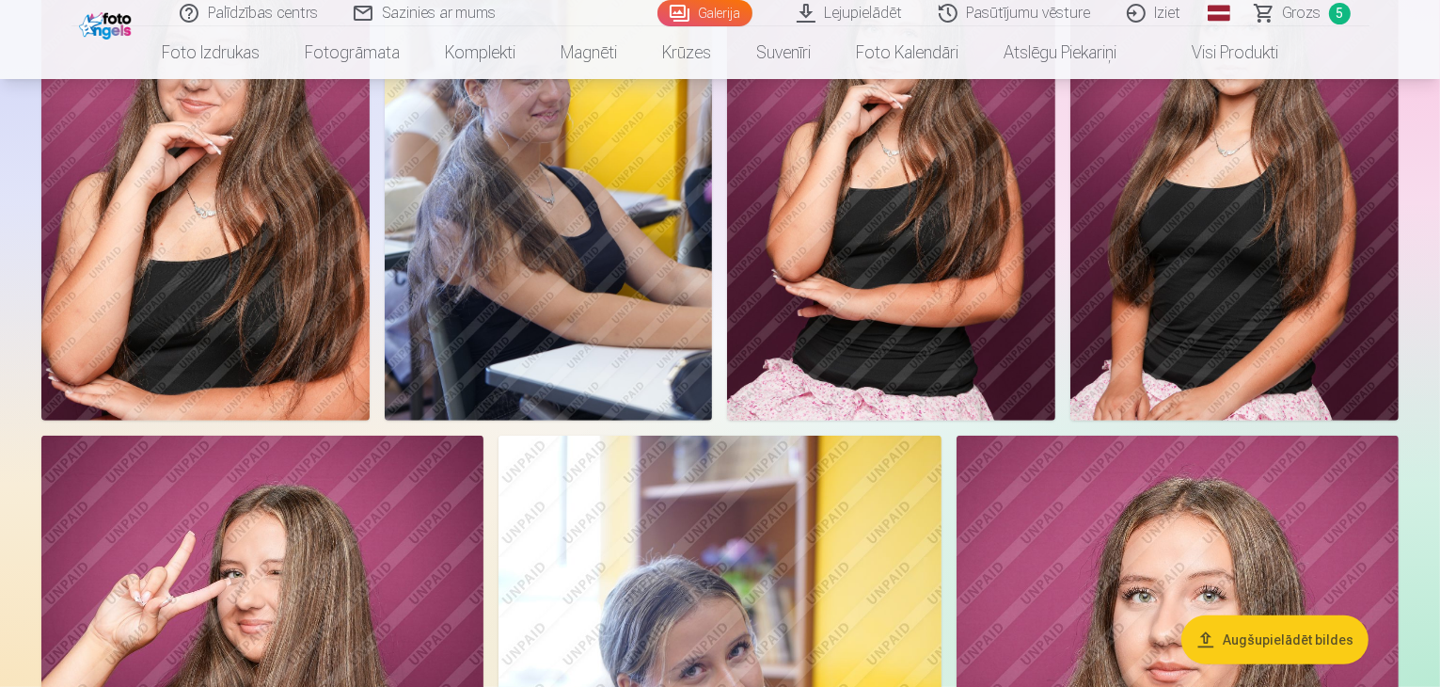
click at [713, 325] on img at bounding box center [549, 174] width 328 height 492
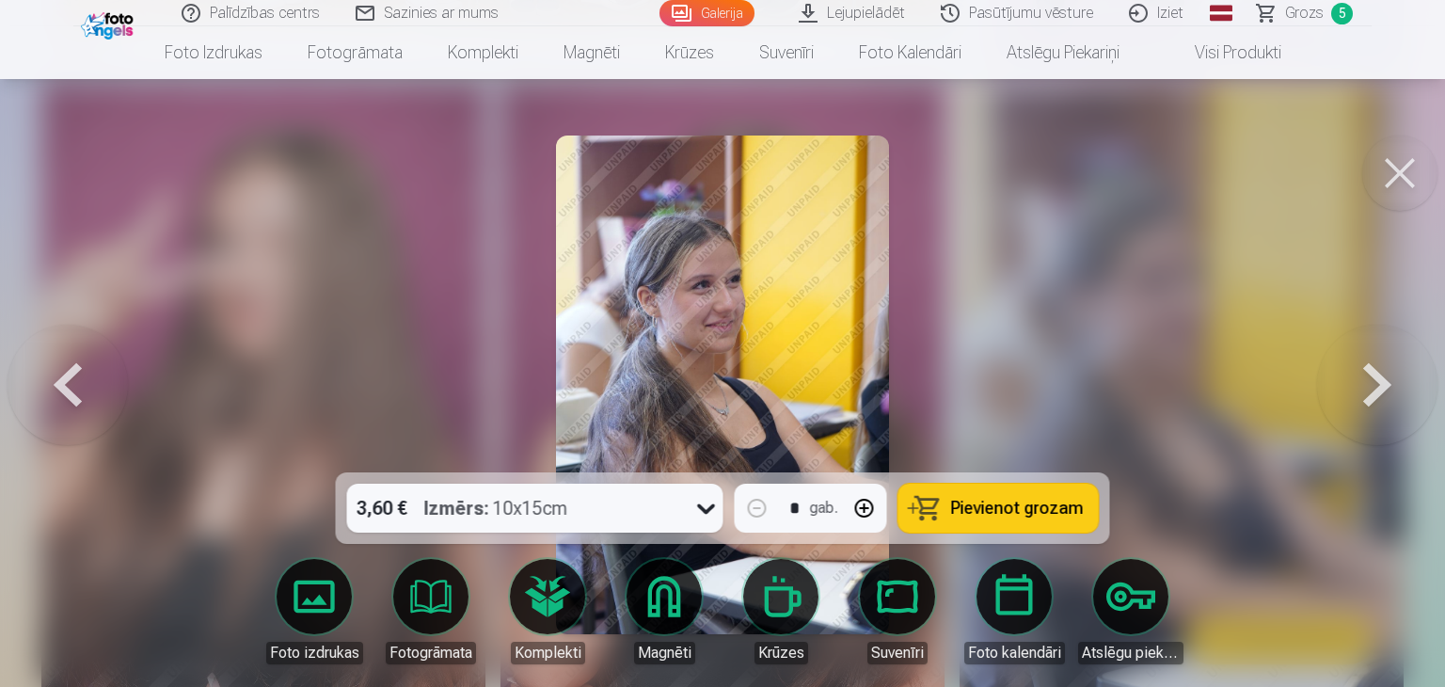
click at [1025, 507] on span "Pievienot grozam" at bounding box center [1017, 507] width 133 height 17
click at [1378, 388] on button at bounding box center [1377, 384] width 120 height 137
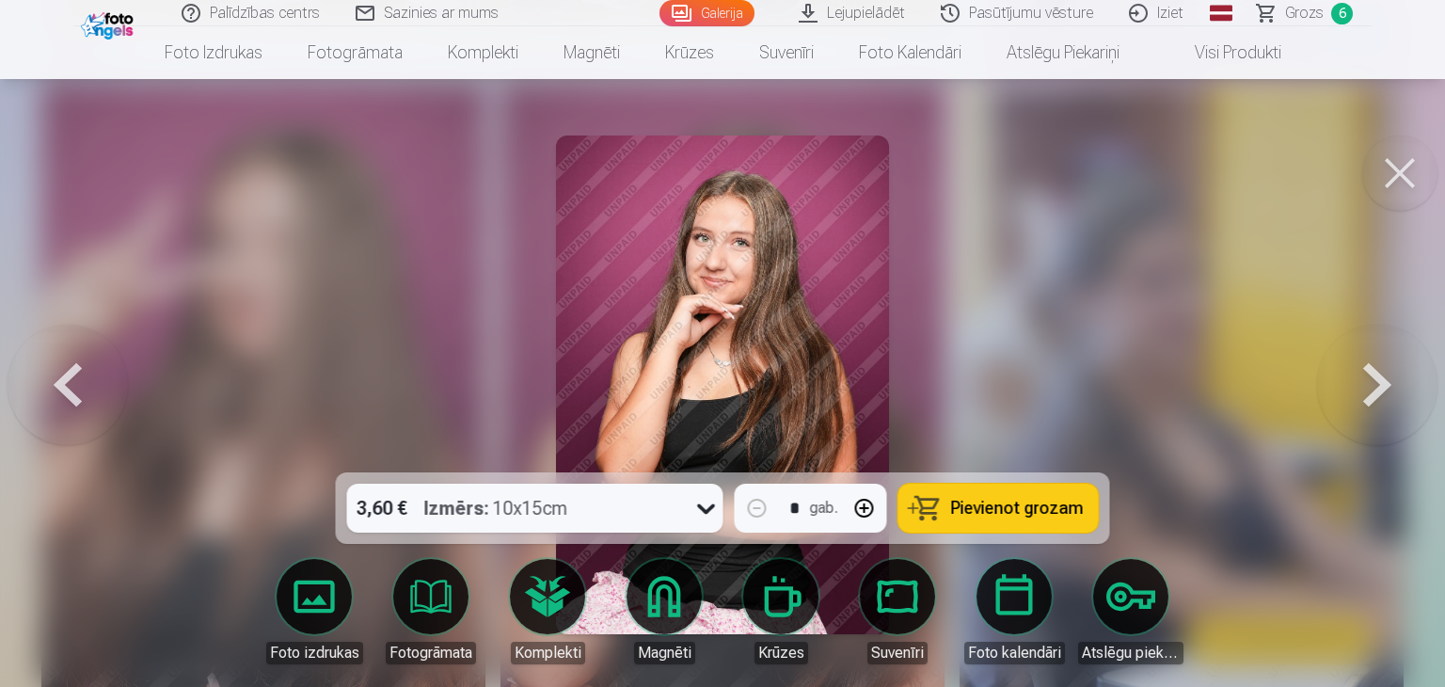
click at [1378, 388] on button at bounding box center [1377, 384] width 120 height 137
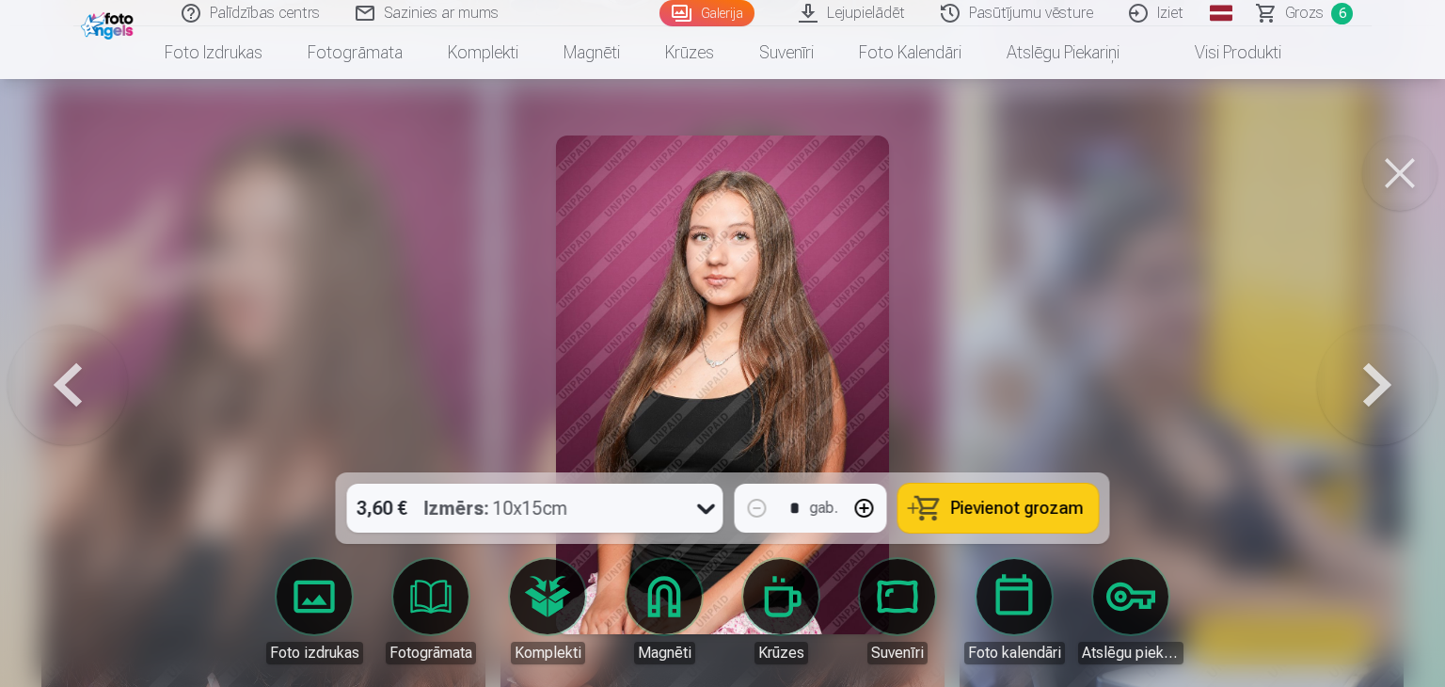
click at [1378, 388] on button at bounding box center [1377, 384] width 120 height 137
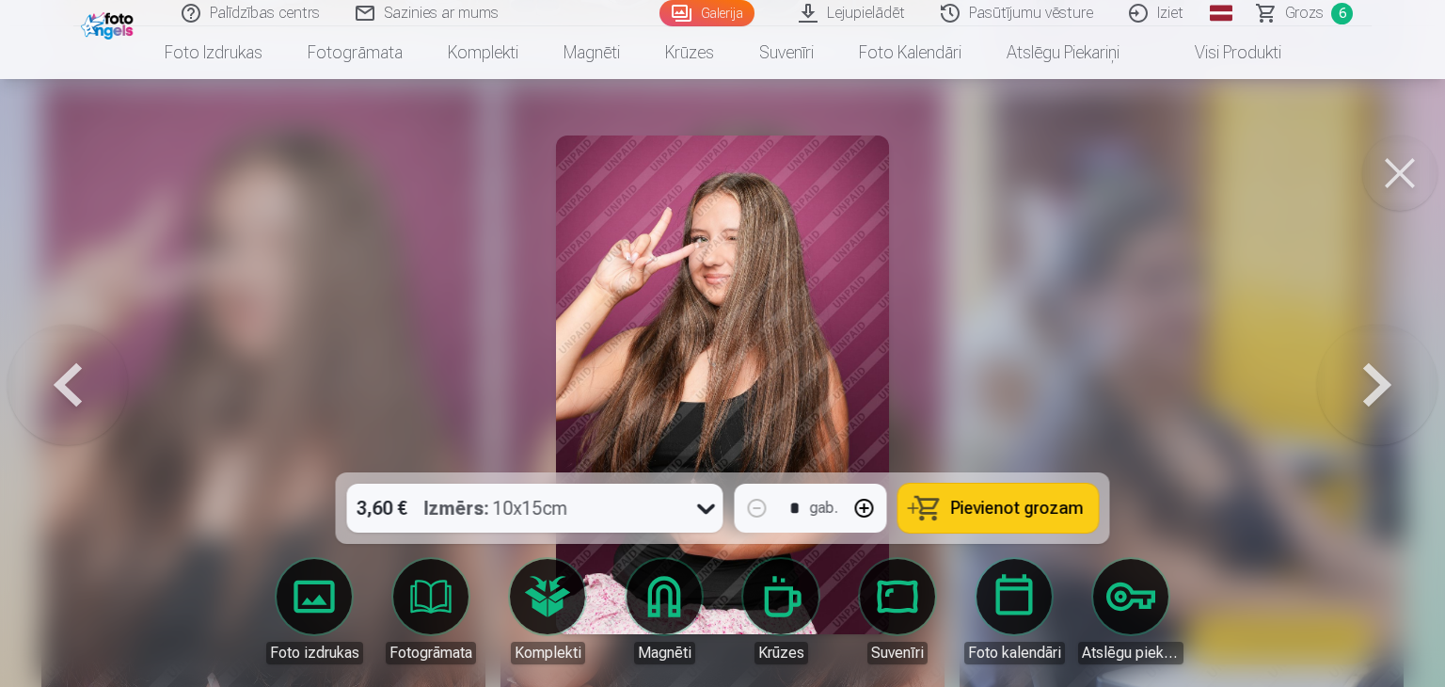
click at [1378, 388] on button at bounding box center [1377, 384] width 120 height 137
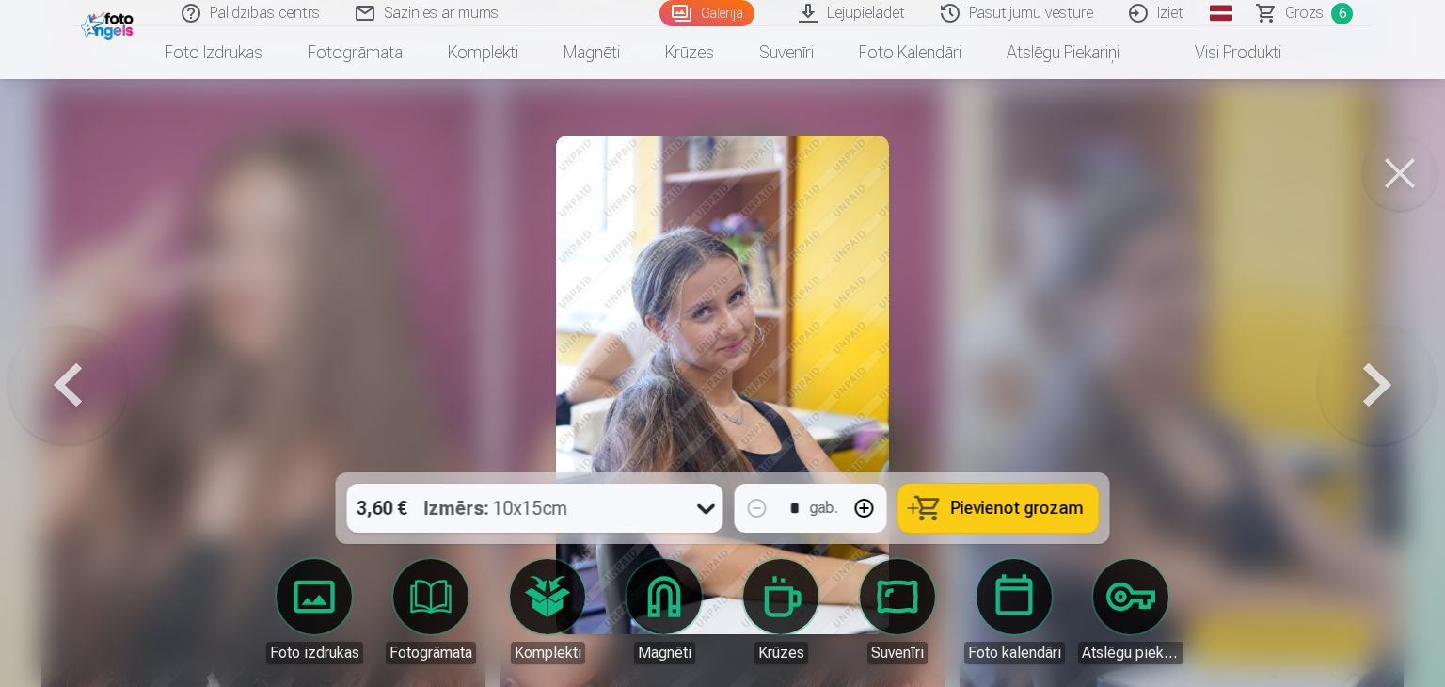
click at [1005, 500] on span "Pievienot grozam" at bounding box center [1017, 507] width 133 height 17
click at [1299, 14] on span "Grozs" at bounding box center [1304, 13] width 39 height 23
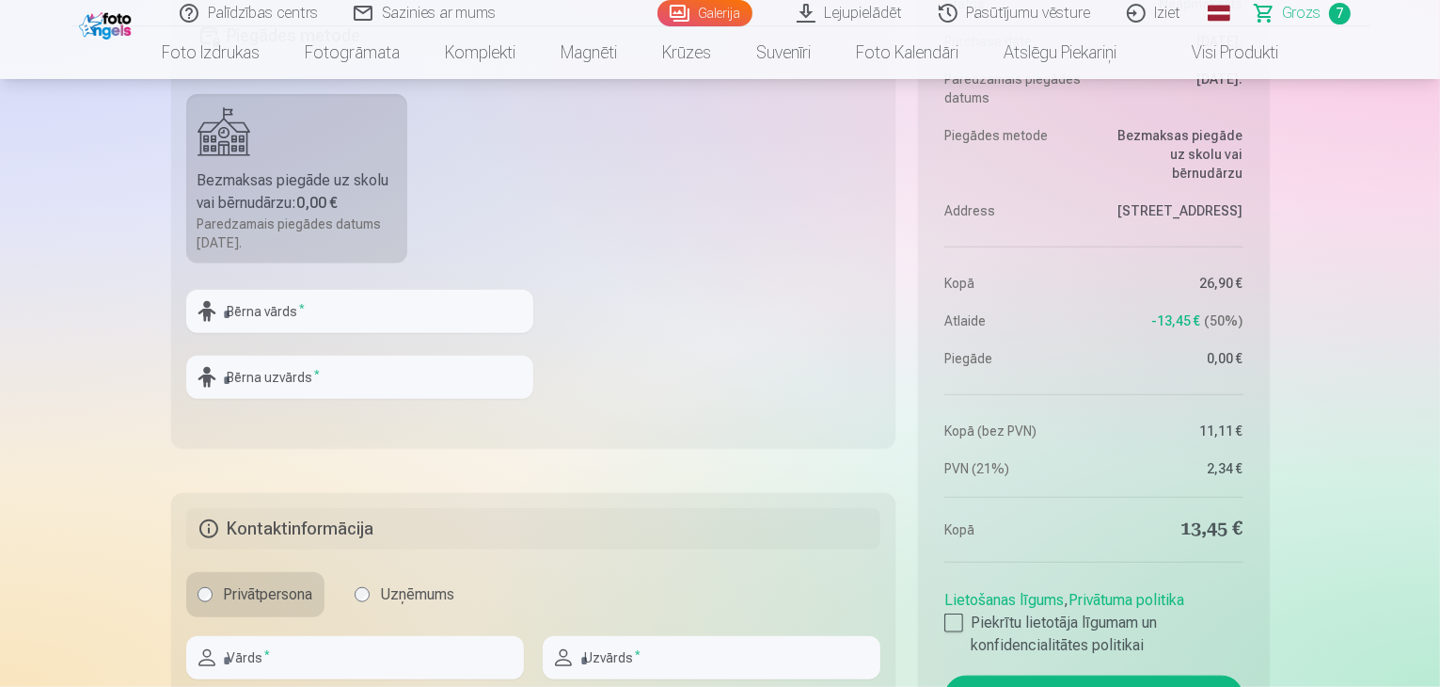
scroll to position [1896, 0]
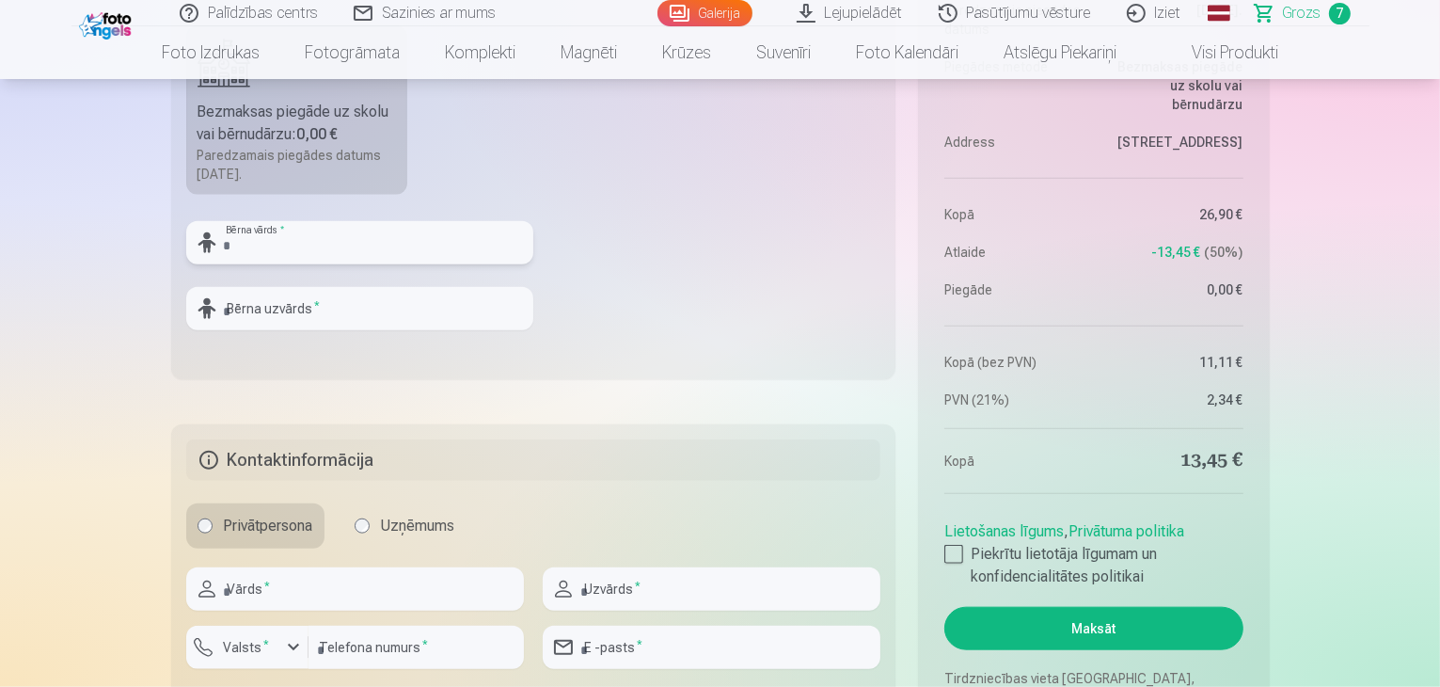
click at [342, 245] on input "text" at bounding box center [359, 242] width 347 height 43
type input "****"
type input "*********"
click at [554, 237] on fieldset "Piegādes metode Bezmaksas piegāde uz skolu vai bērnudārzu : 0,00 € Paredzamais …" at bounding box center [533, 155] width 725 height 448
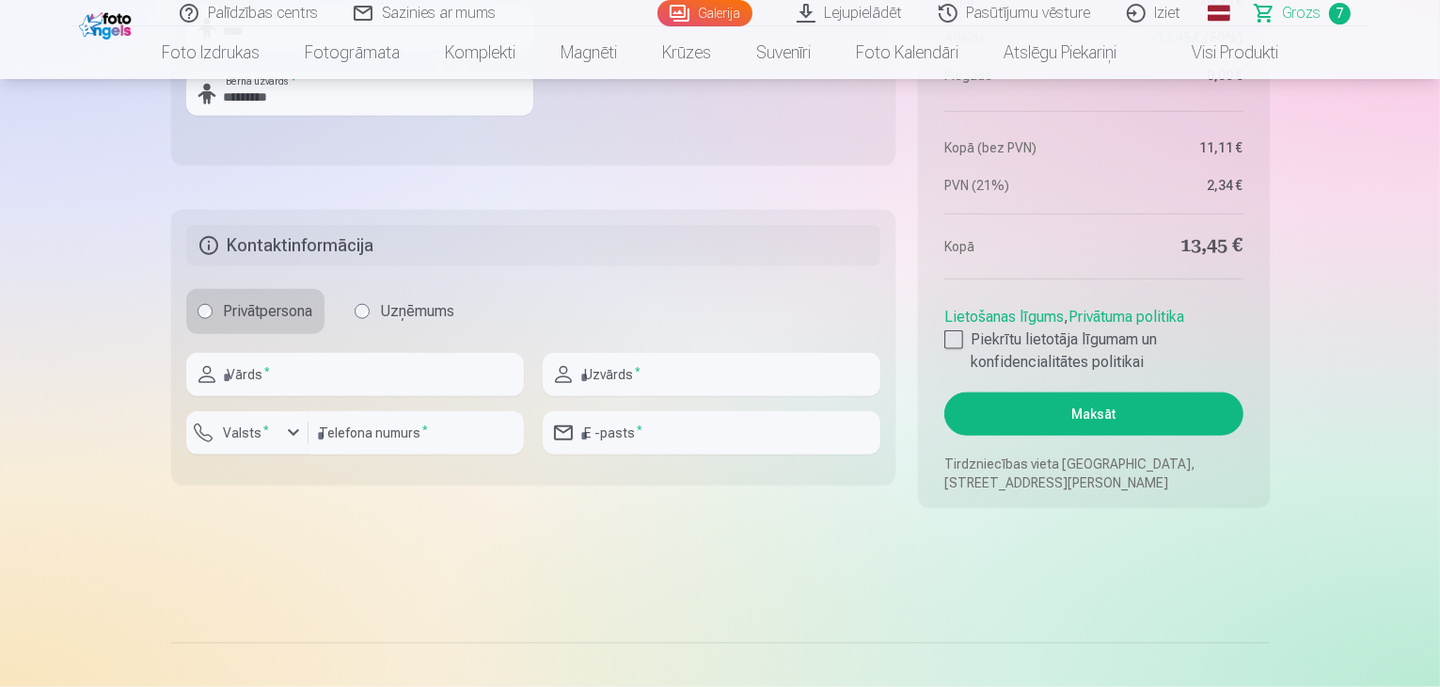
scroll to position [2103, 0]
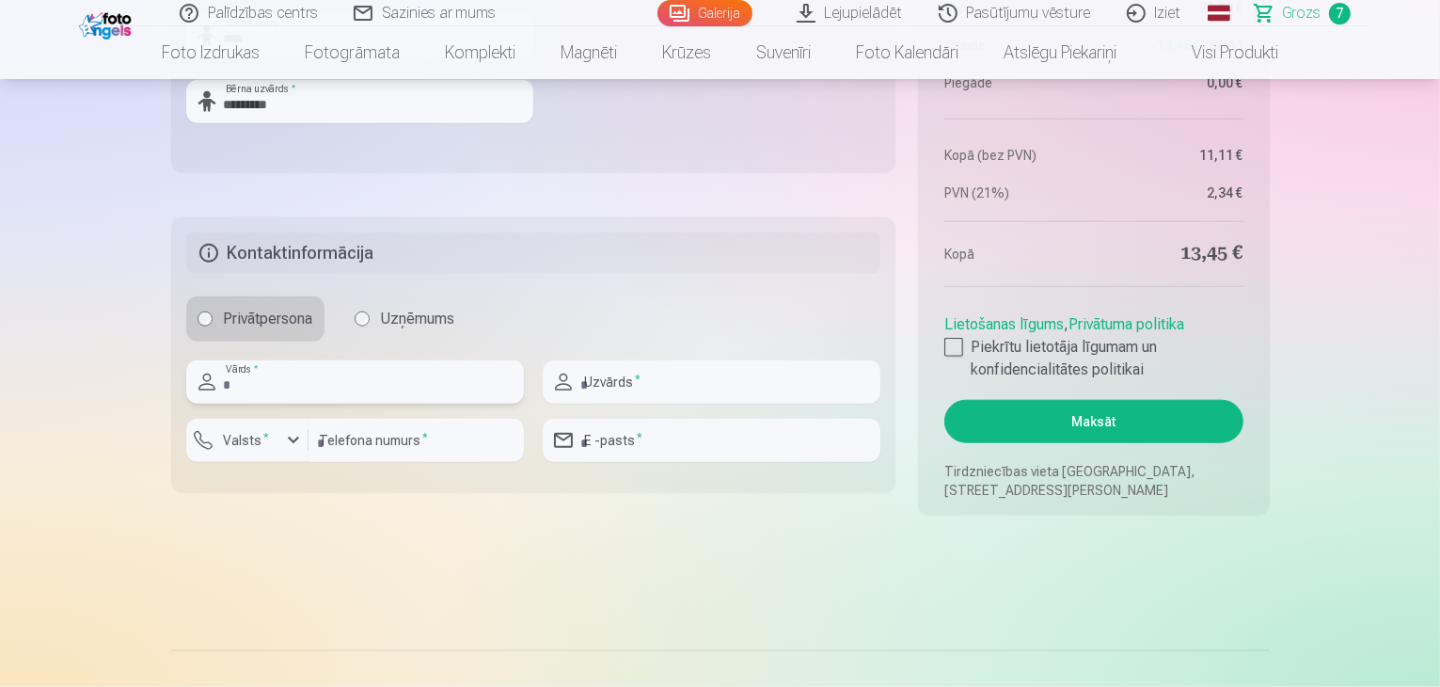
click at [417, 373] on input "text" at bounding box center [355, 381] width 338 height 43
type input "******"
type input "*********"
click at [416, 446] on input "number" at bounding box center [416, 440] width 215 height 43
type input "********"
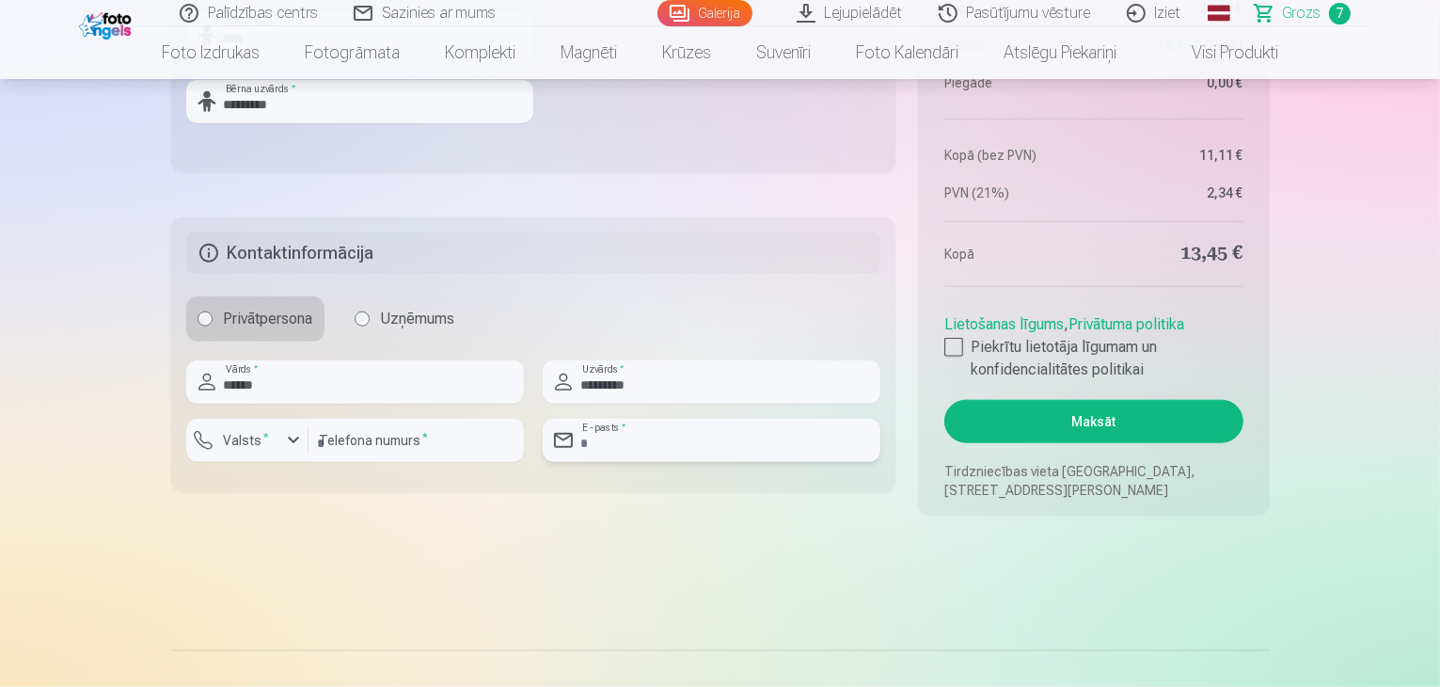
click at [670, 433] on input "email" at bounding box center [712, 440] width 338 height 43
type input "**********"
click at [952, 347] on div at bounding box center [953, 347] width 19 height 19
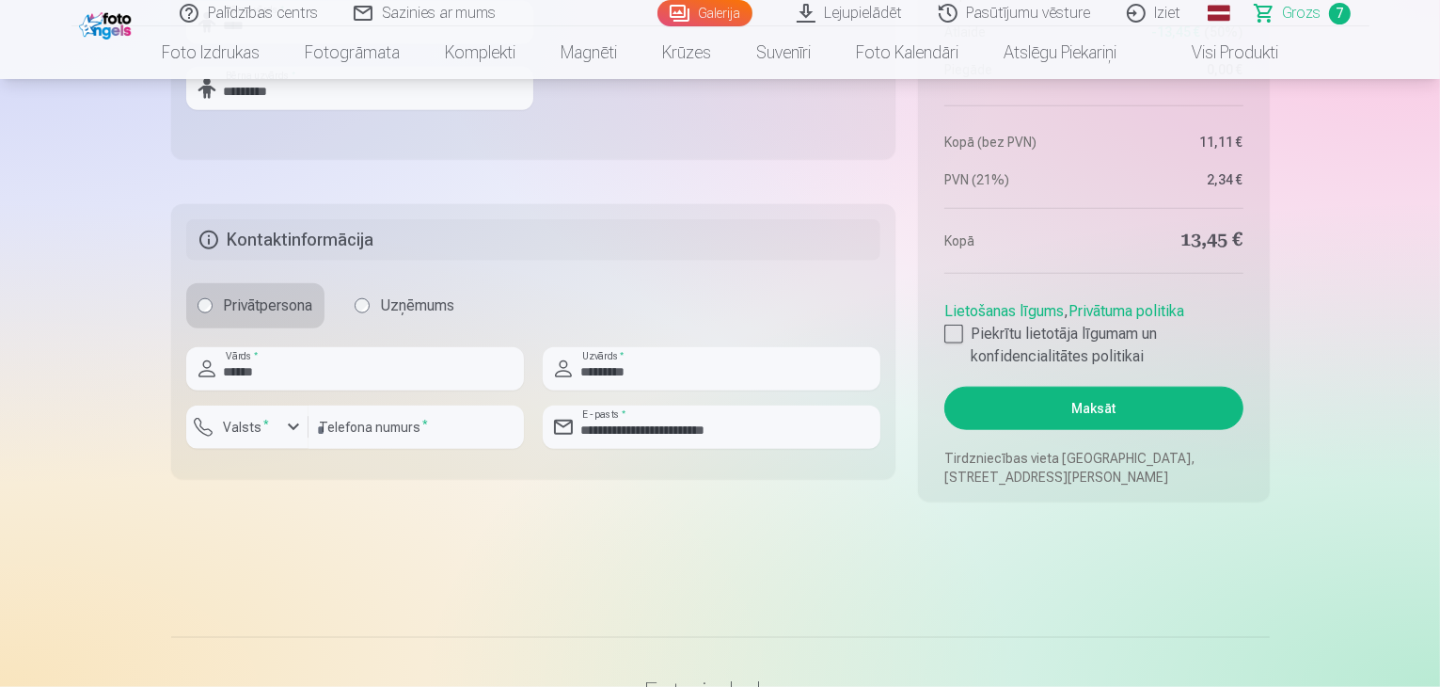
scroll to position [2114, 0]
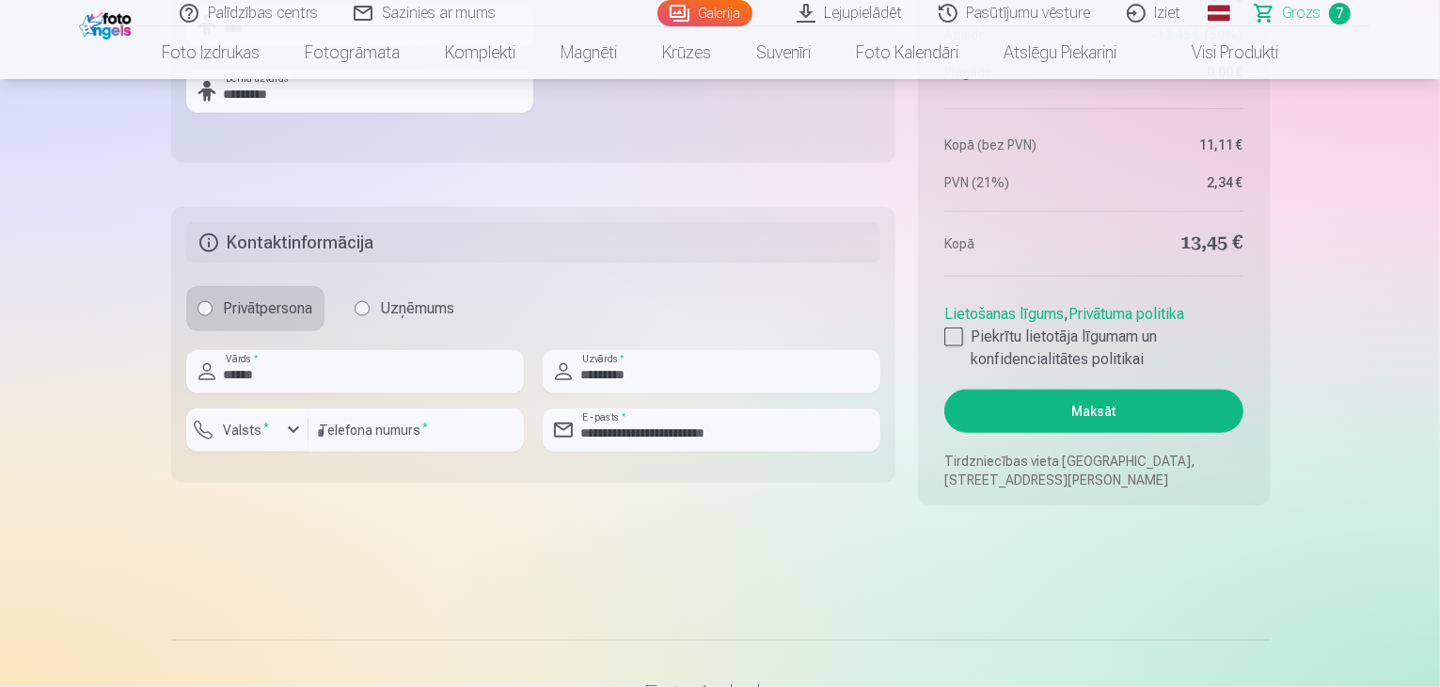
click at [1098, 420] on button "Maksāt" at bounding box center [1093, 410] width 298 height 43
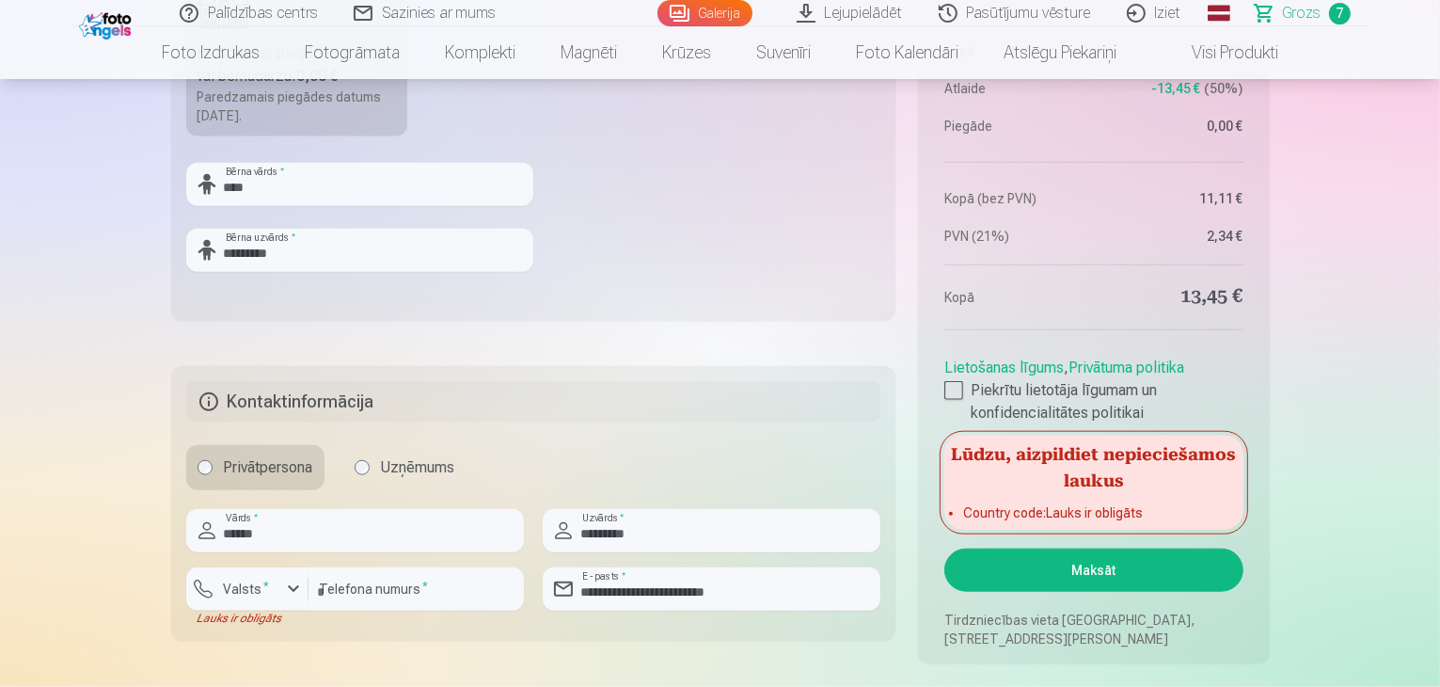
scroll to position [1953, 0]
click at [297, 594] on div "button" at bounding box center [293, 590] width 23 height 23
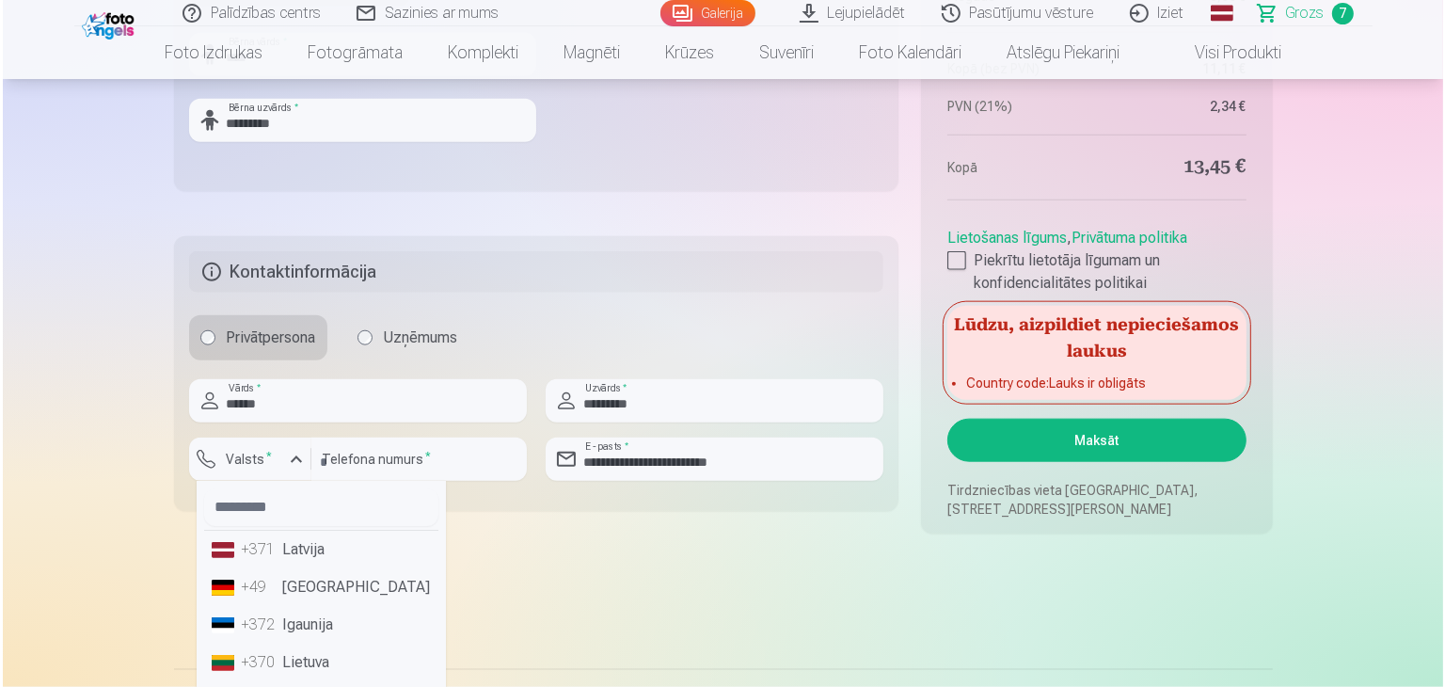
scroll to position [2086, 0]
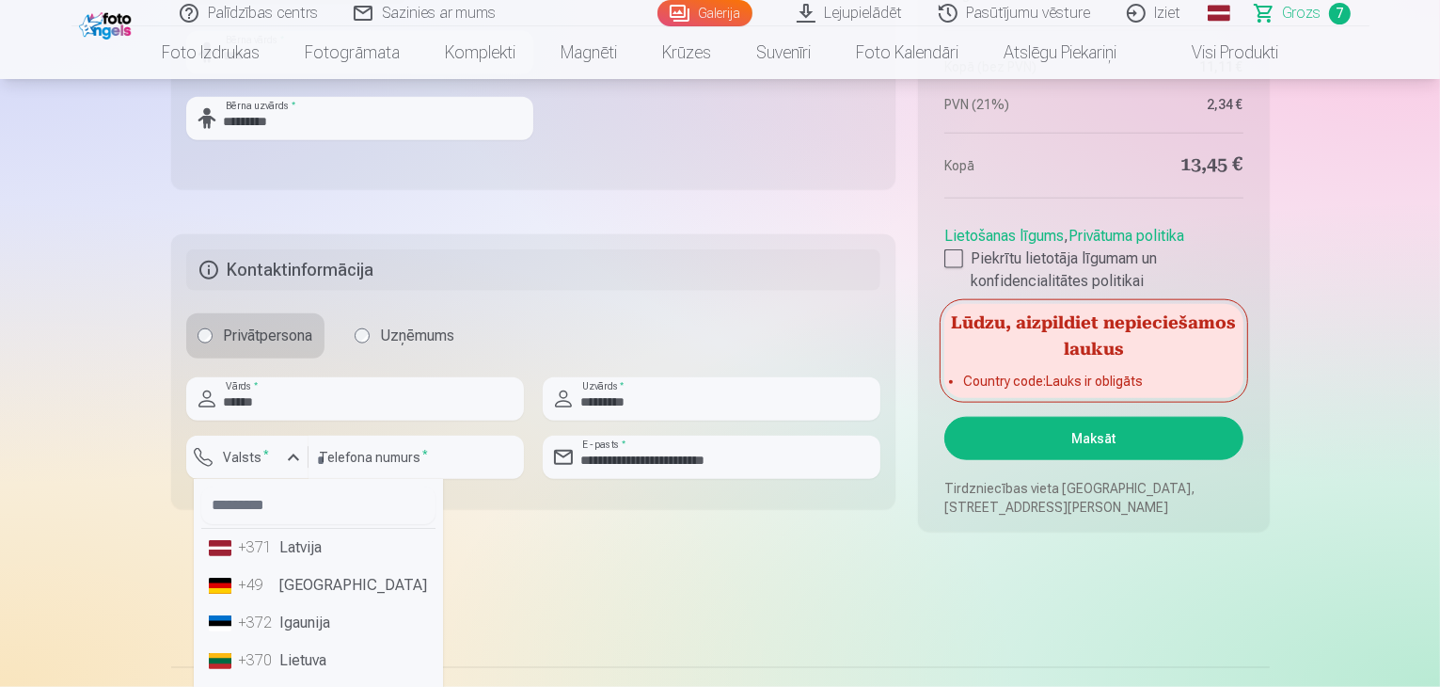
click at [297, 547] on li "+371 Latvija" at bounding box center [318, 548] width 234 height 38
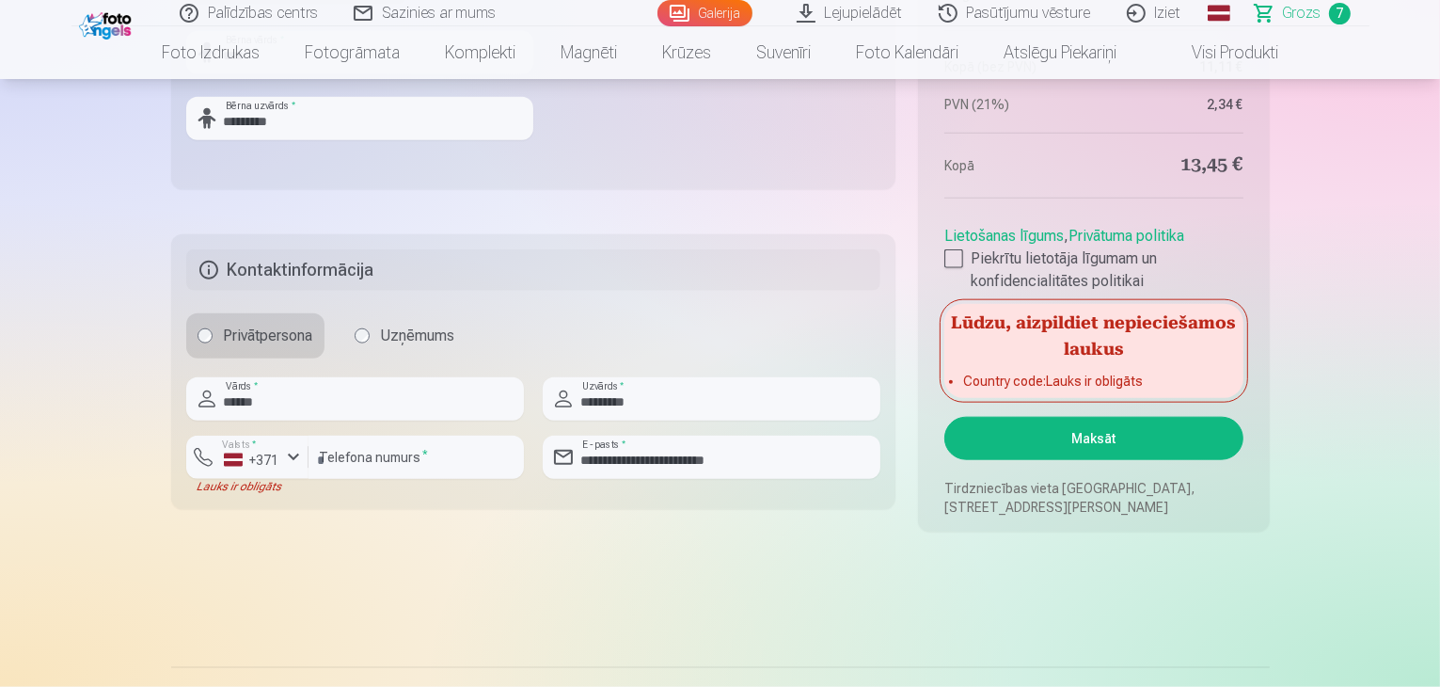
click at [1111, 437] on button "Maksāt" at bounding box center [1093, 438] width 298 height 43
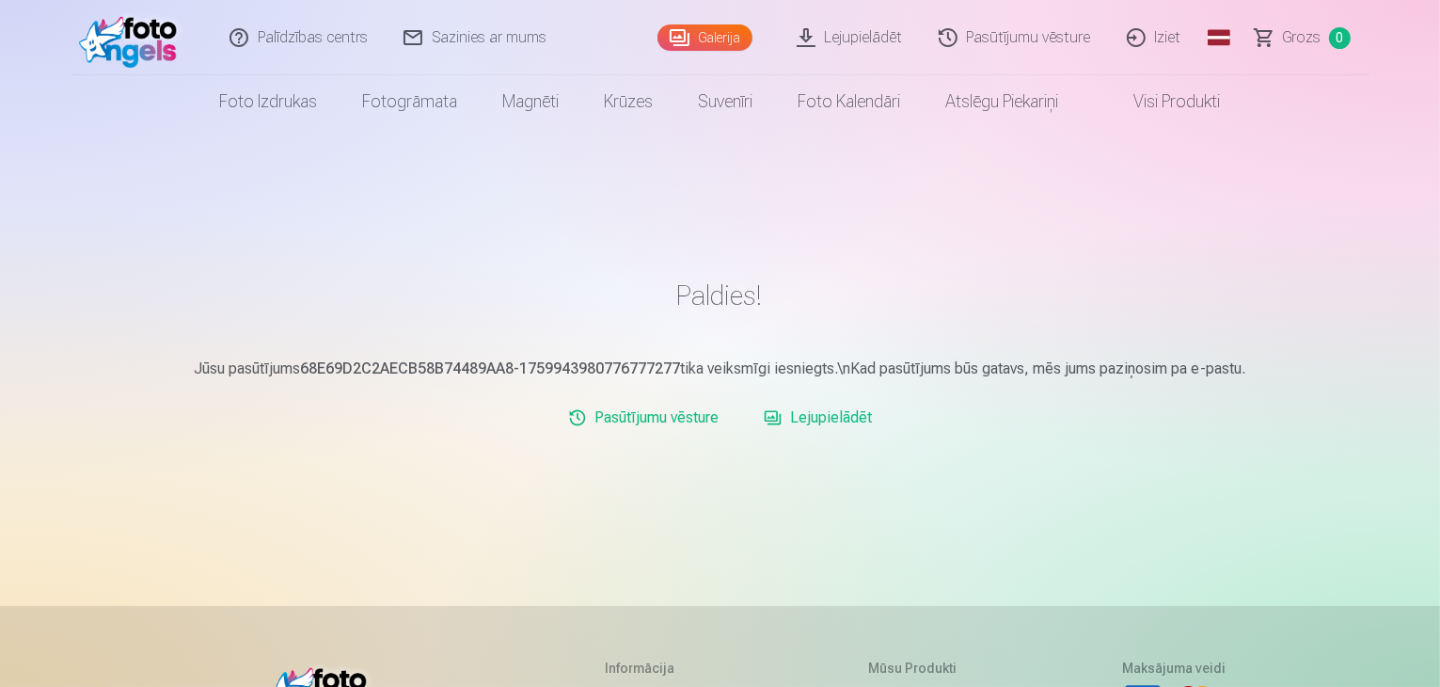
click at [1160, 39] on link "Iziet" at bounding box center [1155, 37] width 90 height 75
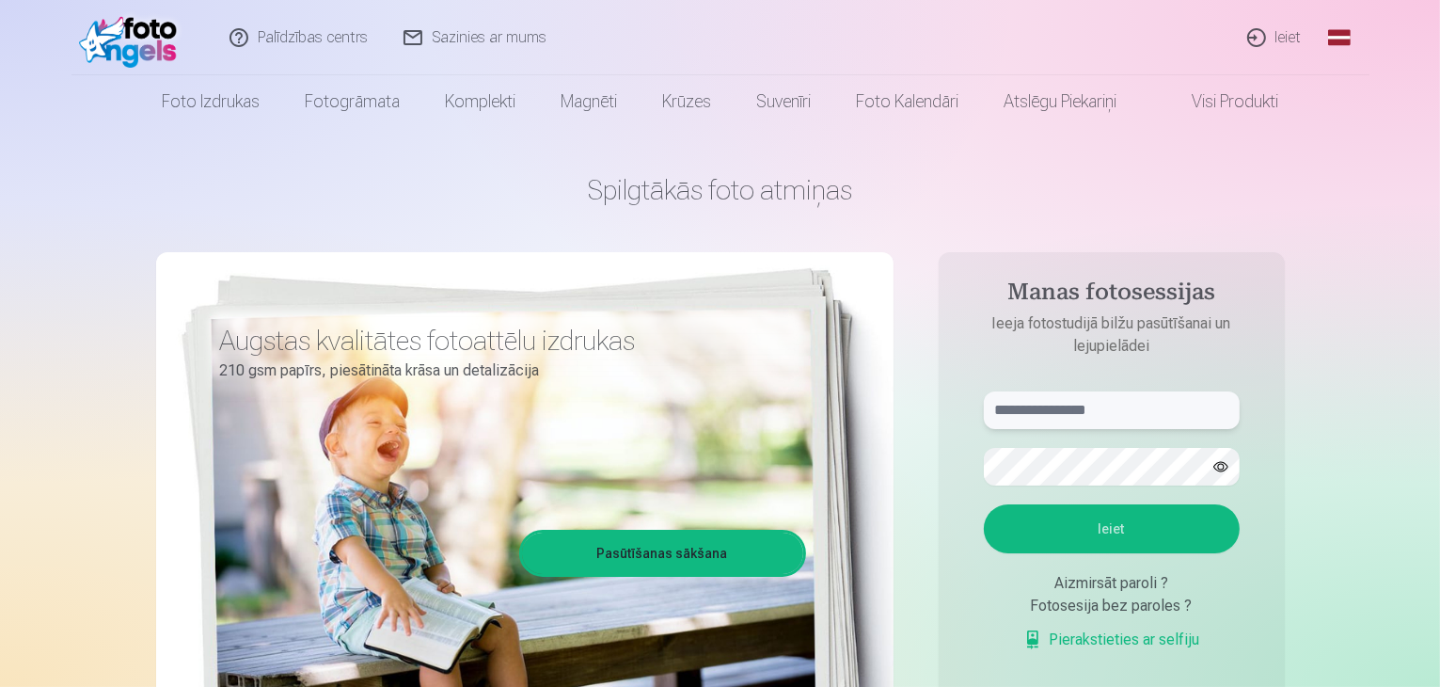
click at [1031, 403] on input "text" at bounding box center [1112, 410] width 256 height 38
type input "**********"
click at [1122, 535] on button "Ieiet" at bounding box center [1112, 528] width 256 height 49
